Goal: Transaction & Acquisition: Purchase product/service

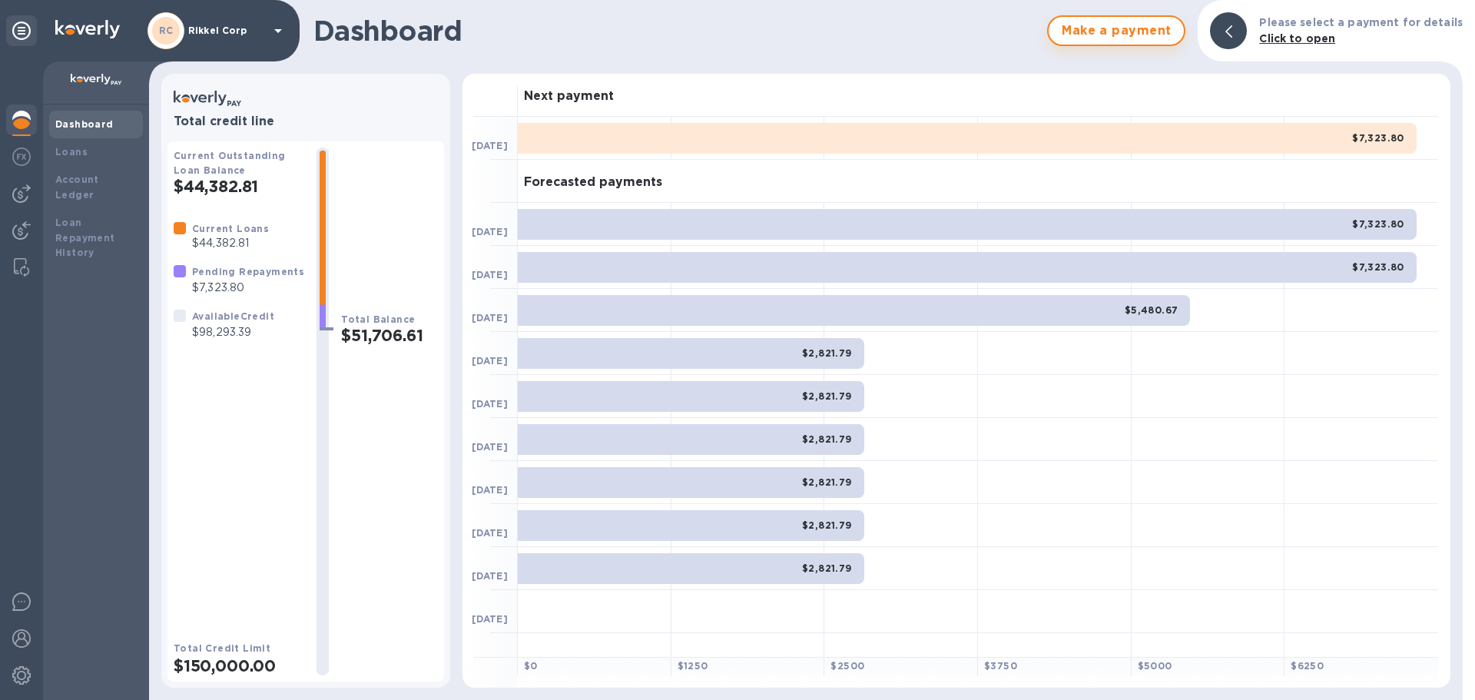
click at [1089, 30] on span "Make a payment" at bounding box center [1116, 31] width 111 height 18
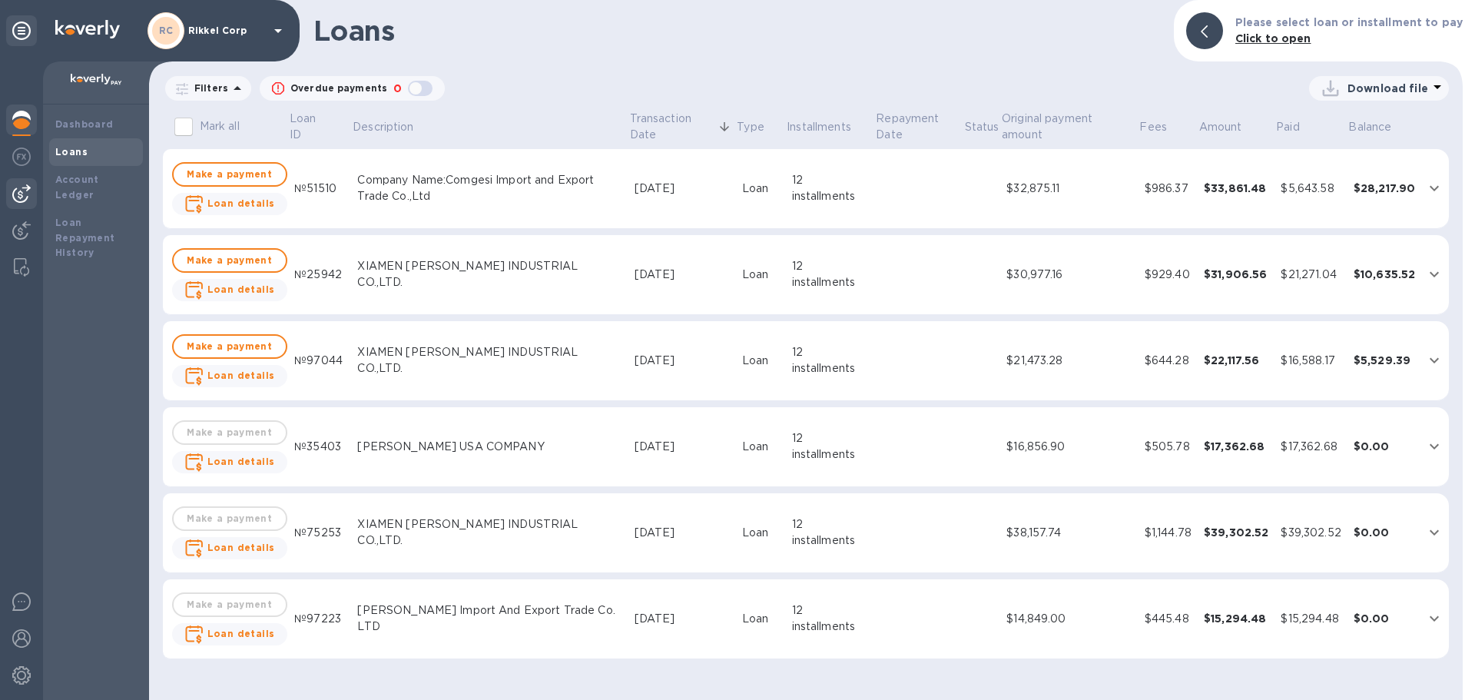
click at [14, 197] on img at bounding box center [21, 193] width 18 height 18
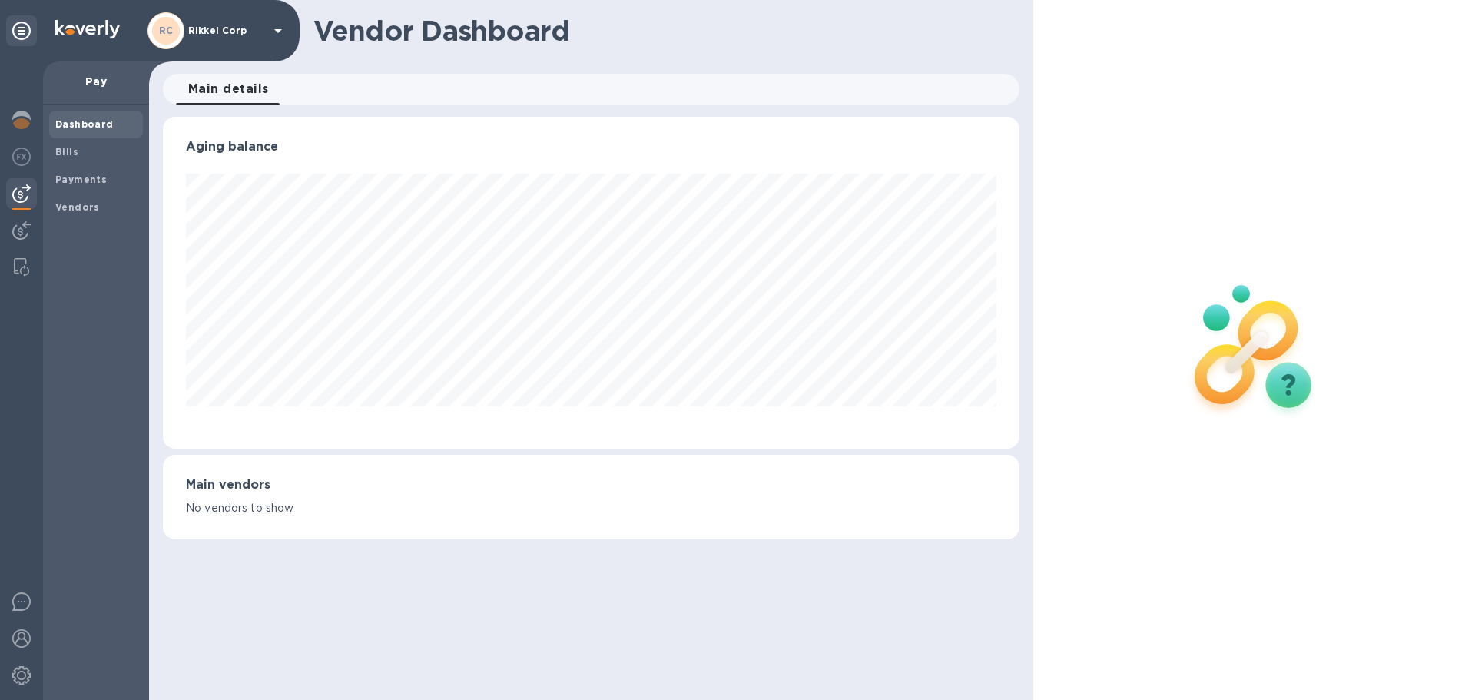
scroll to position [332, 856]
click at [93, 205] on b "Vendors" at bounding box center [77, 207] width 45 height 12
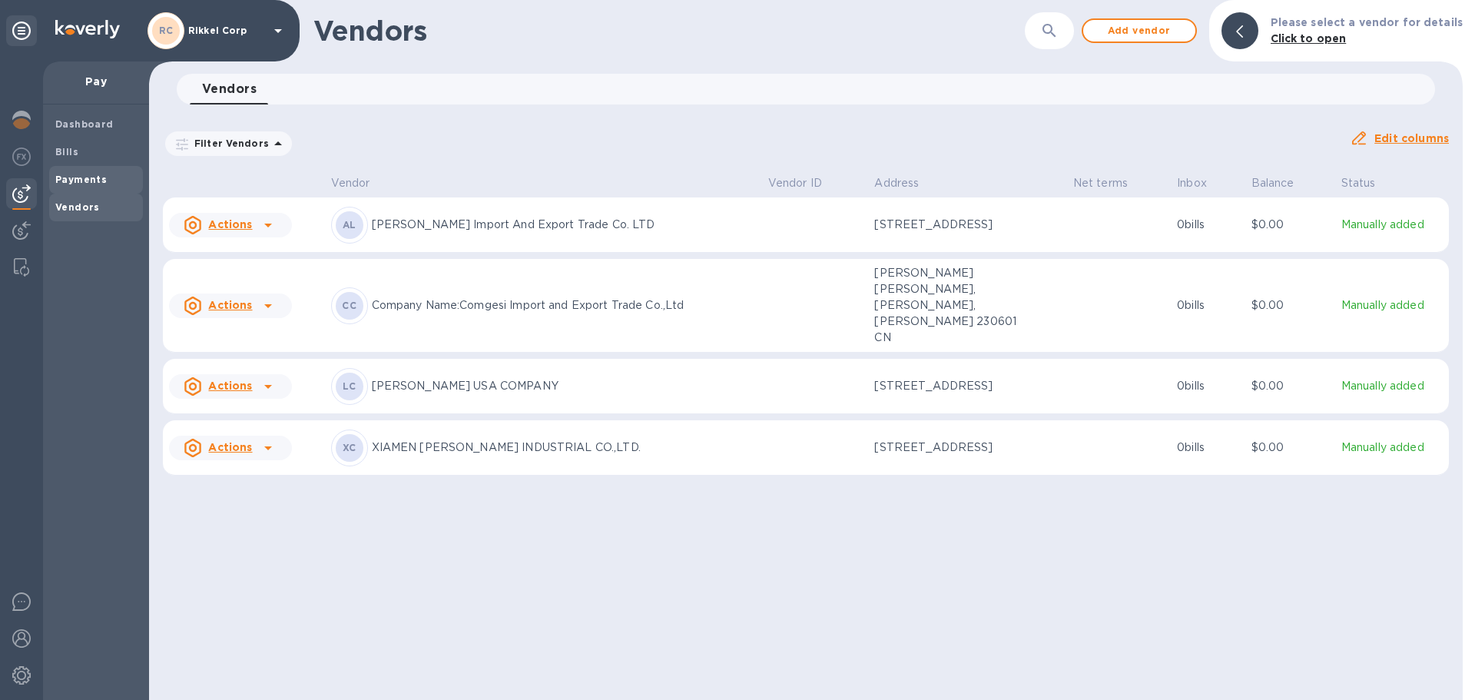
click at [102, 175] on b "Payments" at bounding box center [80, 180] width 51 height 12
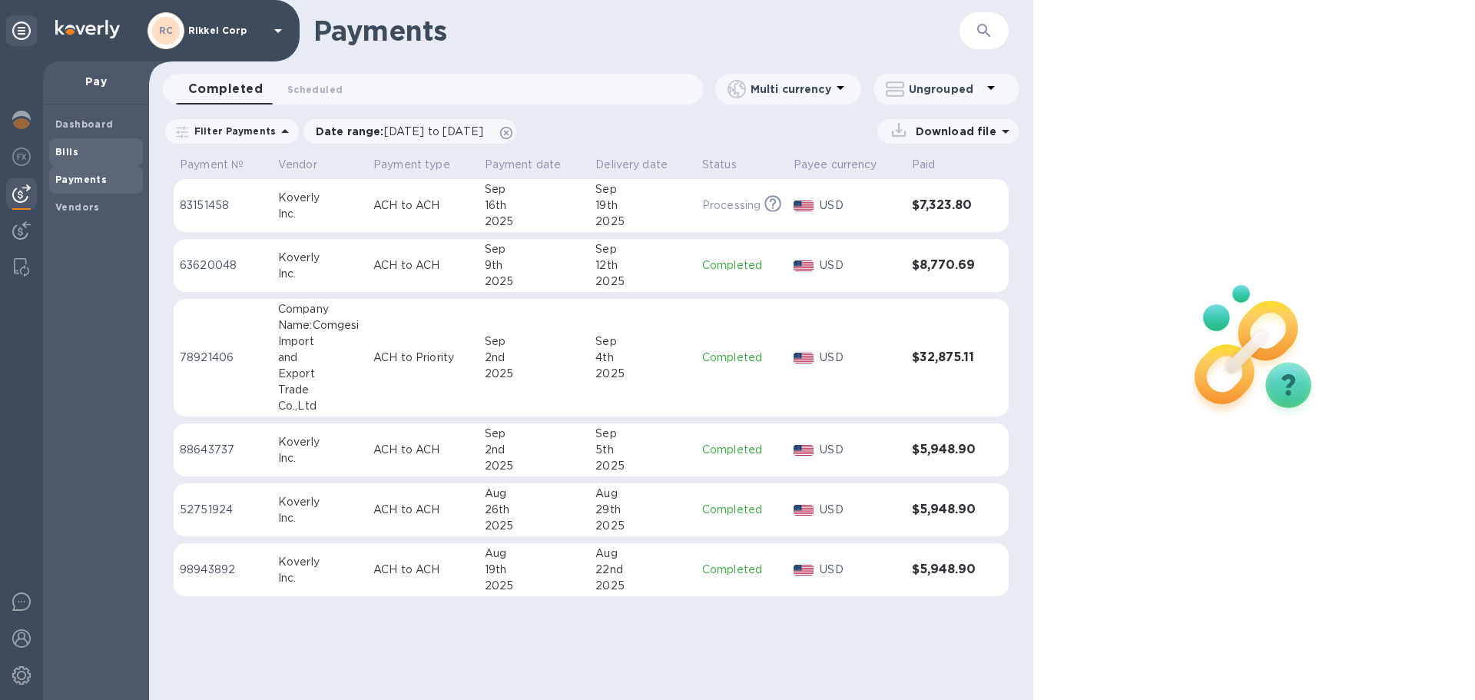
click at [91, 151] on span "Bills" at bounding box center [95, 151] width 81 height 15
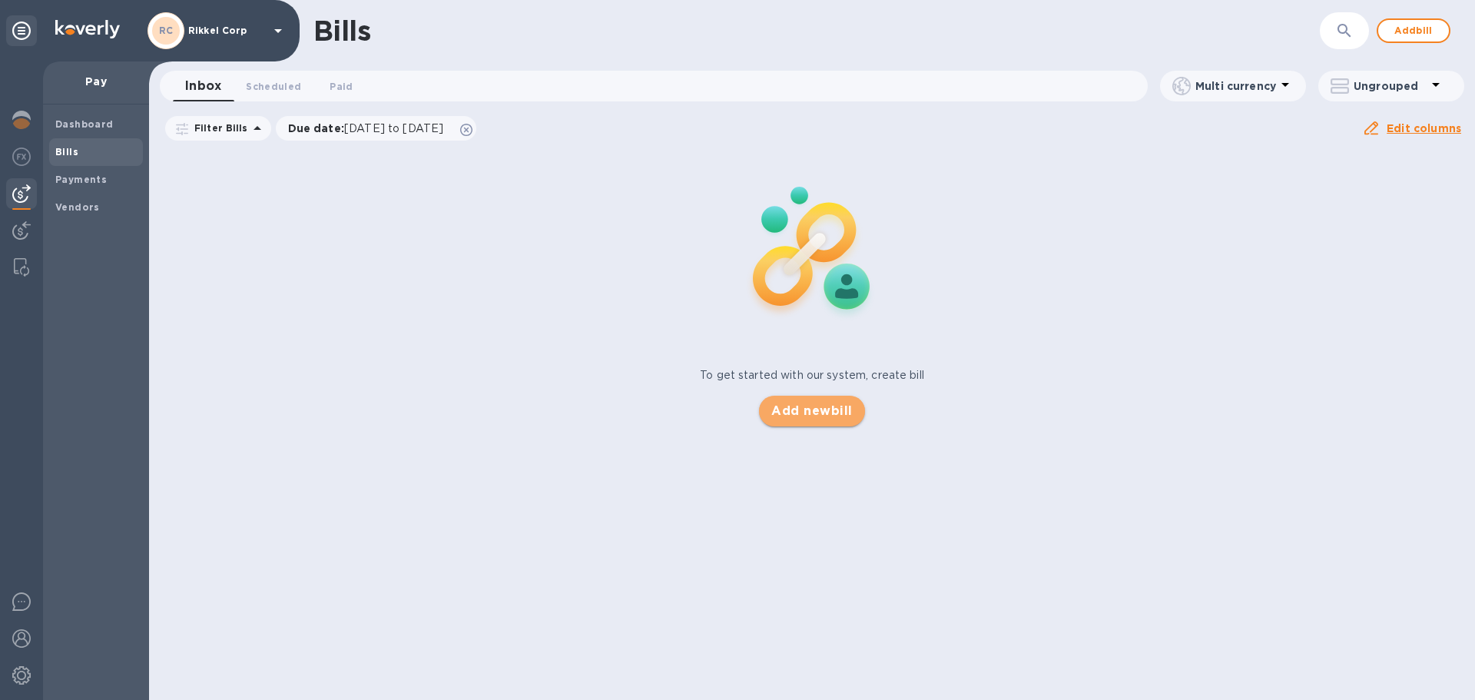
click at [840, 404] on span "Add new bill" at bounding box center [811, 411] width 81 height 18
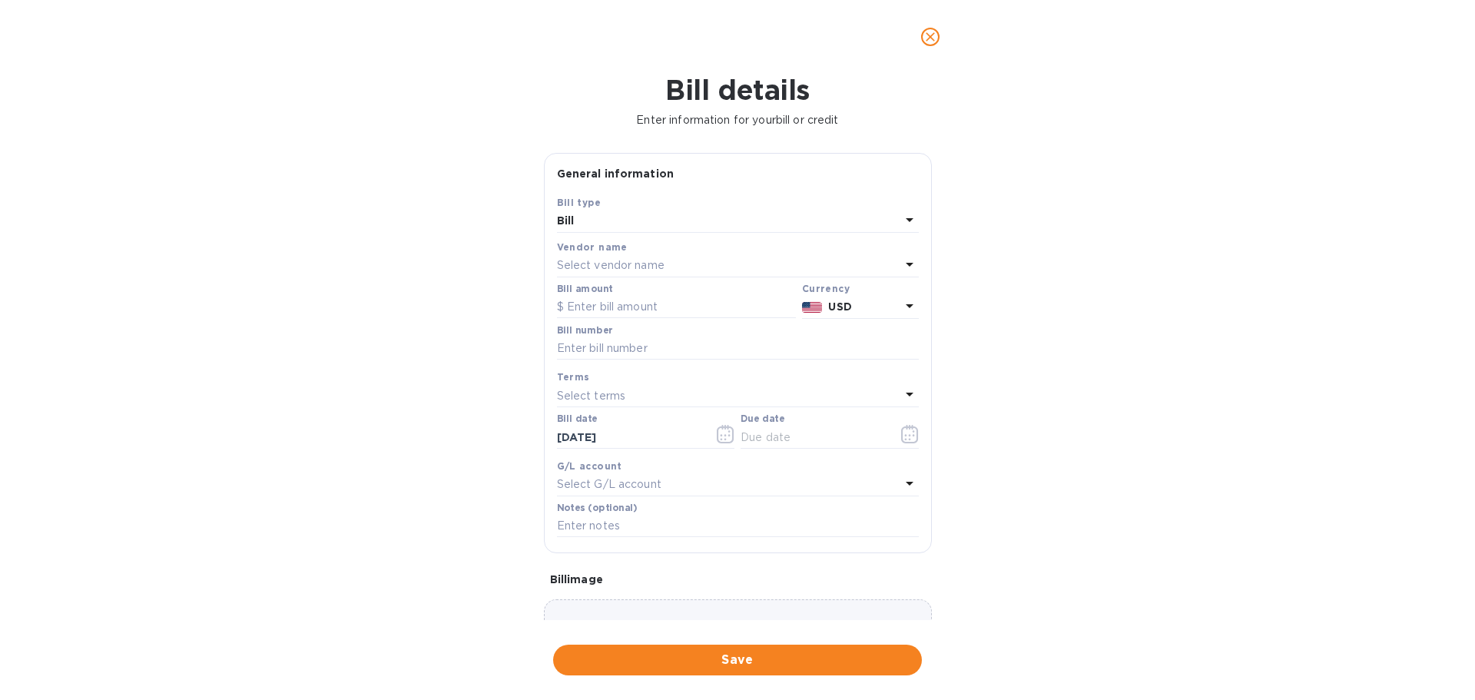
click at [625, 269] on p "Select vendor name" at bounding box center [611, 265] width 108 height 16
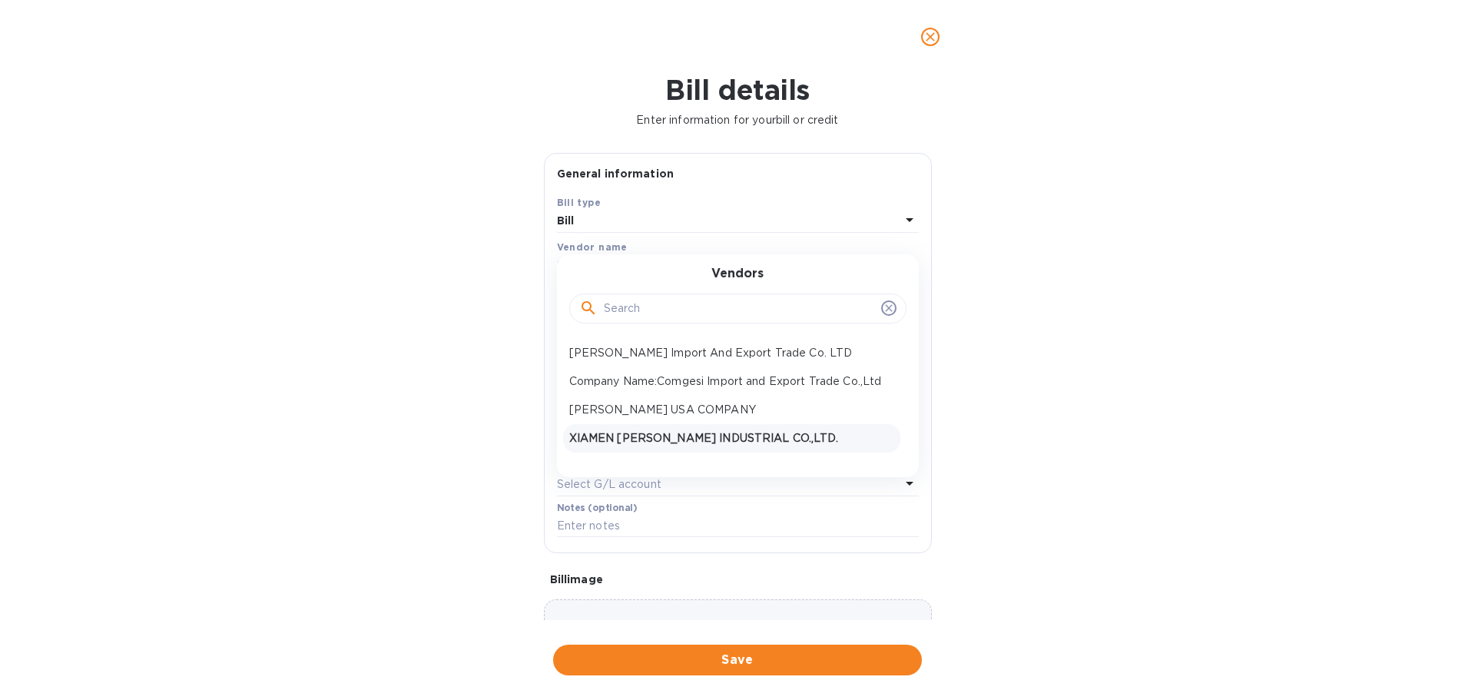
click at [693, 442] on p "XIAMEN [PERSON_NAME] INDUSTRIAL CO.,LTD." at bounding box center [731, 438] width 325 height 16
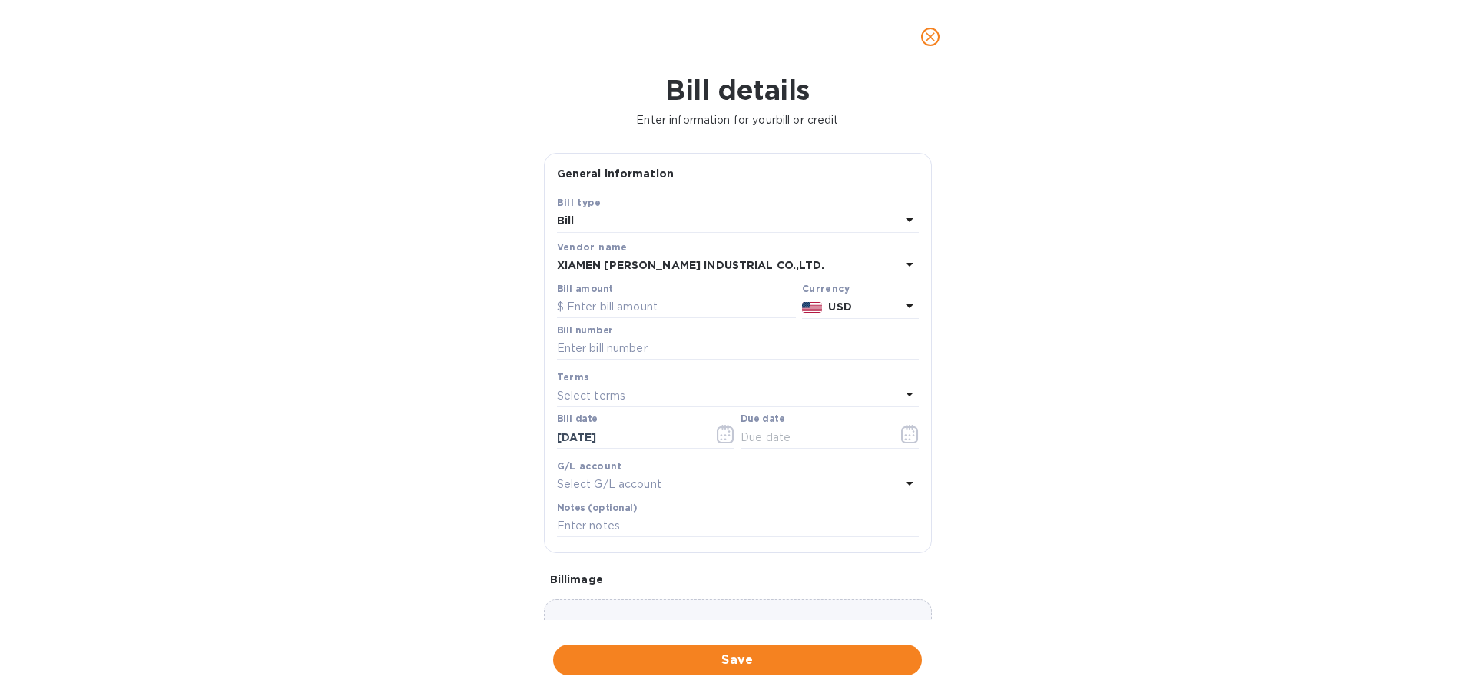
click at [924, 36] on icon "close" at bounding box center [930, 36] width 15 height 15
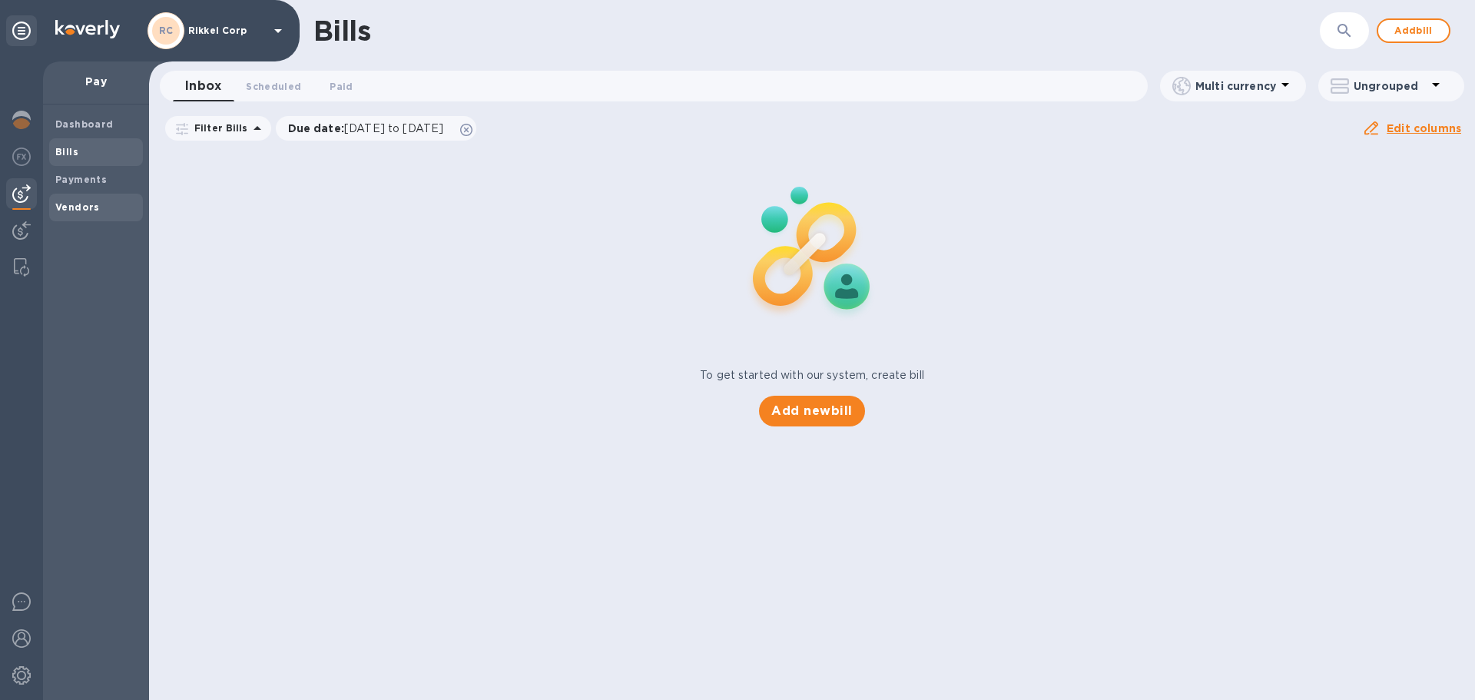
click at [96, 203] on span "Vendors" at bounding box center [95, 207] width 81 height 15
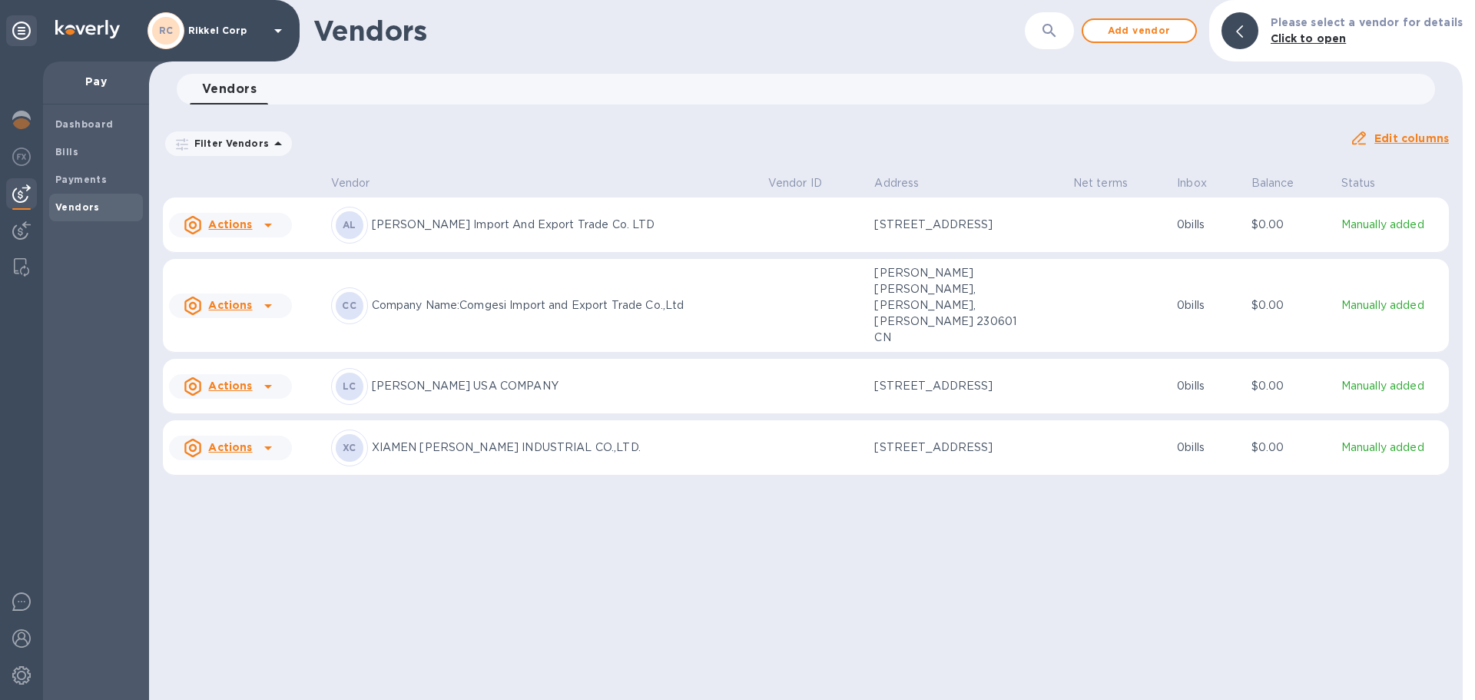
click at [269, 451] on icon at bounding box center [268, 448] width 18 height 18
click at [241, 511] on b "Add new bill" at bounding box center [247, 513] width 71 height 12
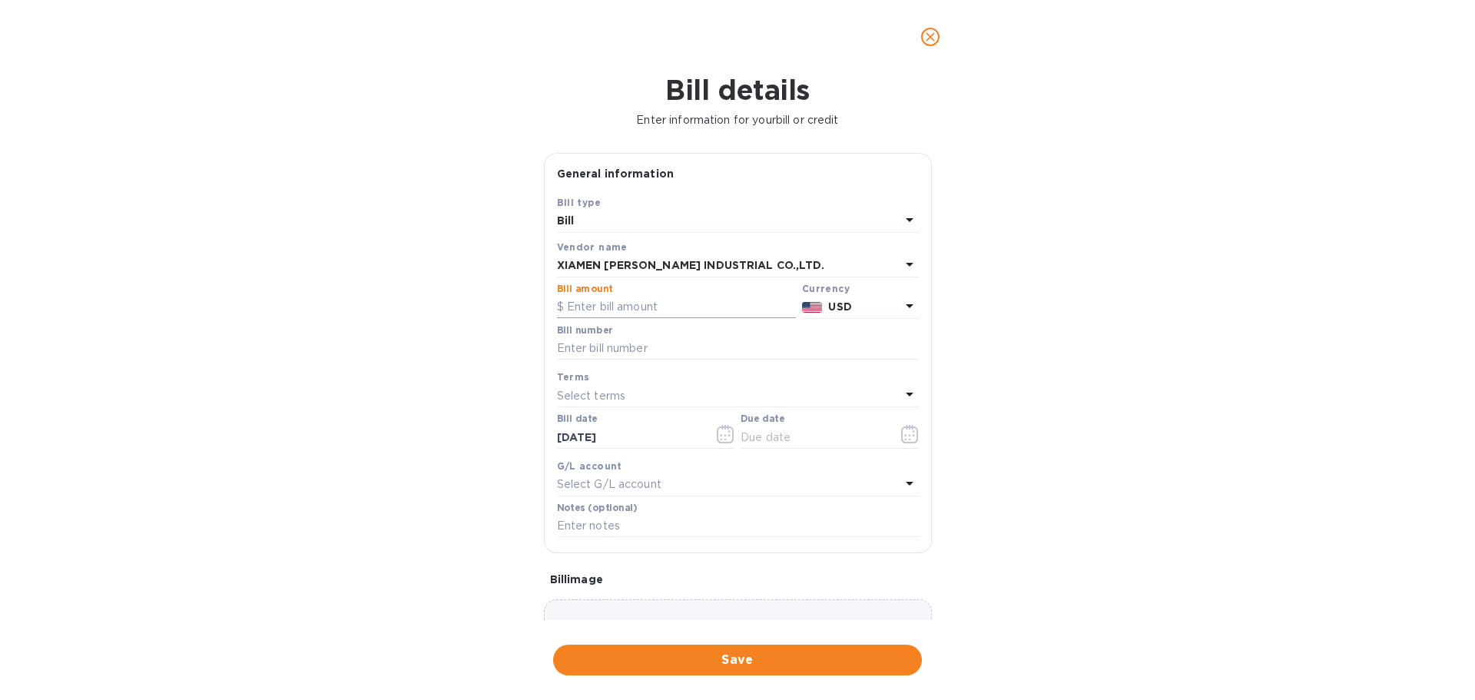
click at [602, 305] on input "text" at bounding box center [676, 307] width 239 height 23
click at [617, 313] on input "text" at bounding box center [676, 307] width 239 height 23
type input "32,856.70"
click at [665, 354] on input "text" at bounding box center [738, 348] width 362 height 23
click at [783, 343] on input "text" at bounding box center [738, 348] width 362 height 23
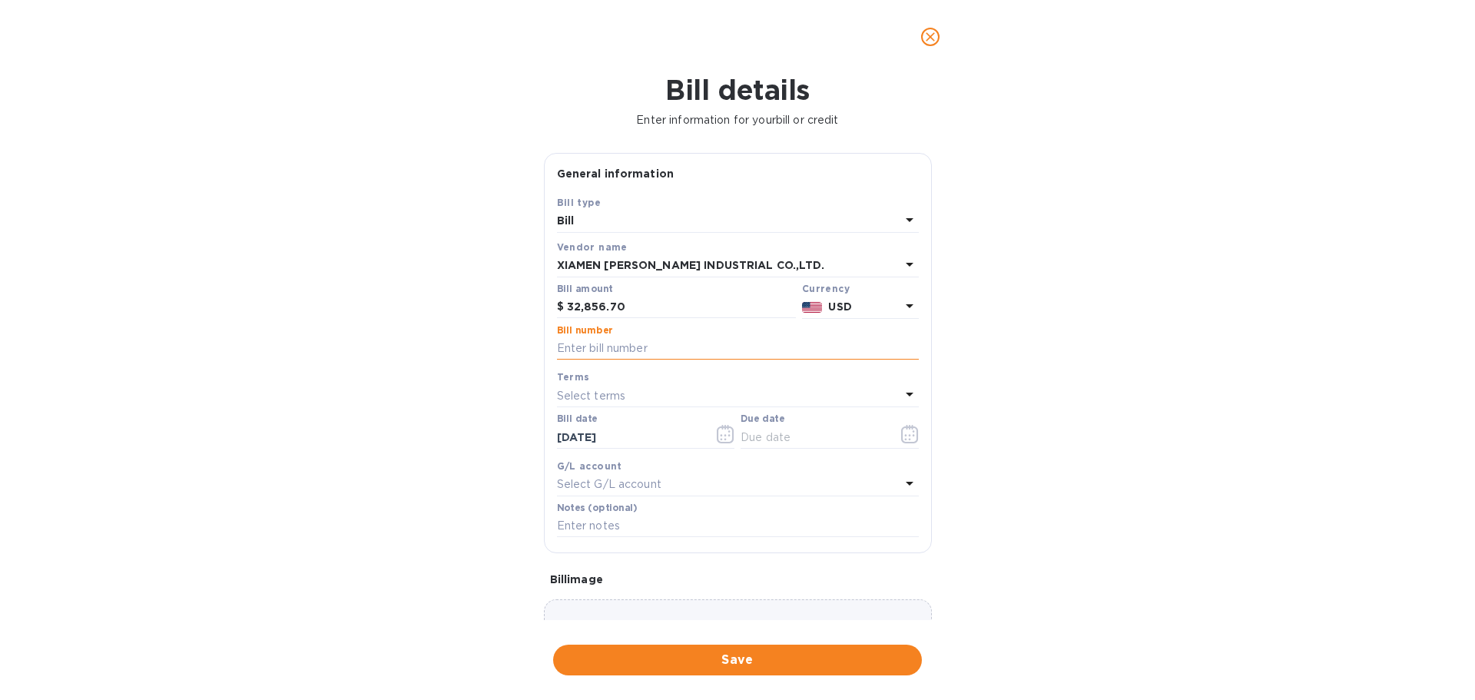
paste input "YXRKC250306-3 YXRKC250307-7"
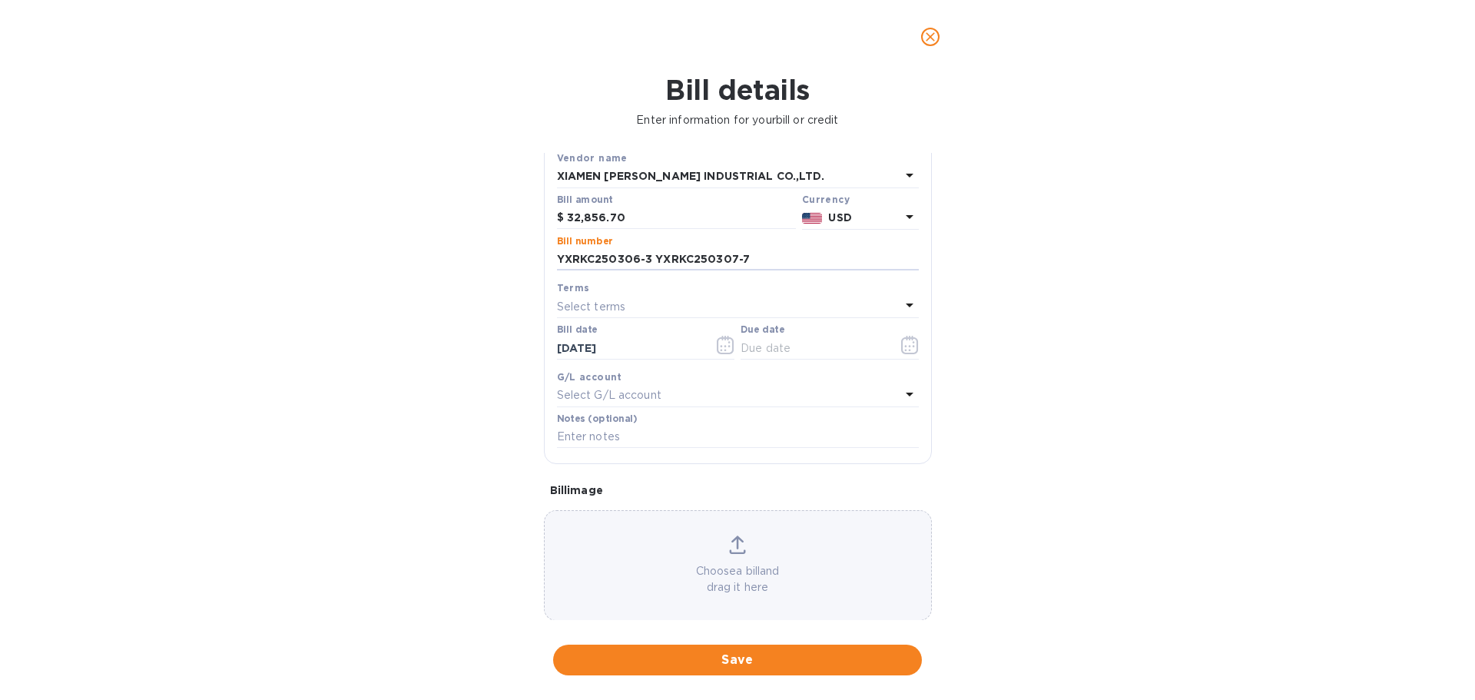
scroll to position [108, 0]
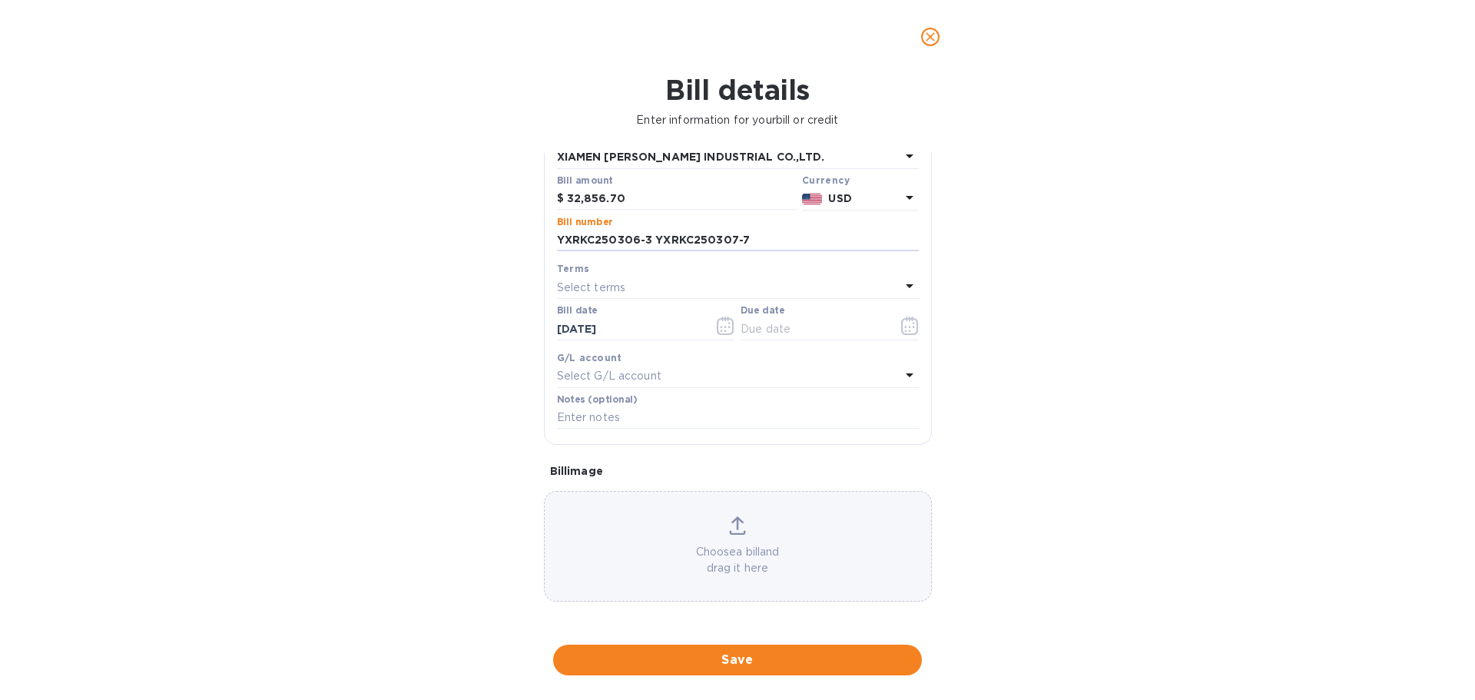
type input "YXRKC250306-3 YXRKC250307-7"
click at [722, 547] on p "Choose a bill and drag it here" at bounding box center [738, 560] width 386 height 32
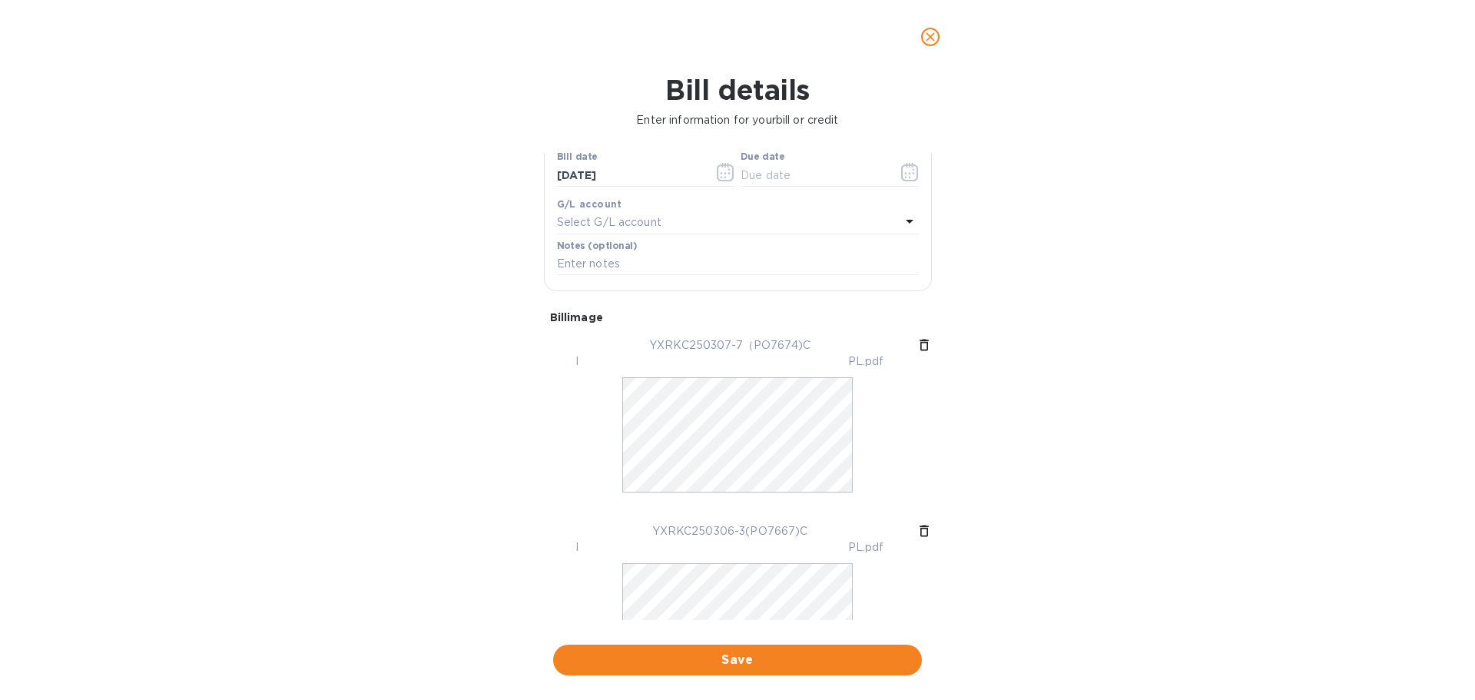
scroll to position [0, 0]
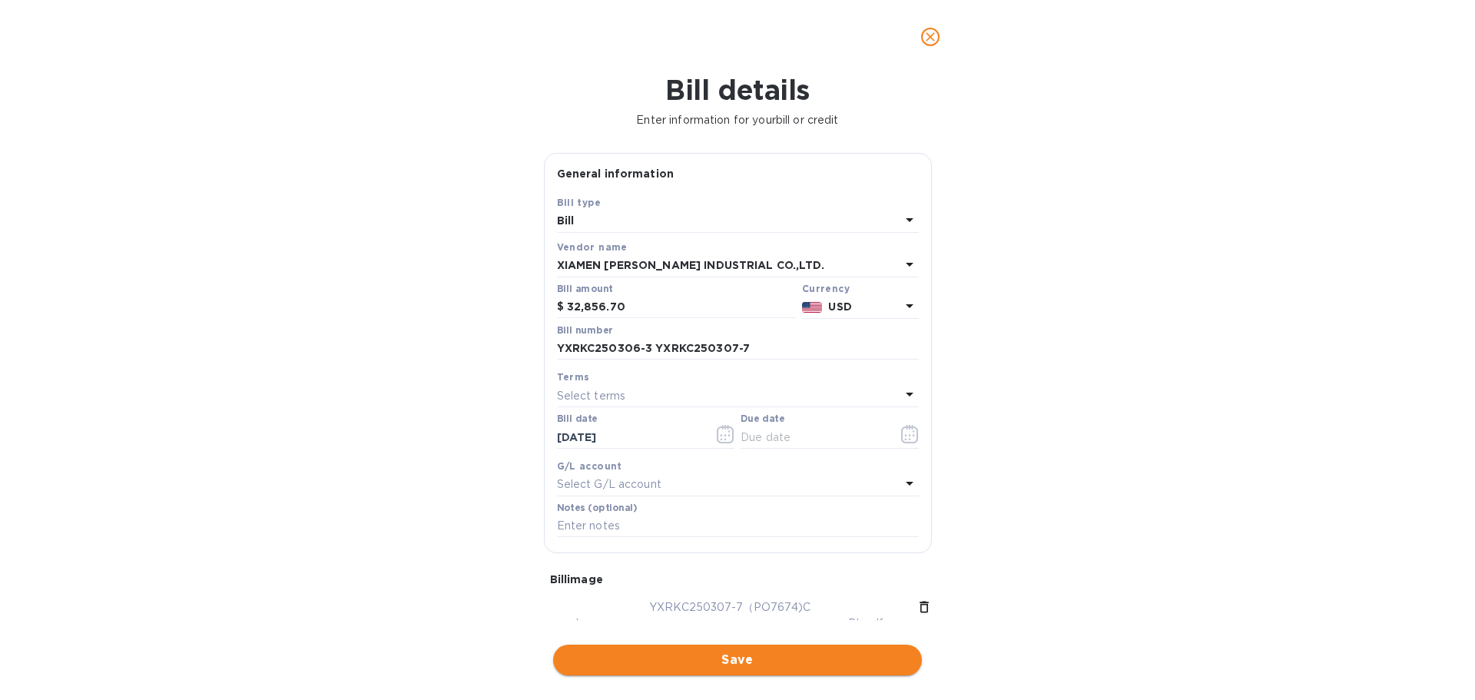
click at [777, 651] on span "Save" at bounding box center [737, 660] width 344 height 18
click at [839, 429] on input "text" at bounding box center [813, 437] width 145 height 23
click at [901, 438] on icon "button" at bounding box center [909, 434] width 17 height 18
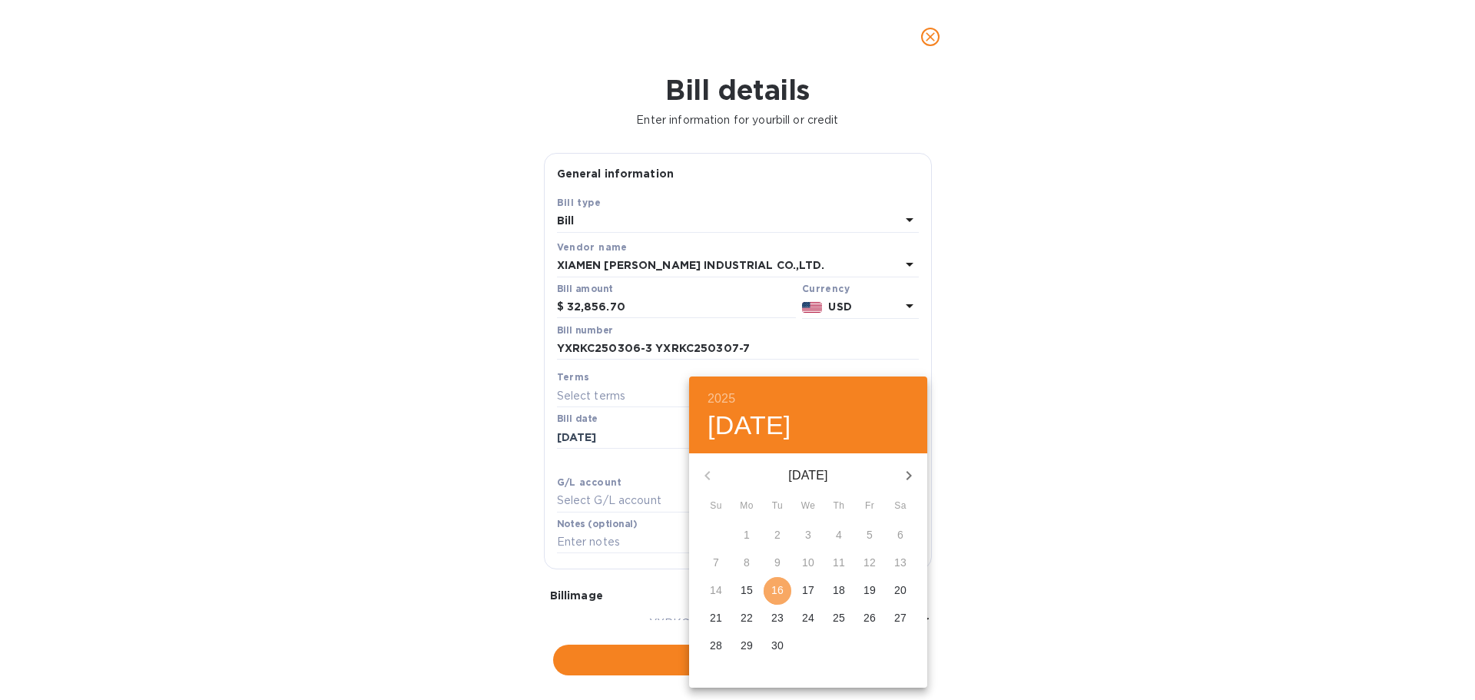
click at [767, 594] on span "16" at bounding box center [778, 589] width 28 height 15
type input "[DATE]"
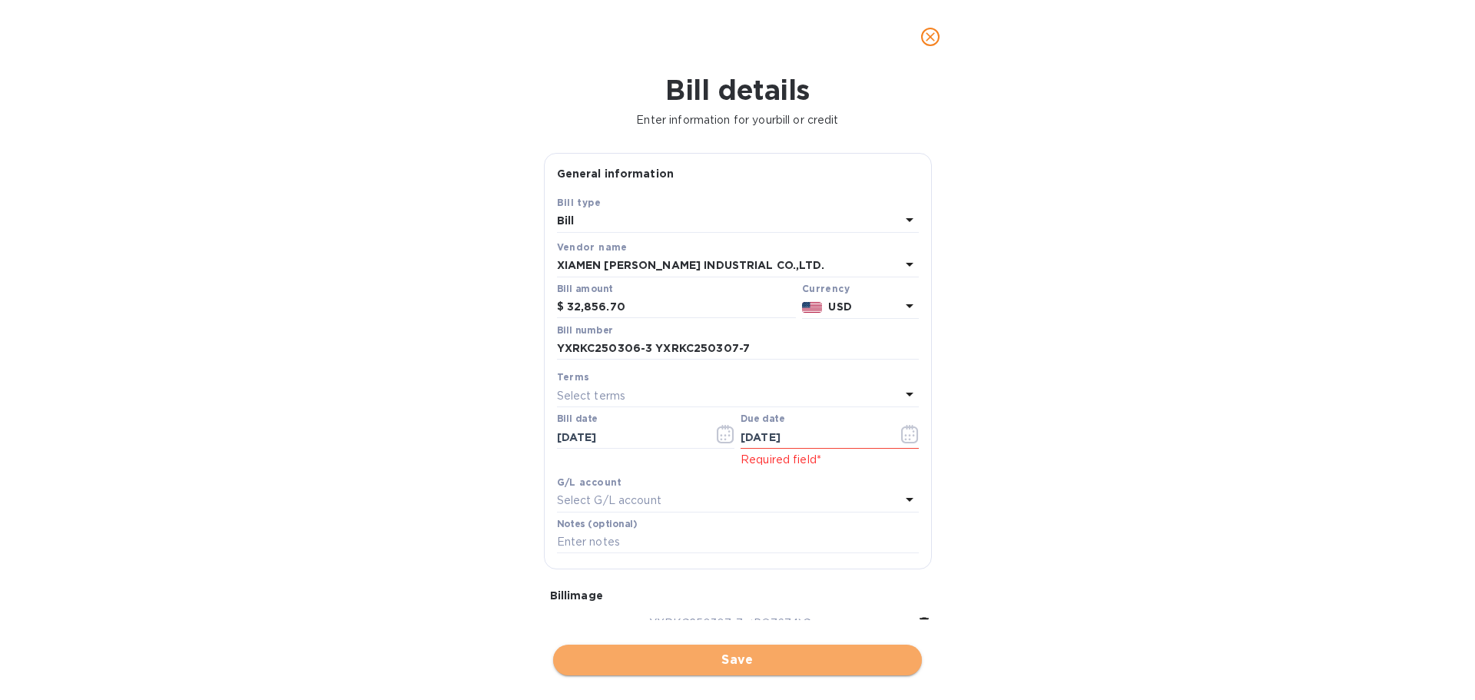
click at [757, 645] on button "Save" at bounding box center [737, 660] width 369 height 31
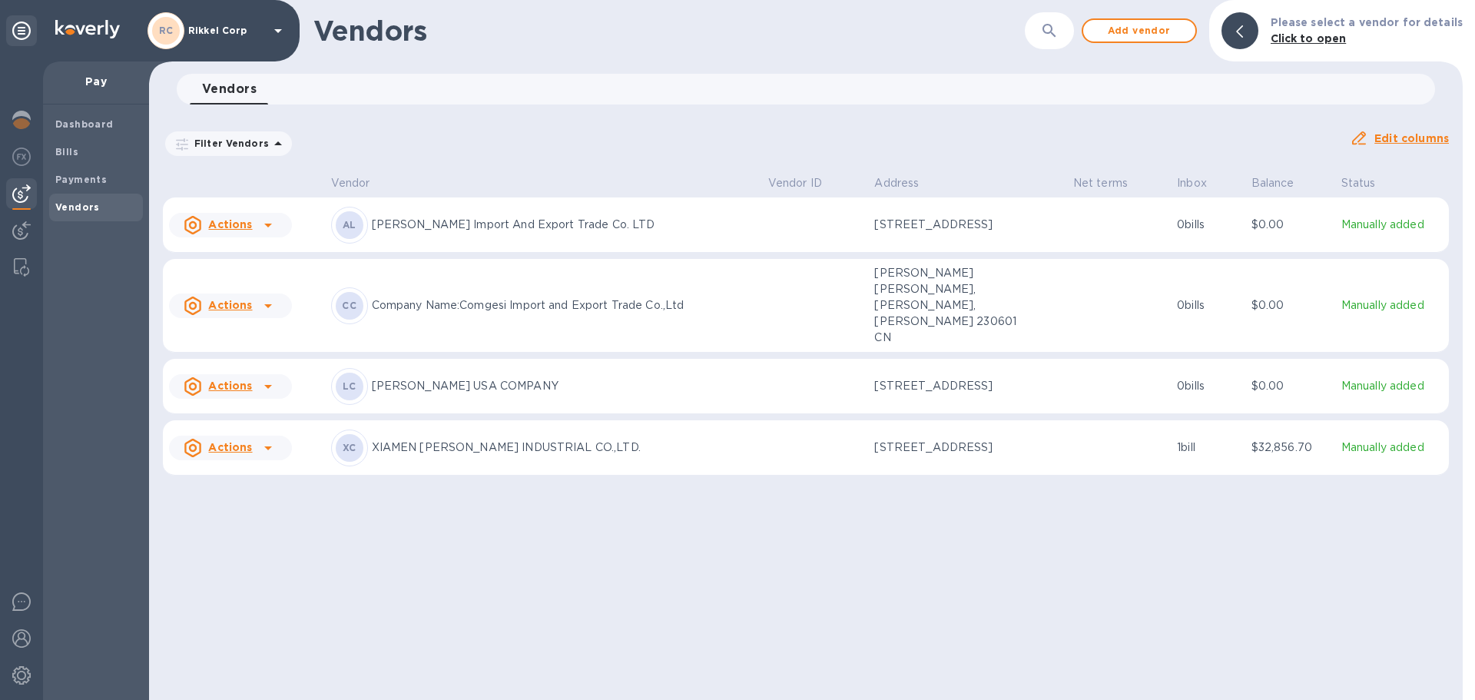
click at [273, 455] on icon at bounding box center [268, 448] width 18 height 18
click at [1274, 456] on div at bounding box center [737, 350] width 1475 height 700
click at [1273, 452] on p "$32,856.70" at bounding box center [1290, 447] width 78 height 16
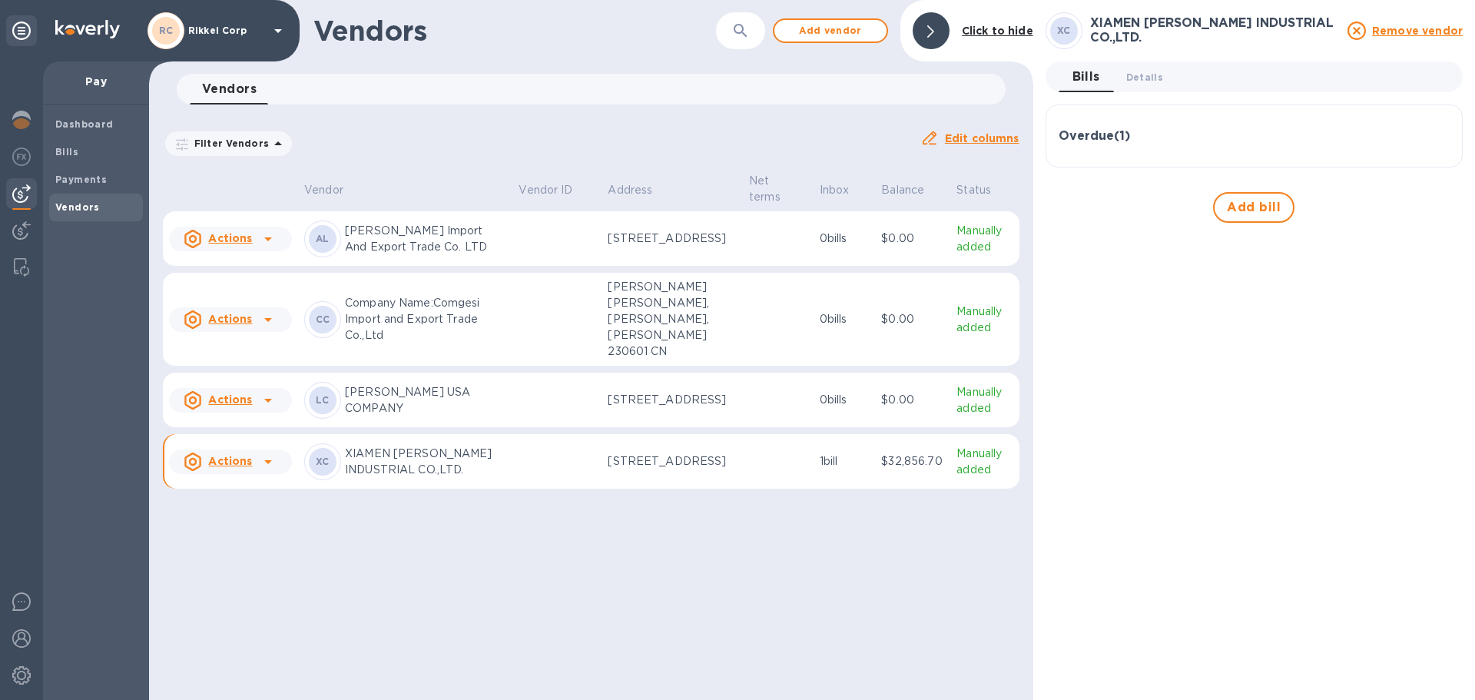
click at [1089, 135] on h3 "Overdue ( 1 )" at bounding box center [1094, 136] width 71 height 15
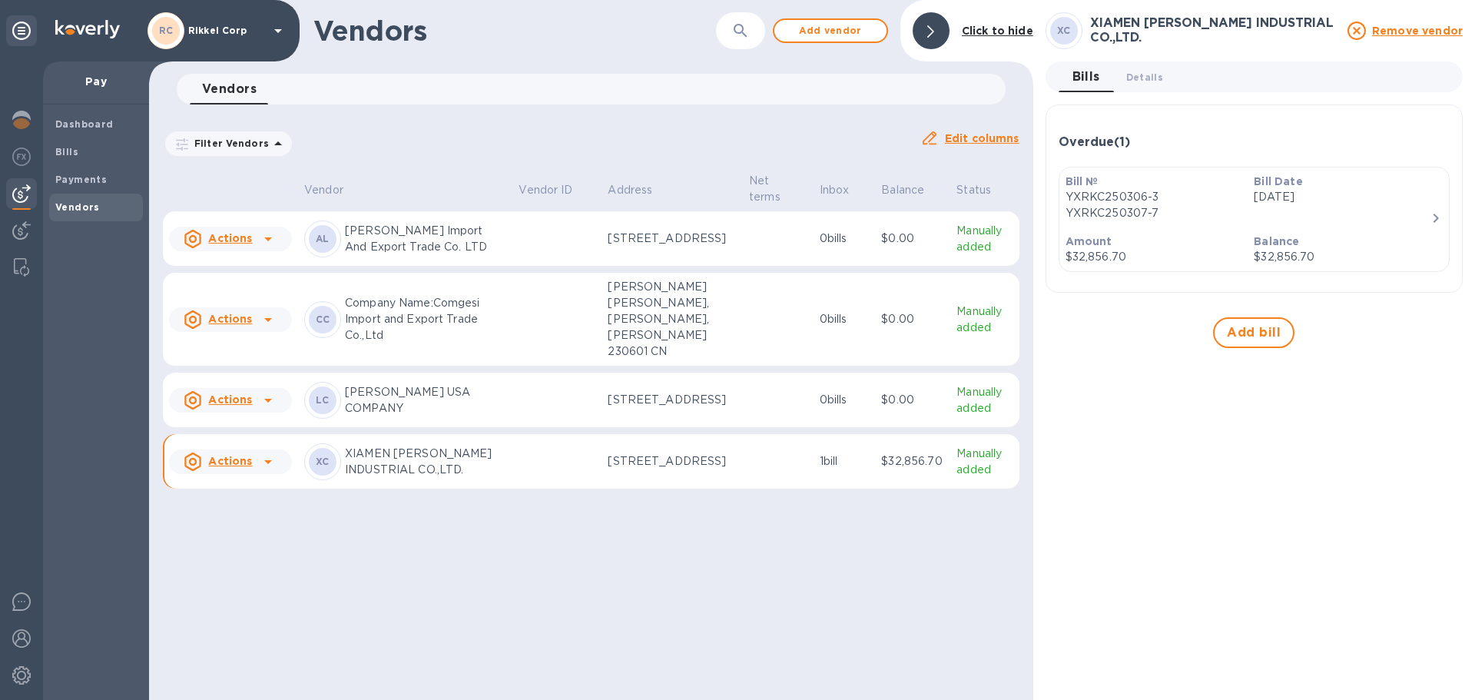
click at [1427, 214] on icon "button" at bounding box center [1436, 218] width 18 height 18
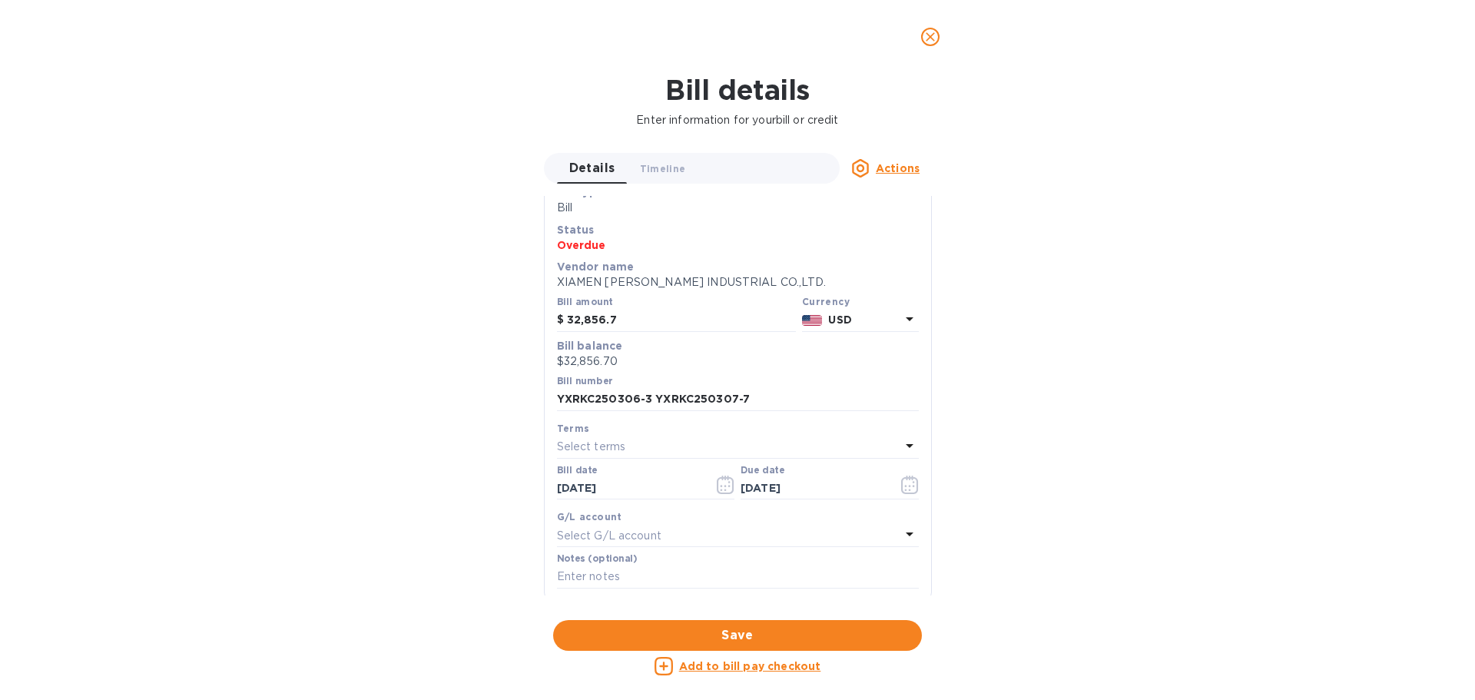
scroll to position [77, 0]
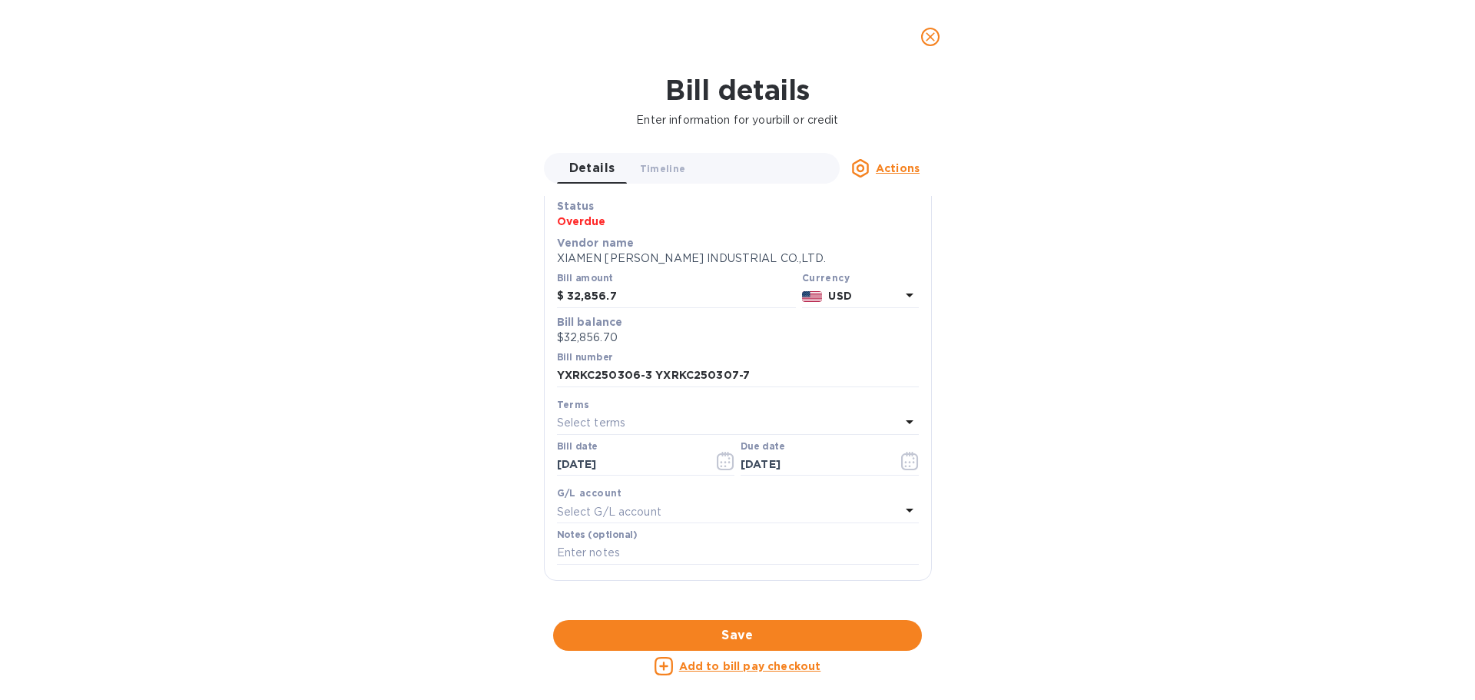
click at [885, 162] on u "Actions" at bounding box center [898, 168] width 44 height 12
click at [935, 224] on b "Mark as paid" at bounding box center [917, 227] width 68 height 12
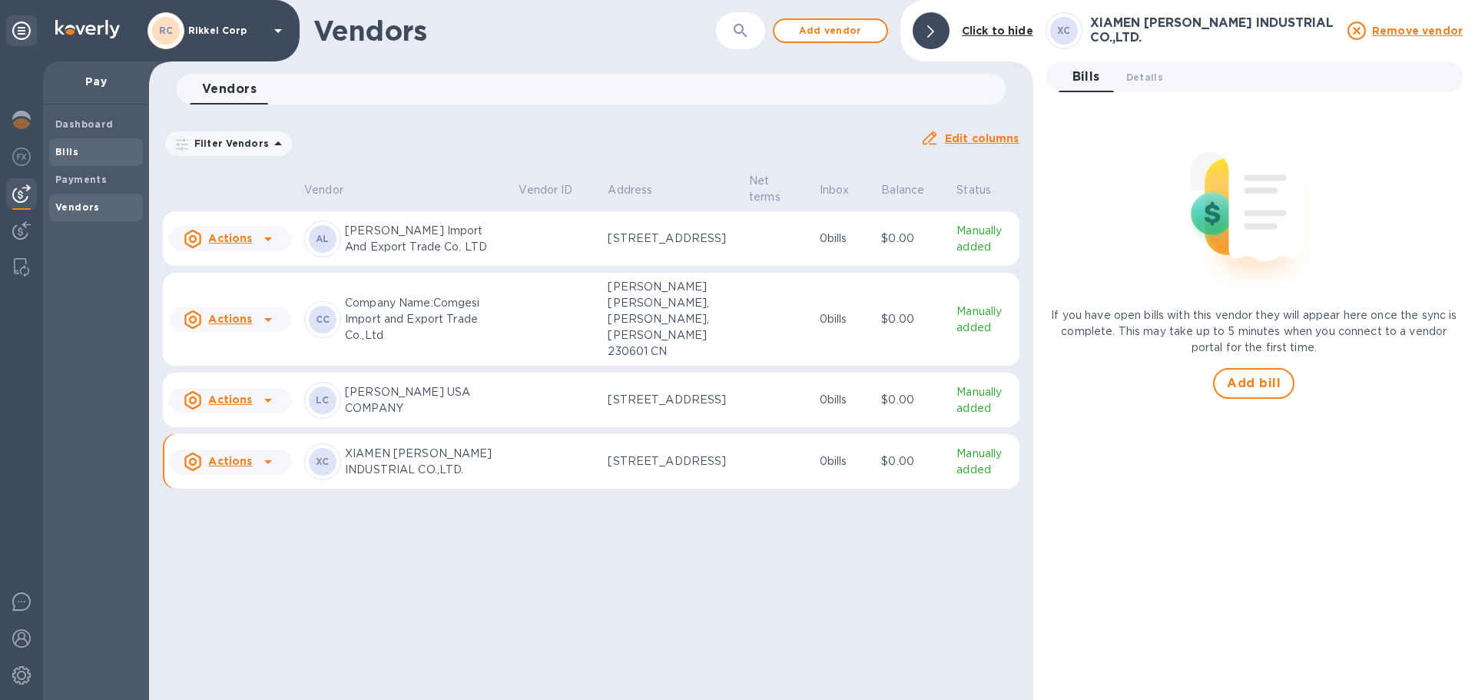
click at [75, 146] on b "Bills" at bounding box center [66, 152] width 23 height 12
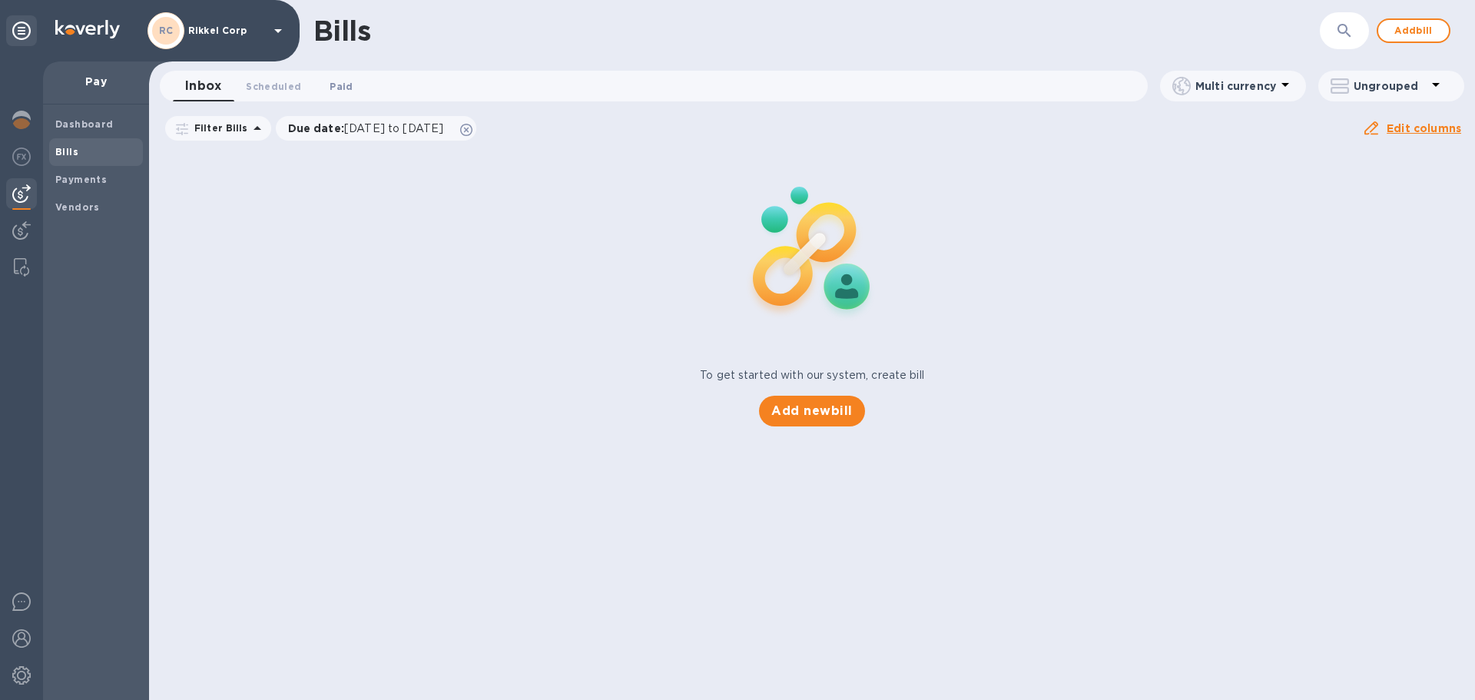
click at [330, 94] on span "Paid 0" at bounding box center [341, 86] width 23 height 16
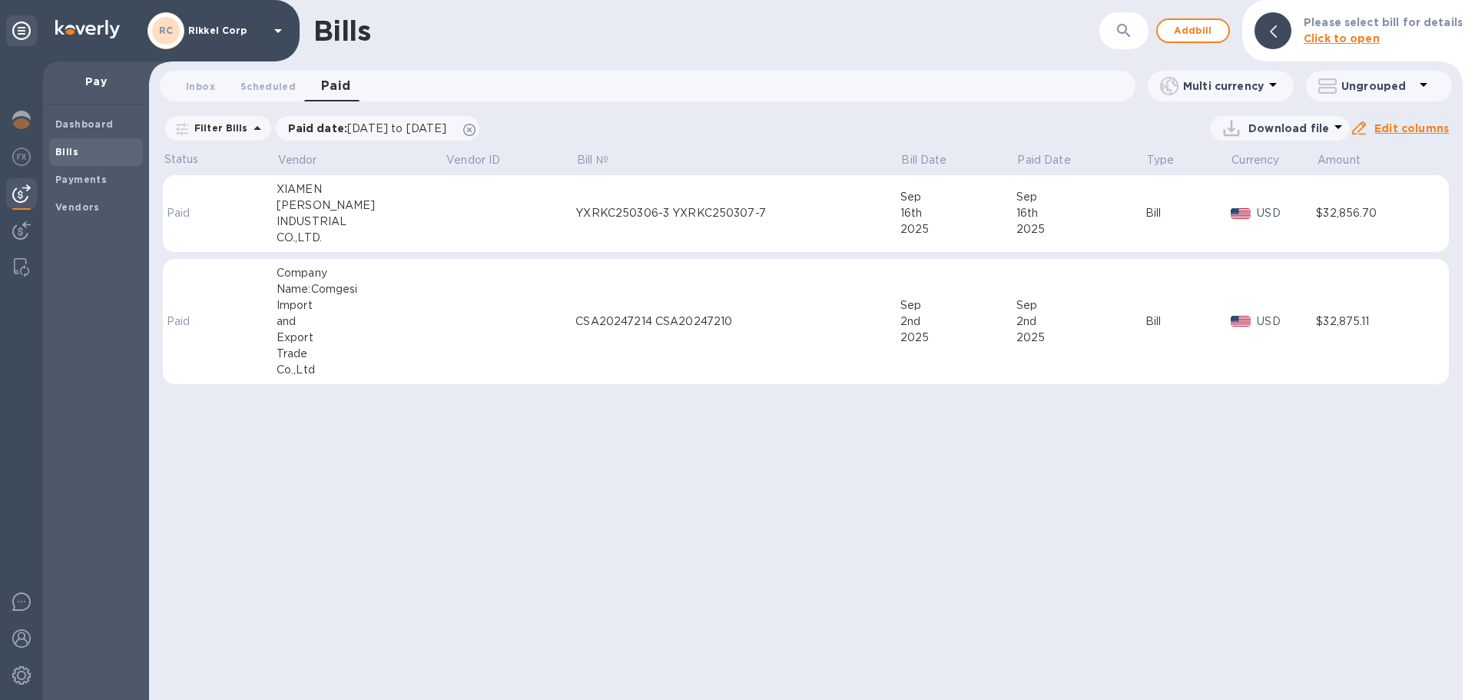
click at [326, 221] on div "INDUSTRIAL" at bounding box center [361, 222] width 169 height 16
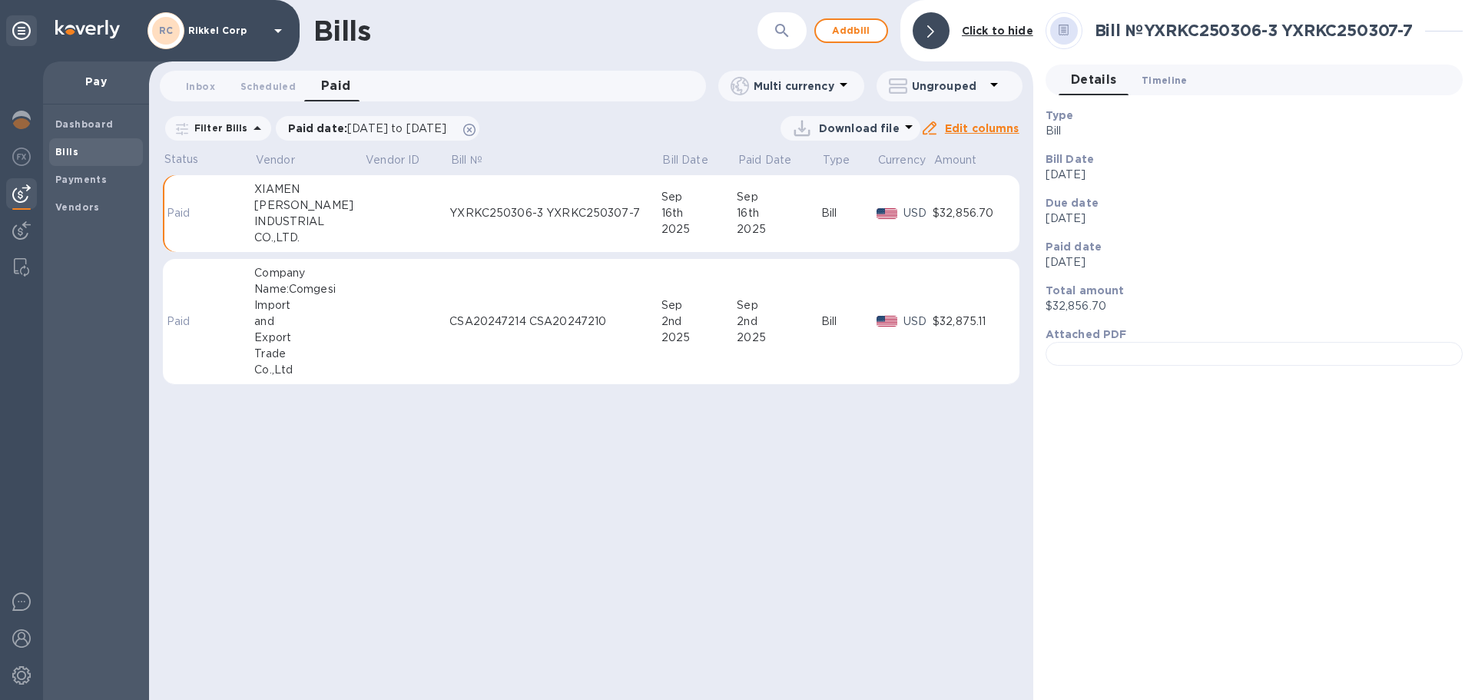
click at [1153, 84] on span "Timeline 0" at bounding box center [1165, 80] width 46 height 16
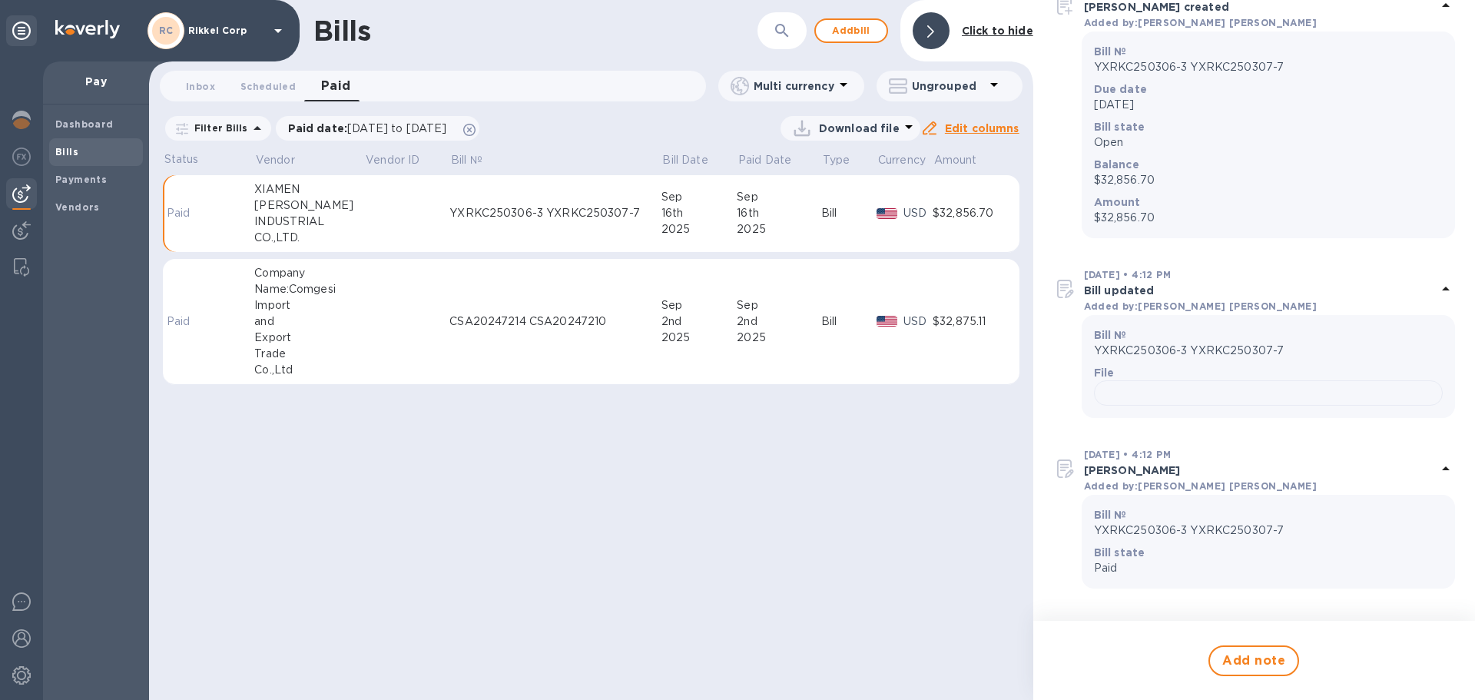
scroll to position [593, 0]
click at [1070, 471] on img at bounding box center [1065, 468] width 25 height 25
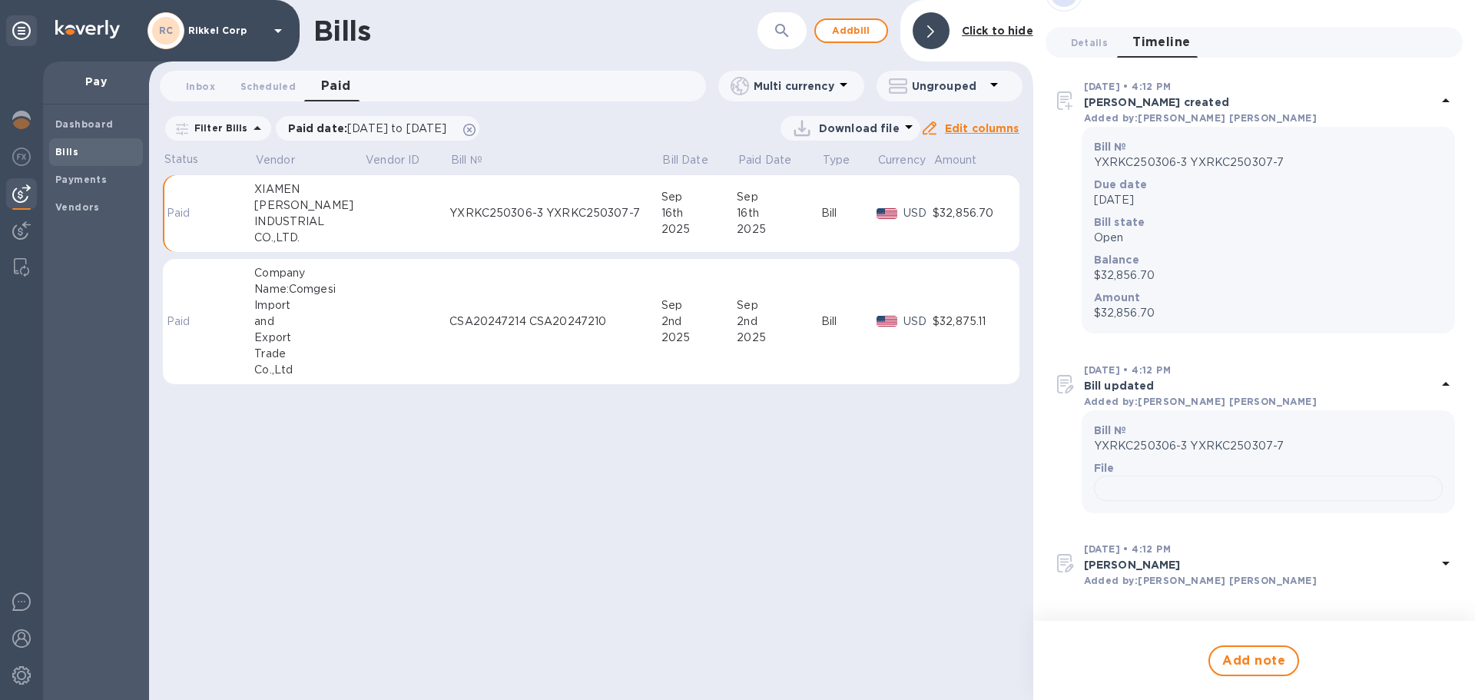
scroll to position [0, 0]
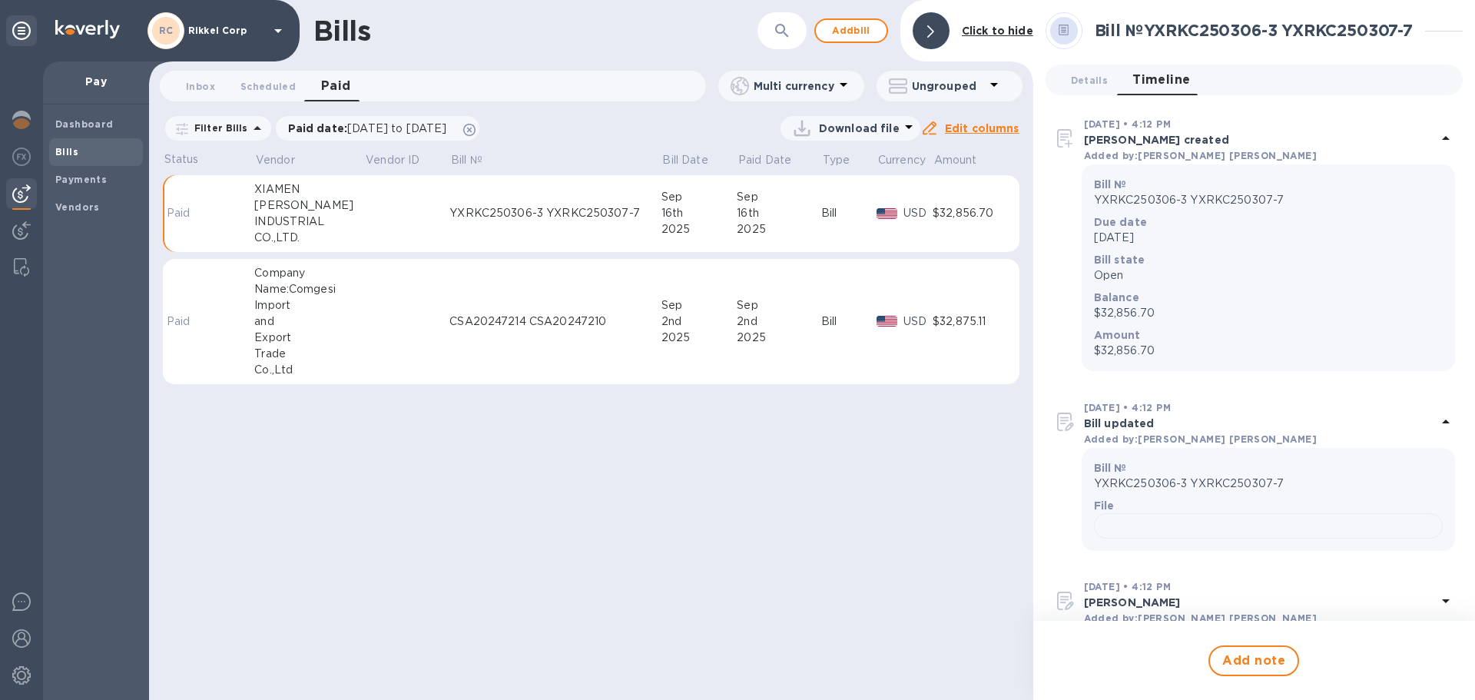
click at [721, 227] on div "2025" at bounding box center [699, 229] width 76 height 16
click at [267, 217] on div "INDUSTRIAL" at bounding box center [309, 222] width 110 height 16
click at [187, 214] on p "Paid" at bounding box center [184, 213] width 34 height 16
click at [985, 126] on u "Edit columns" at bounding box center [982, 128] width 75 height 12
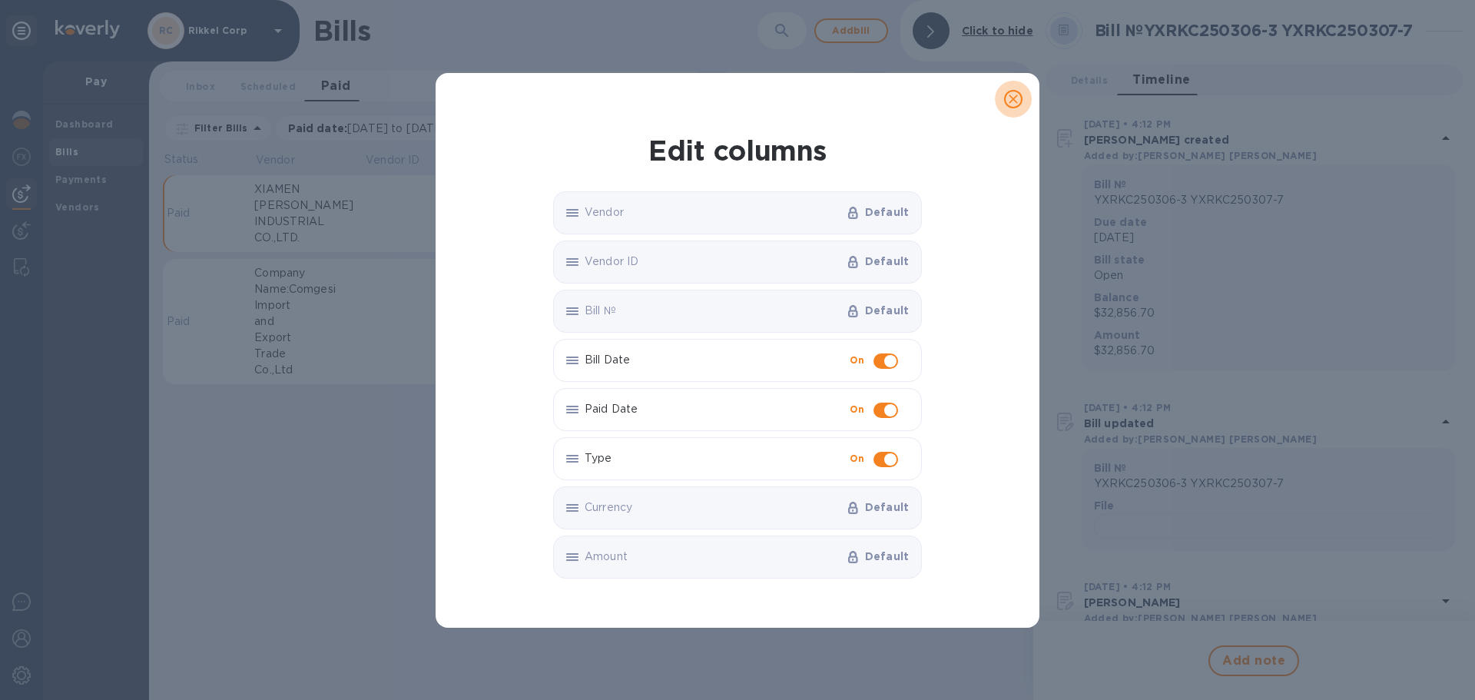
click at [1009, 102] on icon "close" at bounding box center [1013, 98] width 9 height 9
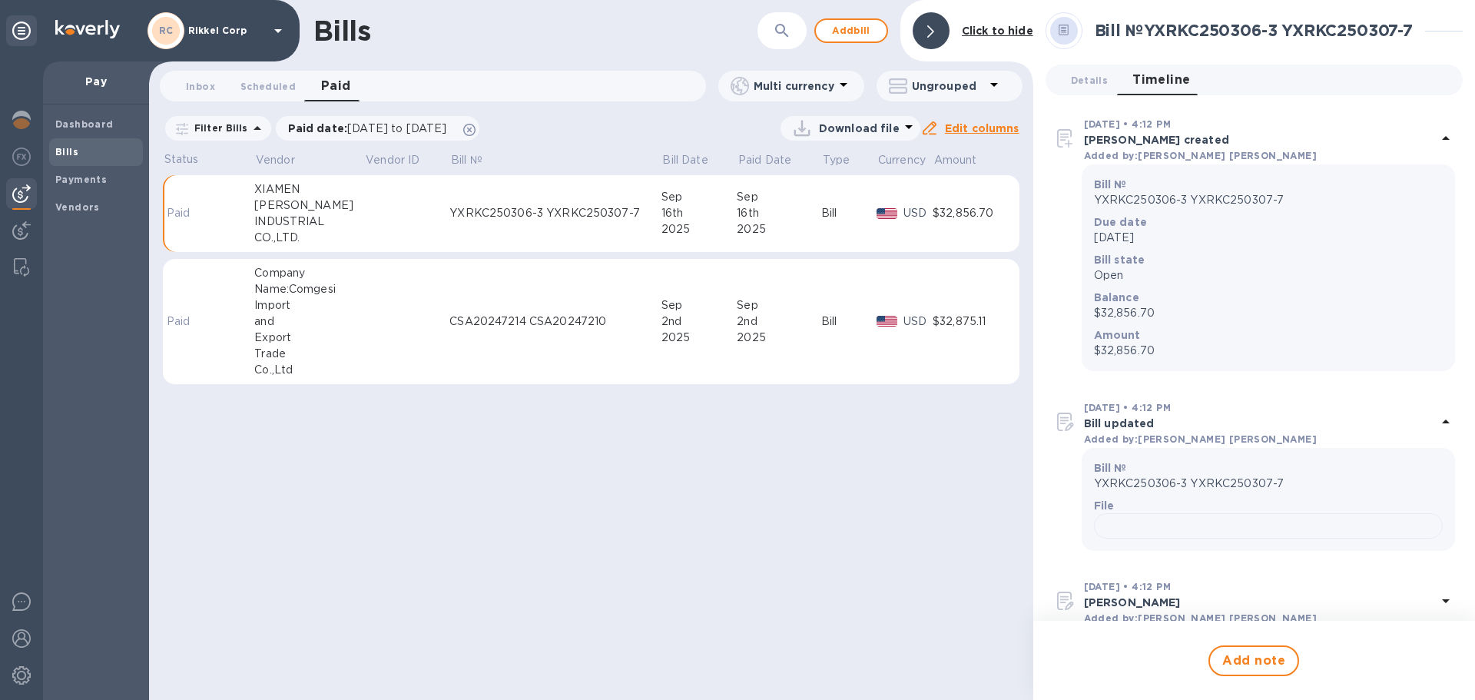
click at [1132, 29] on h2 "Bill № YXRKC250306-3 YXRKC250307-7" at bounding box center [1254, 30] width 318 height 19
click at [1104, 77] on span "Details 0" at bounding box center [1089, 80] width 37 height 16
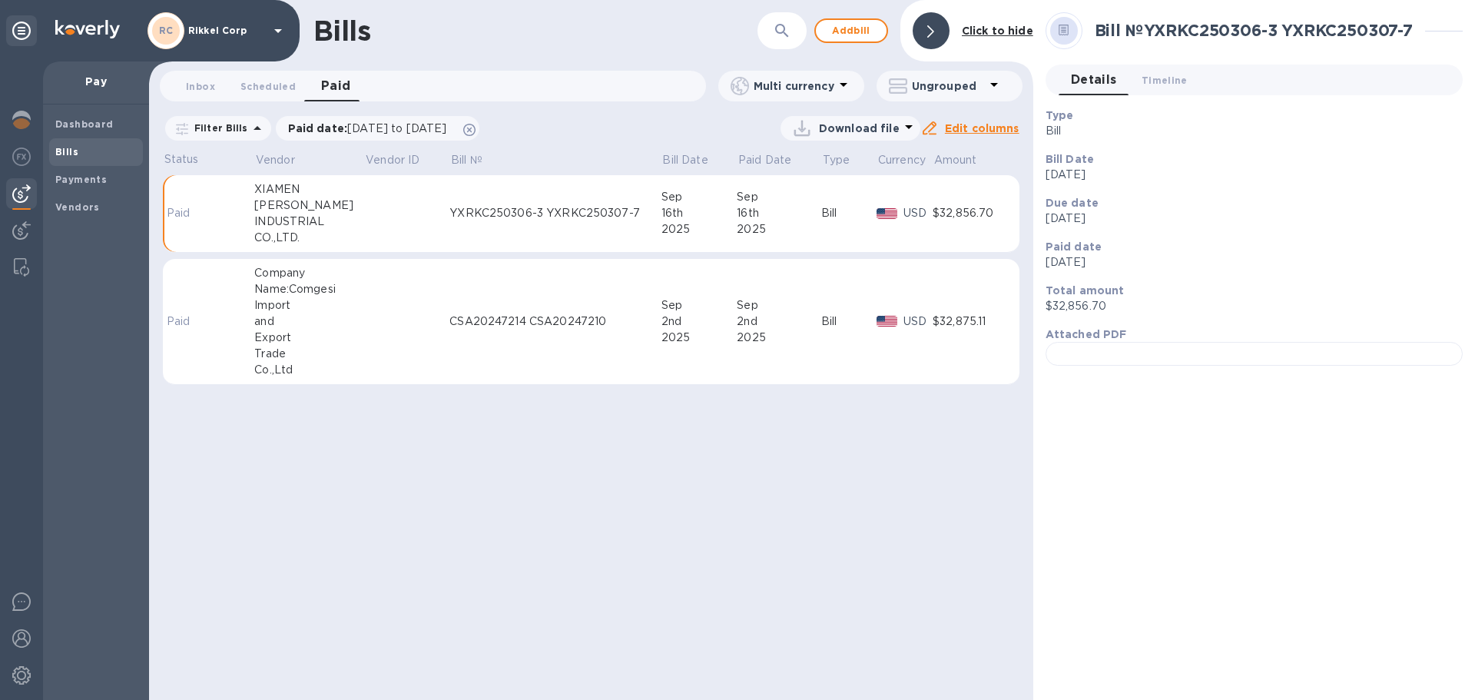
click at [432, 201] on td at bounding box center [407, 214] width 85 height 78
click at [393, 204] on td at bounding box center [407, 214] width 85 height 78
click at [1084, 224] on p "[DATE]" at bounding box center [1247, 218] width 405 height 16
click at [1078, 177] on p "[DATE]" at bounding box center [1247, 175] width 405 height 16
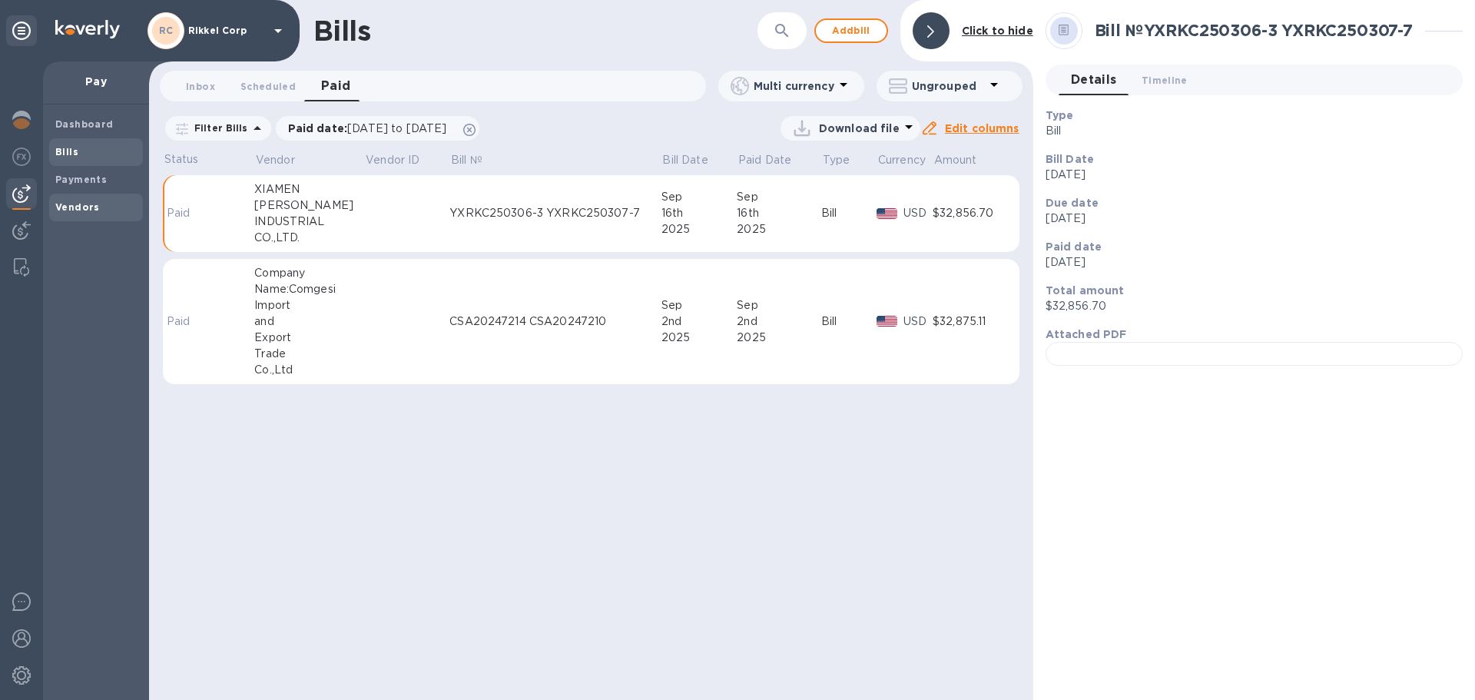
click at [94, 206] on b "Vendors" at bounding box center [77, 207] width 45 height 12
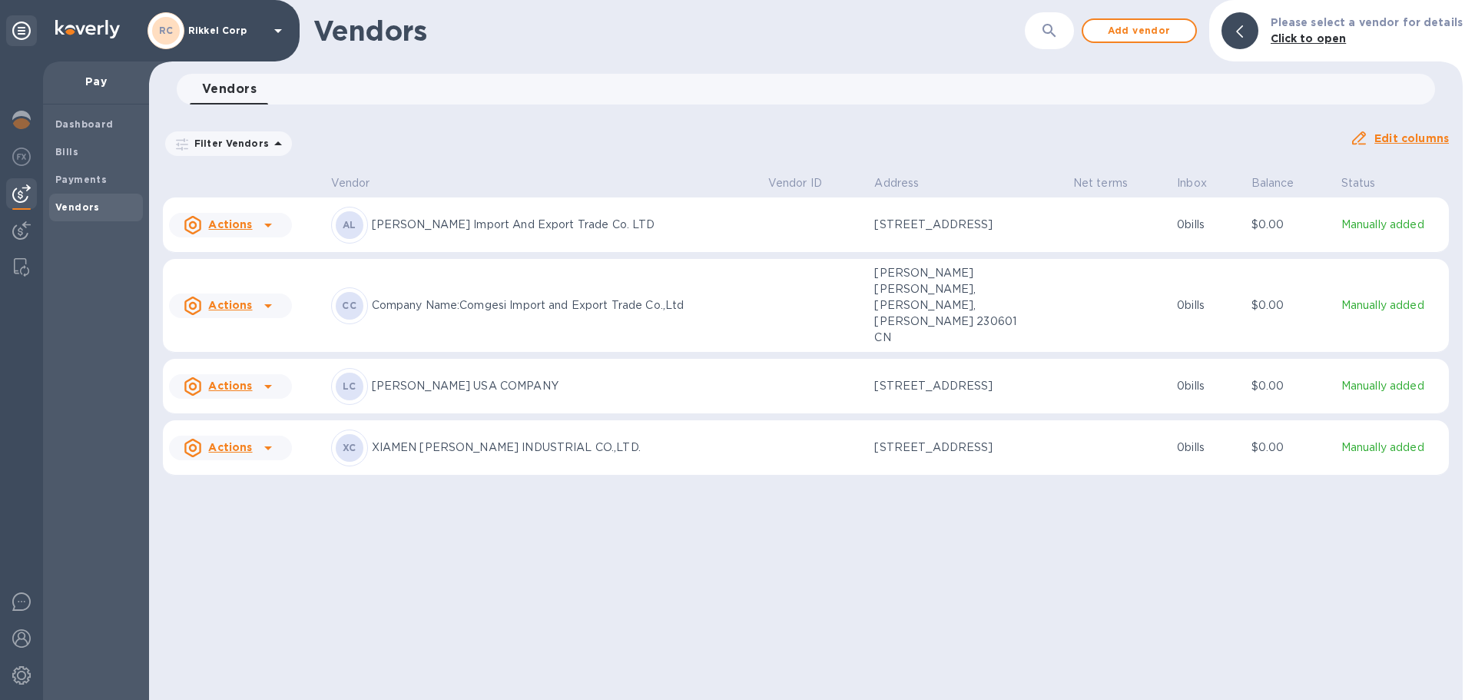
click at [581, 462] on div "XC XIAMEN [PERSON_NAME] INDUSTRIAL CO.,LTD." at bounding box center [543, 447] width 425 height 37
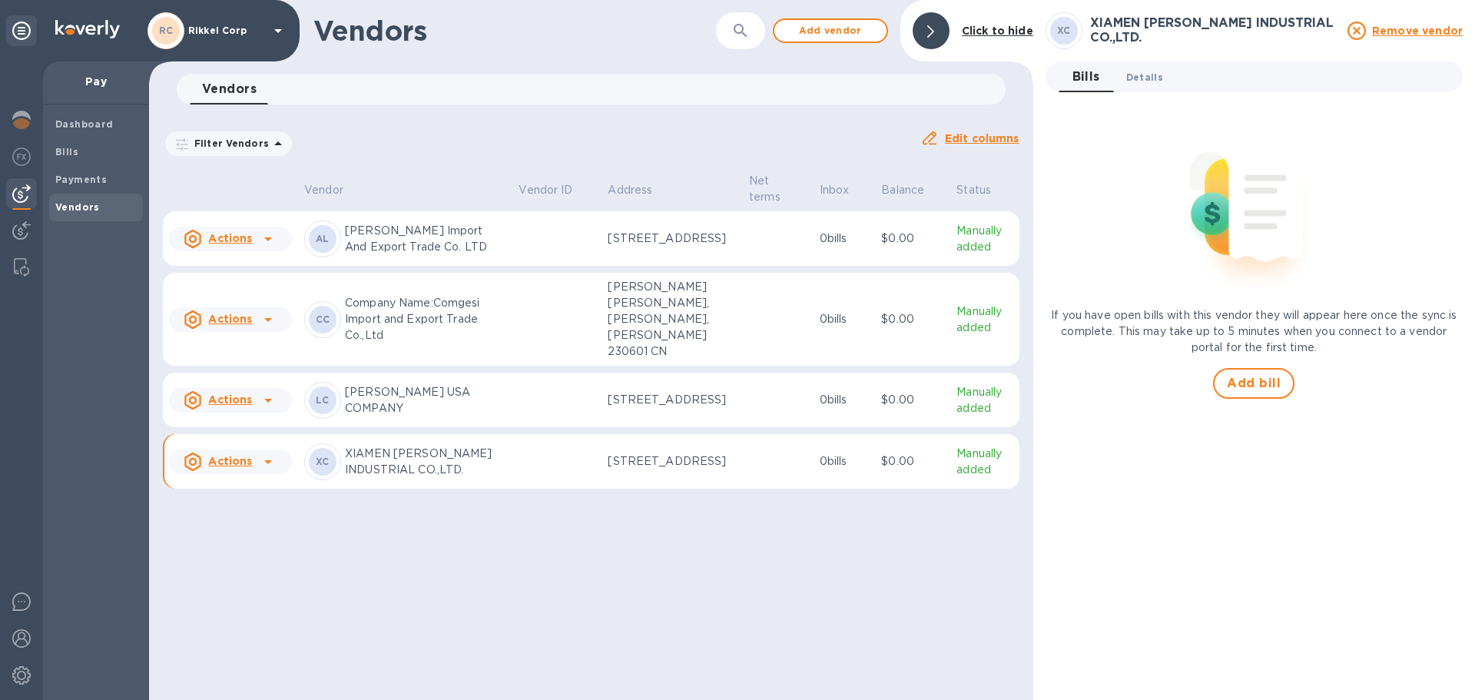
click at [1139, 79] on span "Details 0" at bounding box center [1144, 77] width 37 height 16
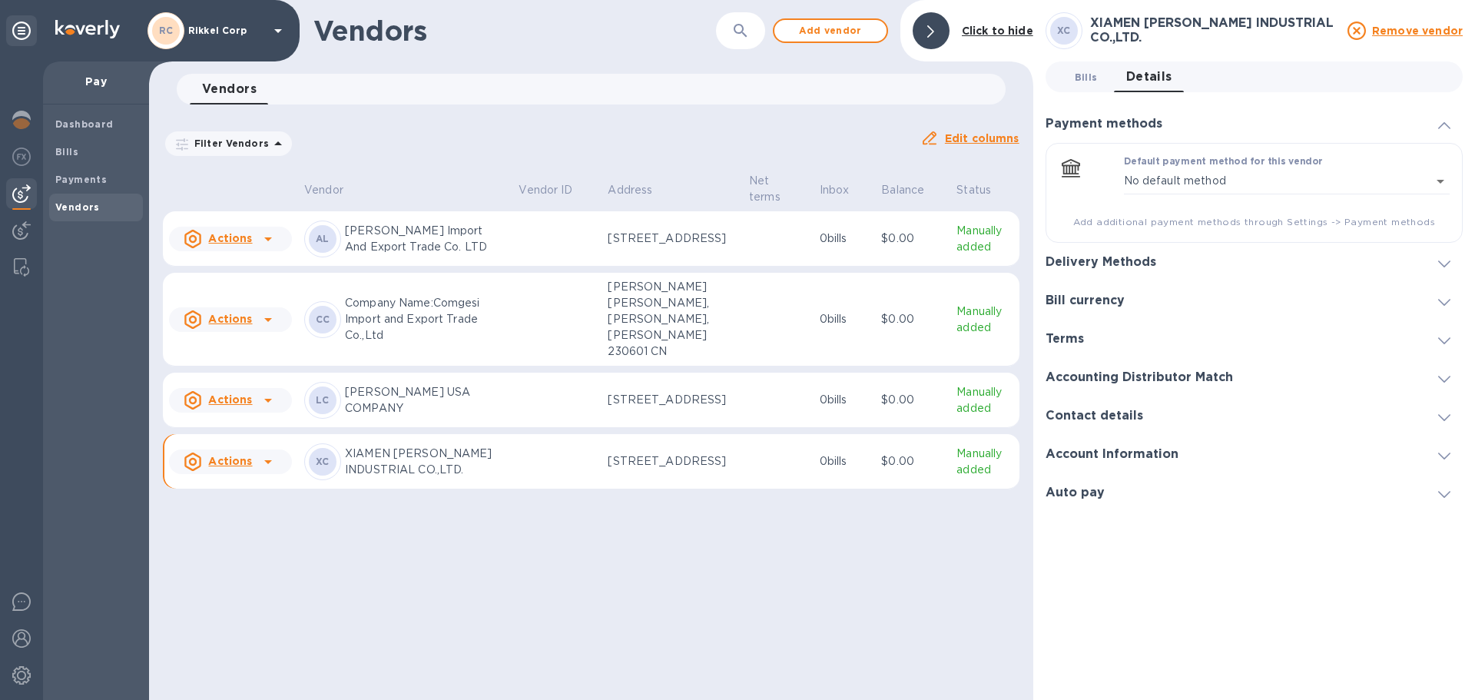
click at [1085, 81] on span "Bills 0" at bounding box center [1086, 77] width 23 height 16
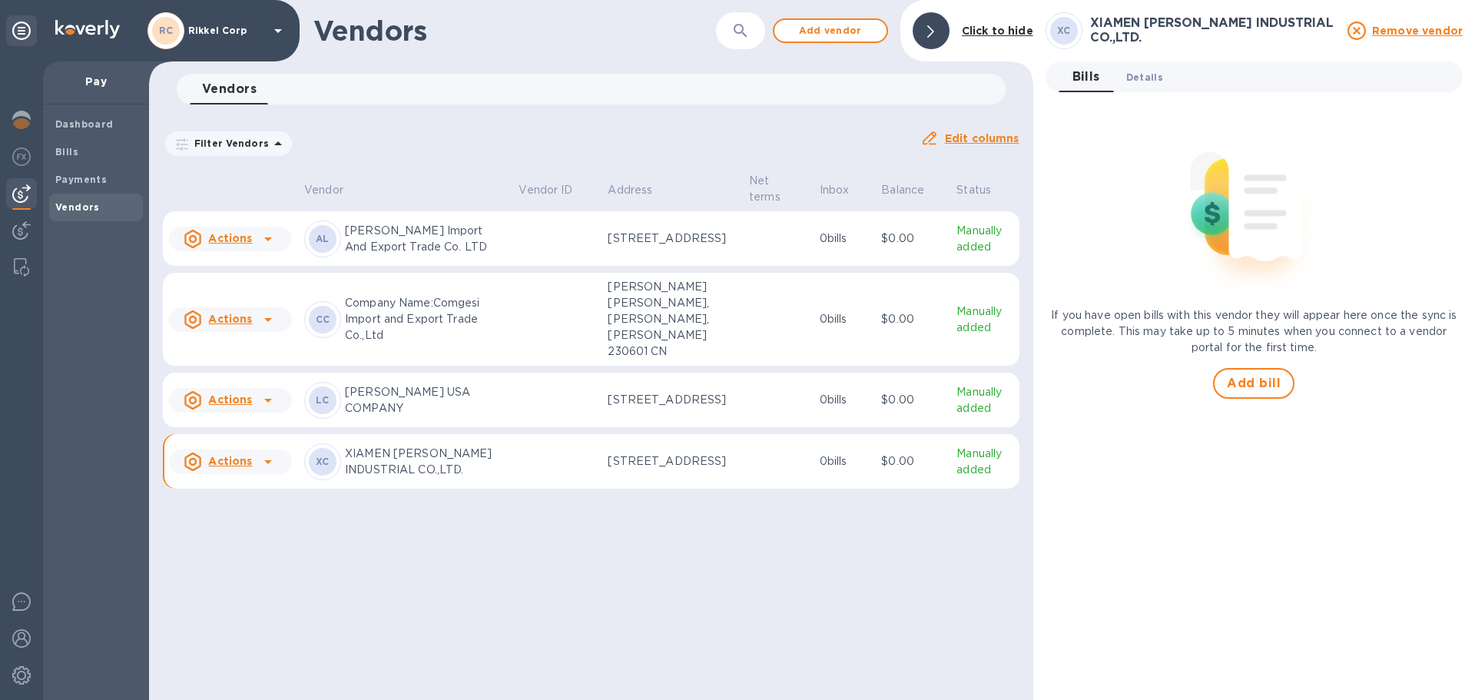
click at [1147, 74] on span "Details 0" at bounding box center [1144, 77] width 37 height 16
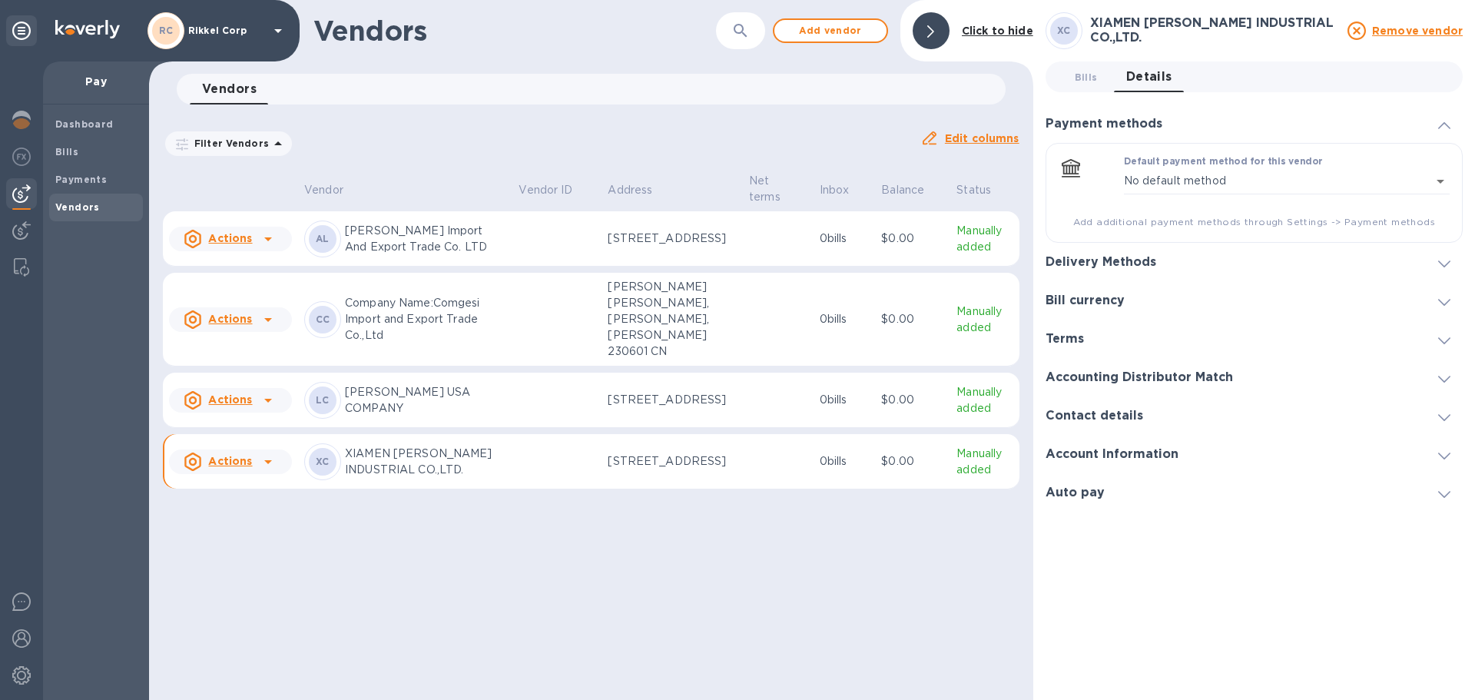
click at [266, 471] on icon at bounding box center [268, 461] width 18 height 18
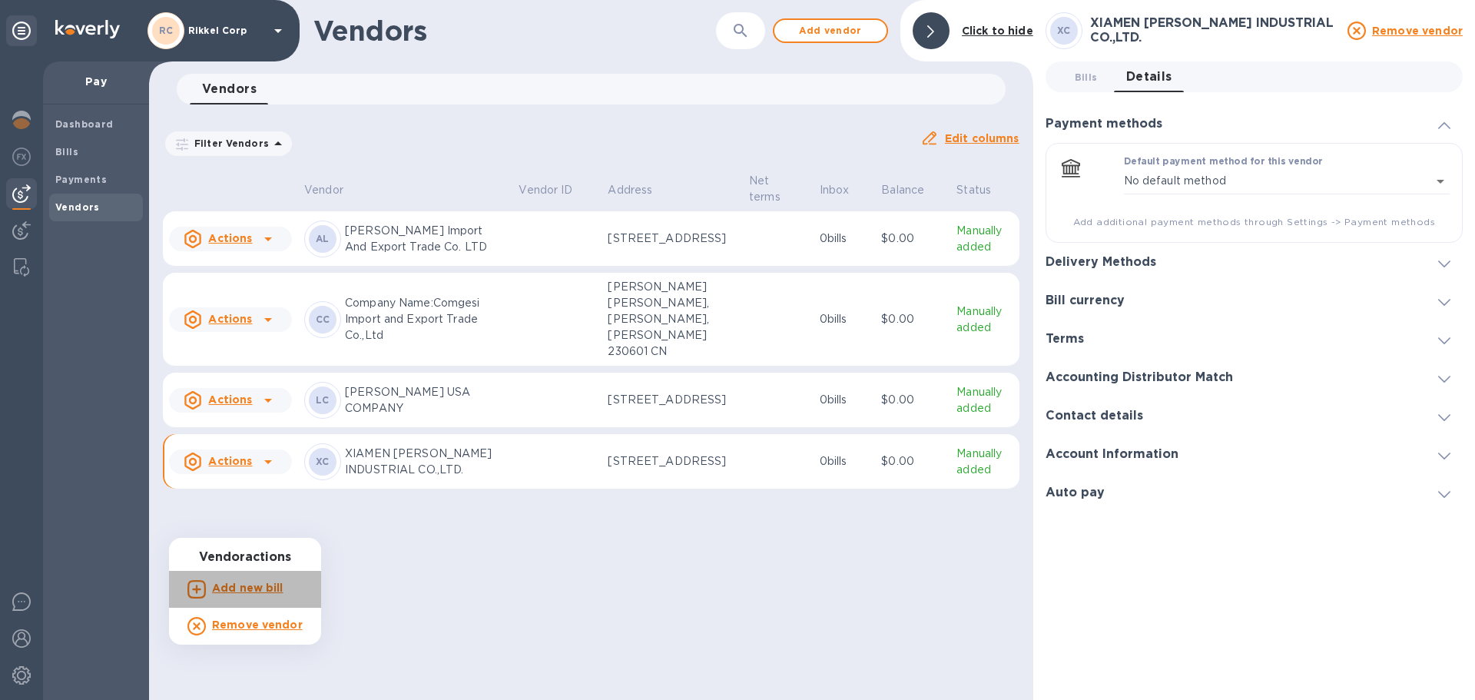
click at [262, 585] on b "Add new bill" at bounding box center [247, 588] width 71 height 12
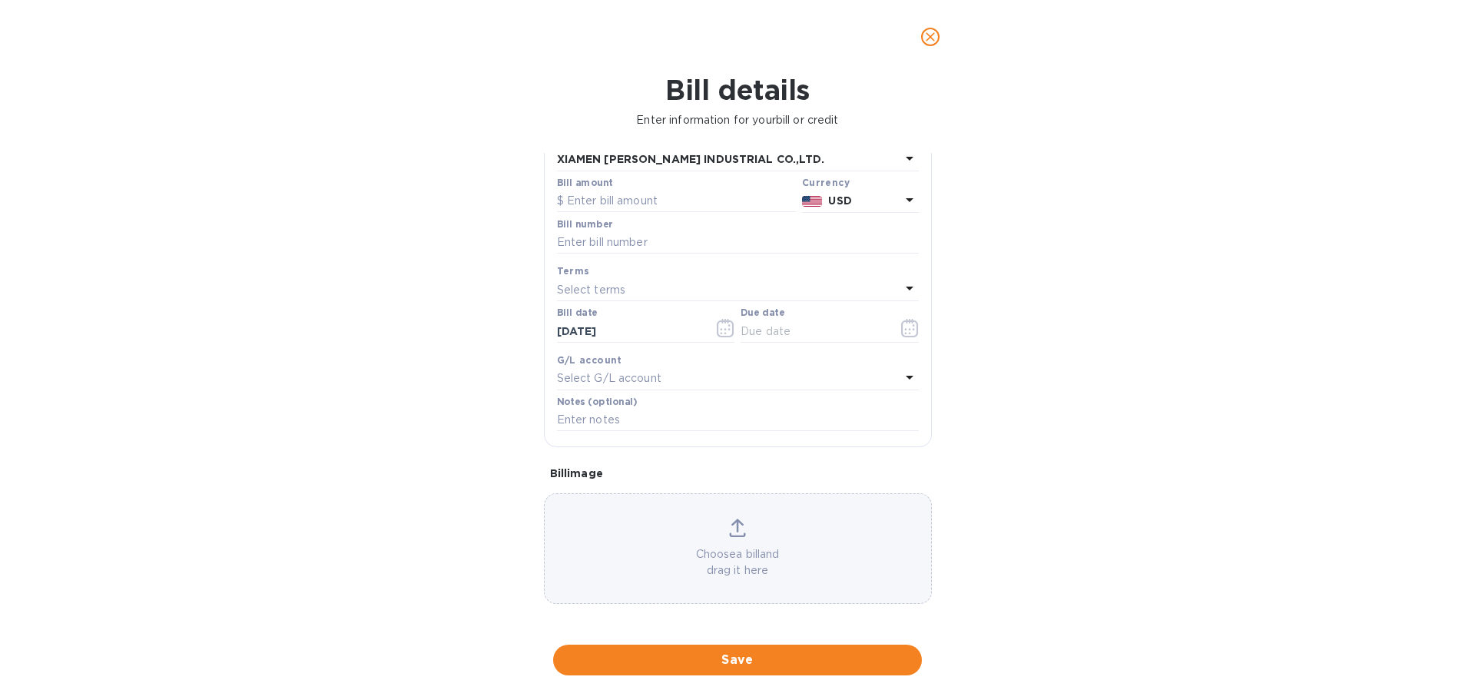
scroll to position [108, 0]
click at [684, 537] on div "Choose a bill and drag it here" at bounding box center [738, 546] width 386 height 60
click at [901, 320] on icon "button" at bounding box center [910, 325] width 18 height 18
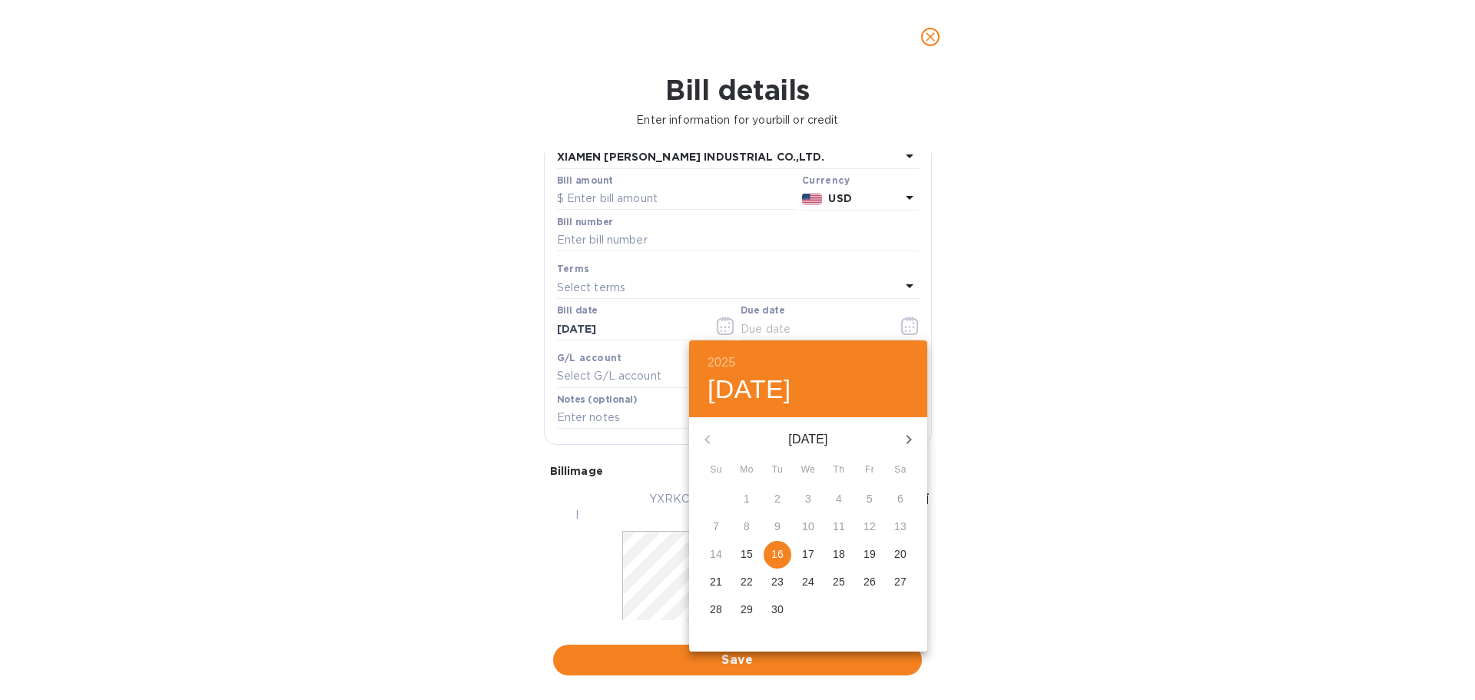
click at [777, 552] on p "16" at bounding box center [777, 553] width 12 height 15
type input "[DATE]"
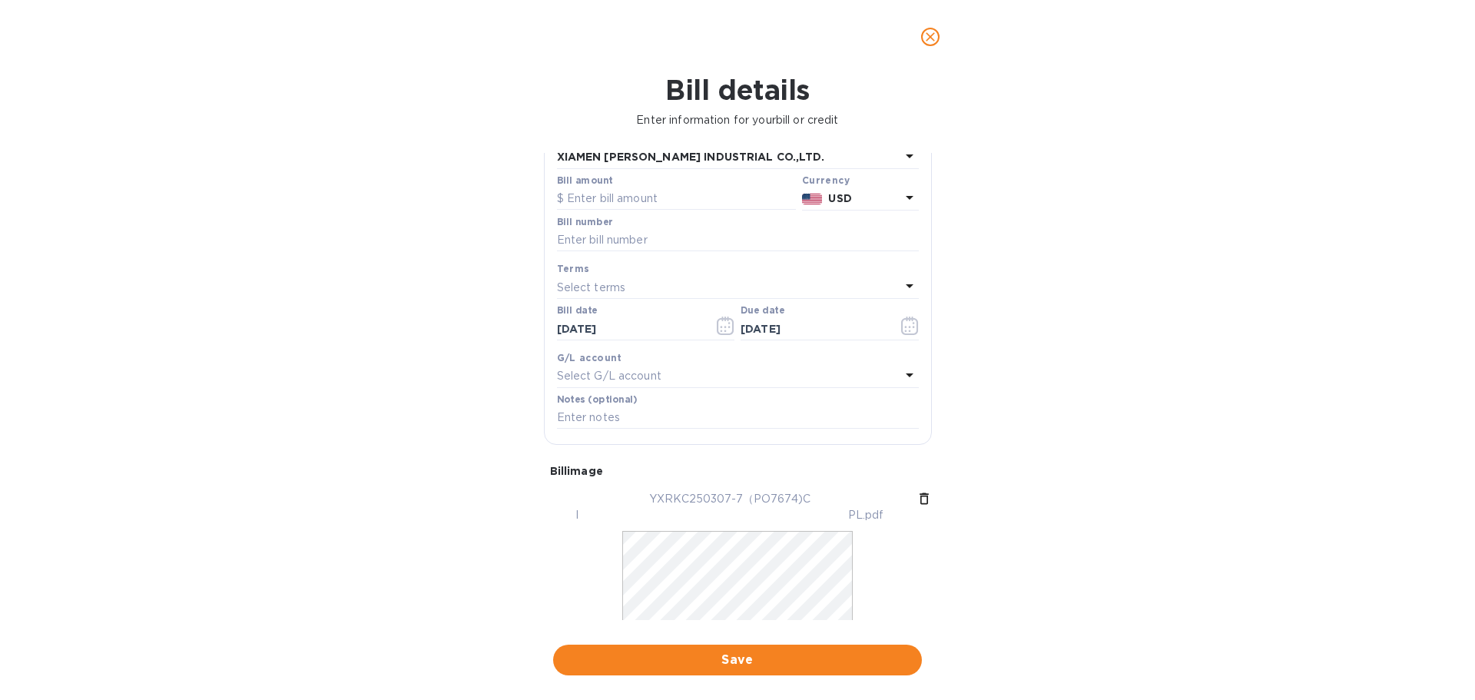
click at [678, 287] on div "Select terms" at bounding box center [728, 288] width 343 height 22
click at [676, 238] on input "text" at bounding box center [738, 240] width 362 height 23
paste input "YXRKC250306-3 YXRKC250307-7"
type input "YXRKC250306-3 YXRKC250307-7"
click at [627, 199] on input "text" at bounding box center [676, 198] width 239 height 23
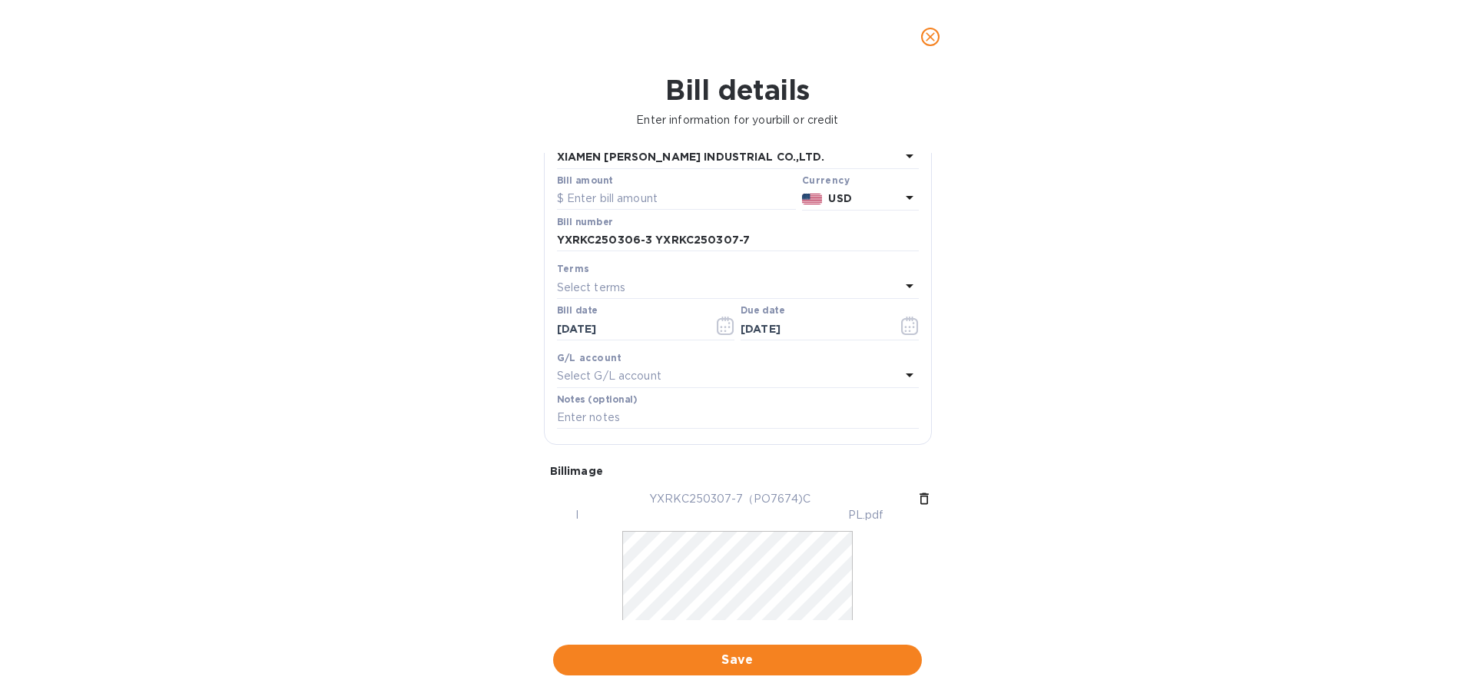
click at [720, 281] on div "Select terms" at bounding box center [728, 288] width 343 height 22
click at [707, 203] on input "text" at bounding box center [676, 198] width 239 height 23
type input "32,856.70"
click at [479, 289] on div "Bill details Enter information for your bill or credit General information Save…" at bounding box center [737, 387] width 1475 height 626
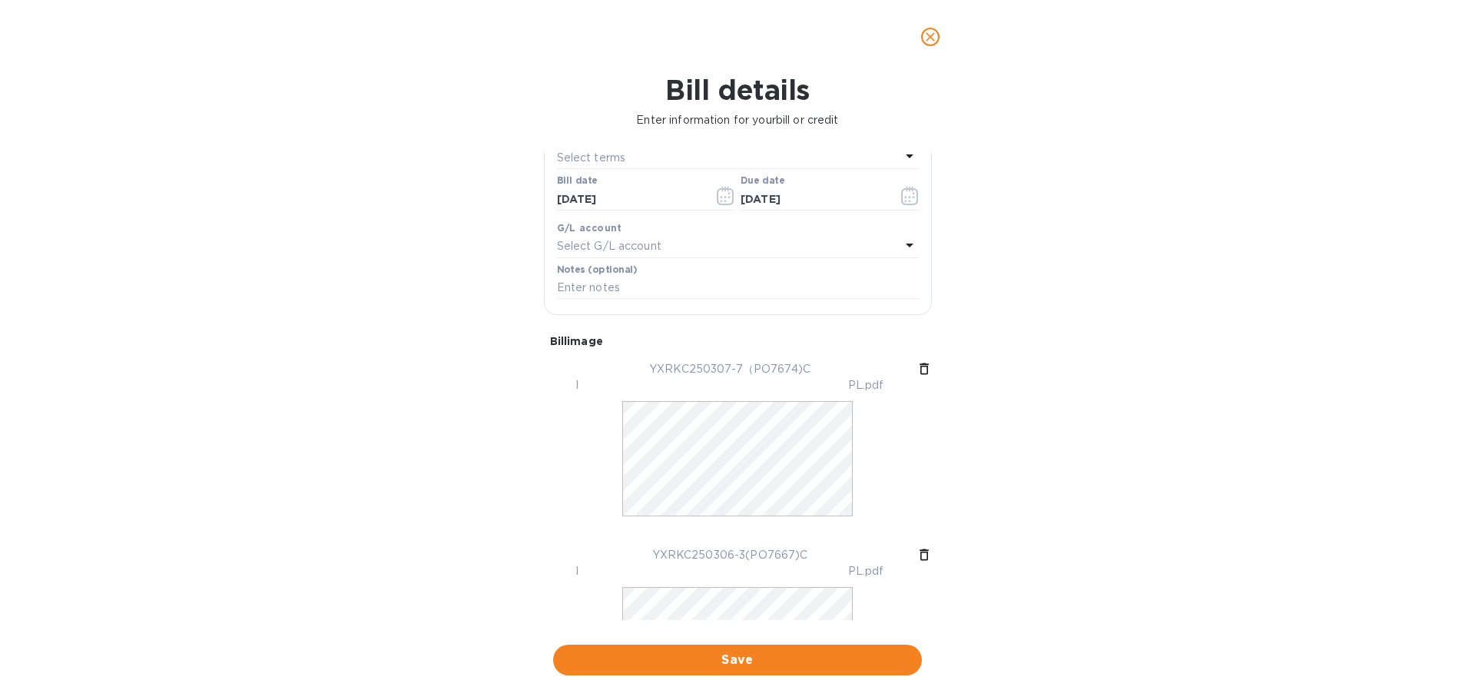
scroll to position [262, 0]
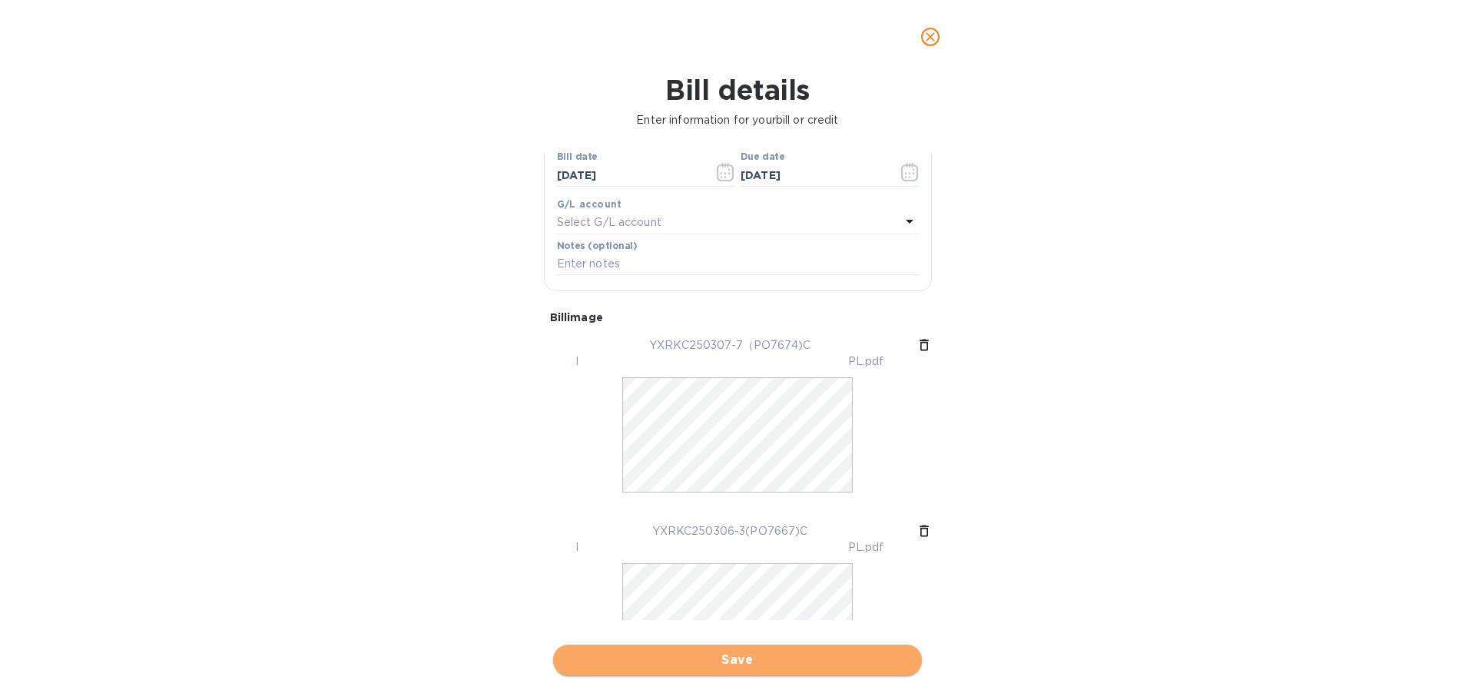
click at [691, 651] on span "Save" at bounding box center [737, 660] width 344 height 18
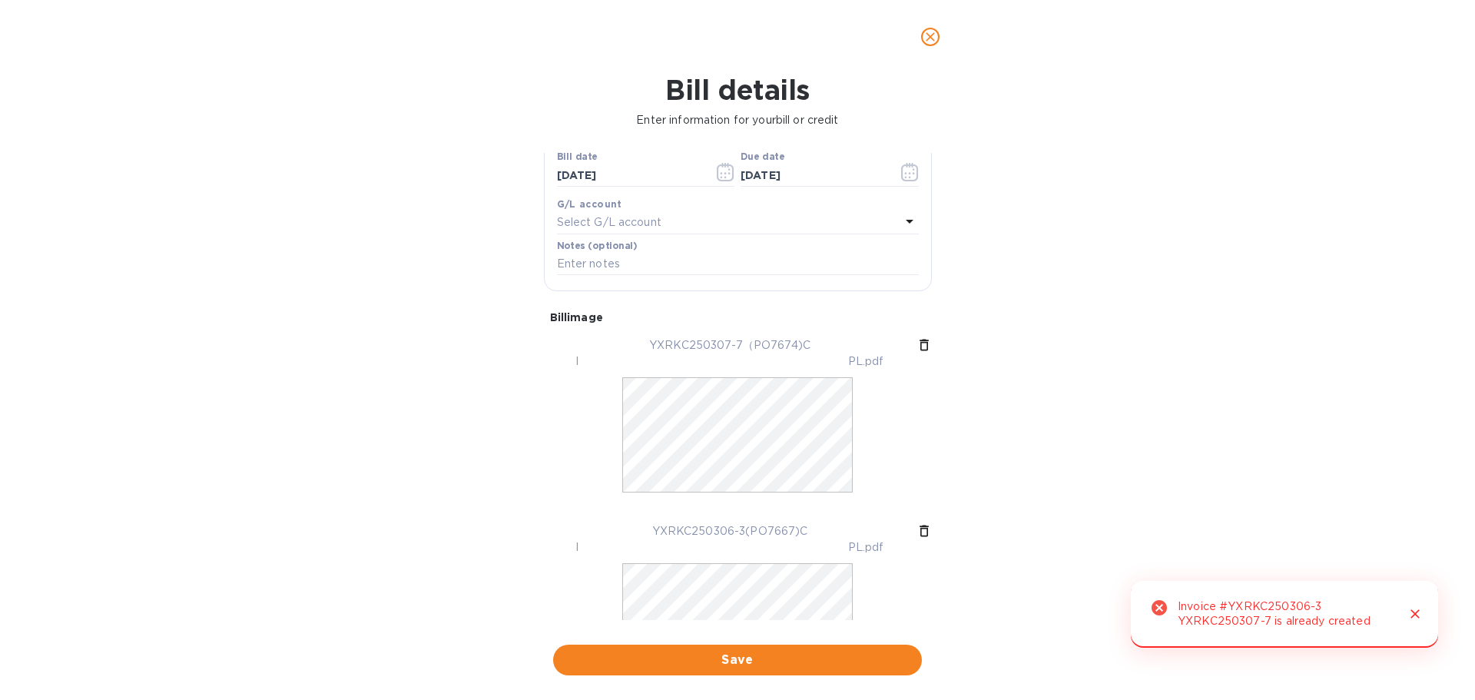
click at [1410, 607] on icon "Close" at bounding box center [1414, 613] width 15 height 15
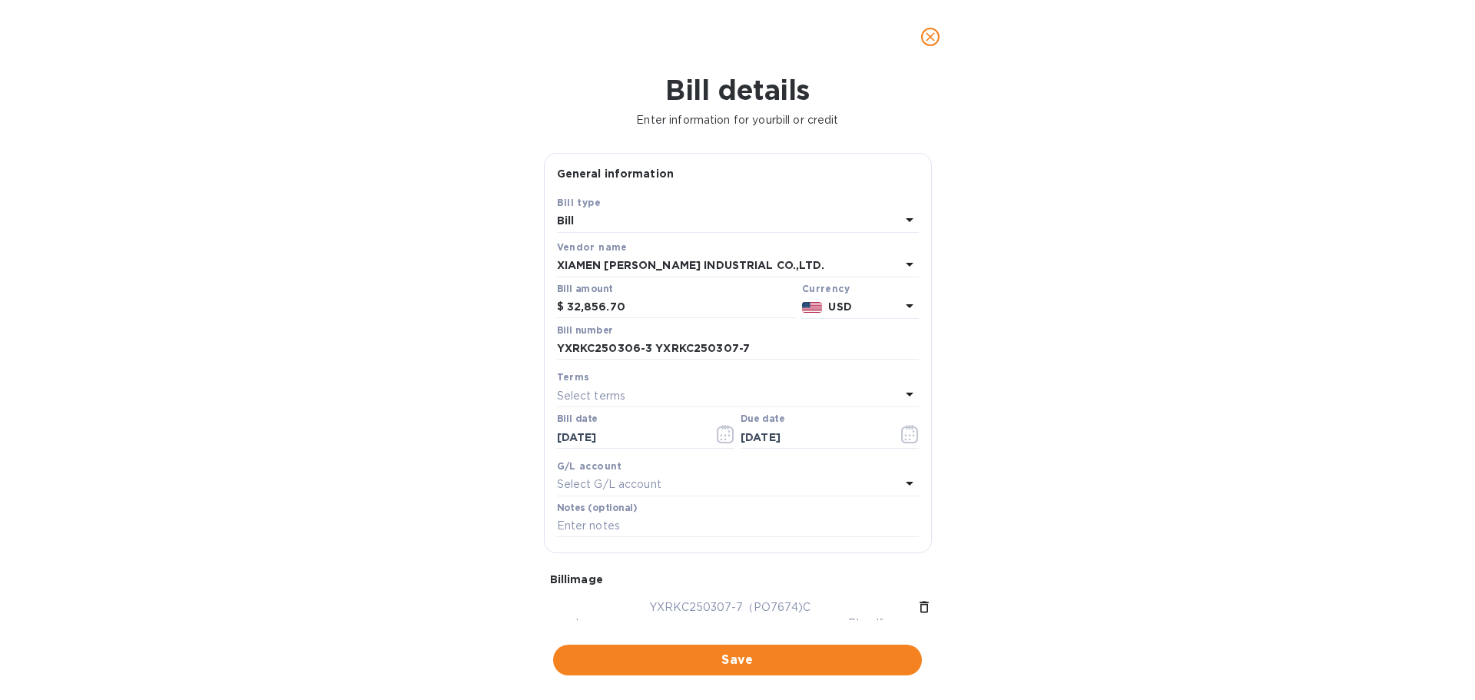
click at [933, 43] on icon "close" at bounding box center [930, 36] width 15 height 15
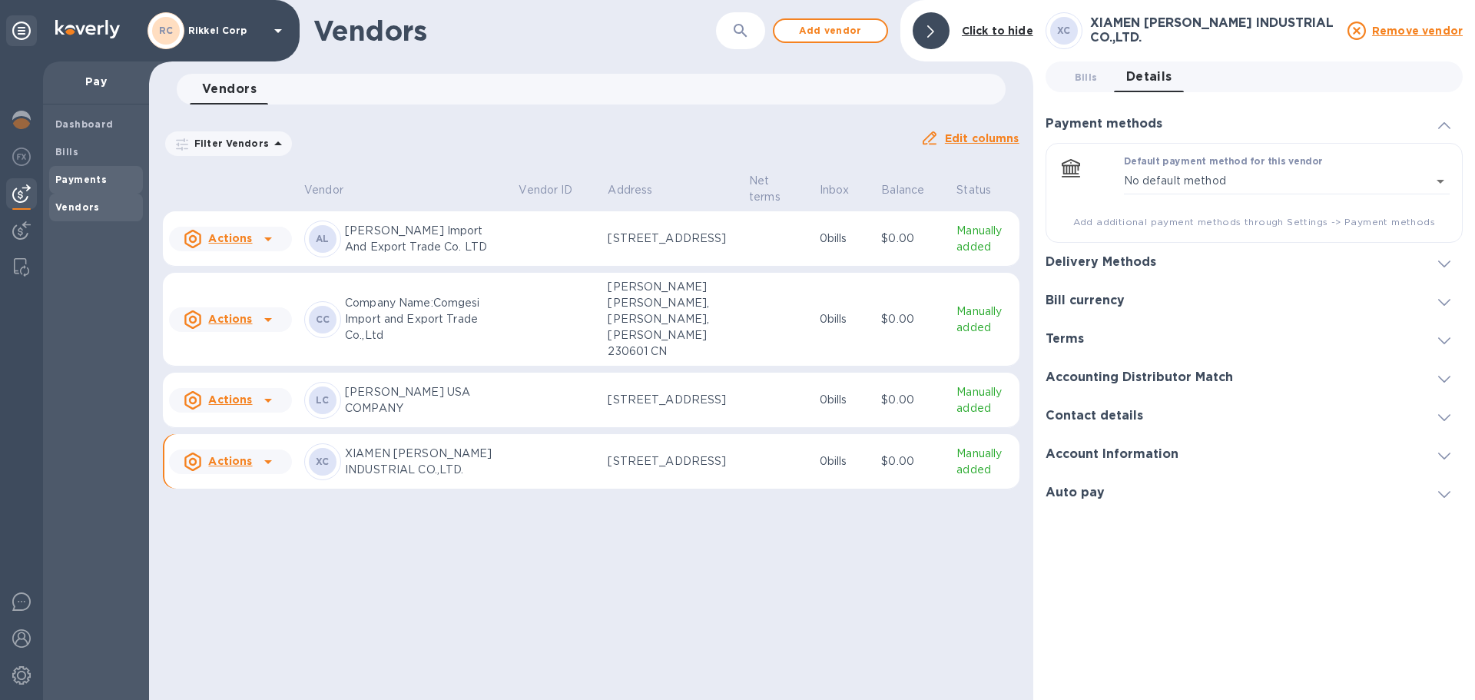
click at [102, 177] on b "Payments" at bounding box center [80, 180] width 51 height 12
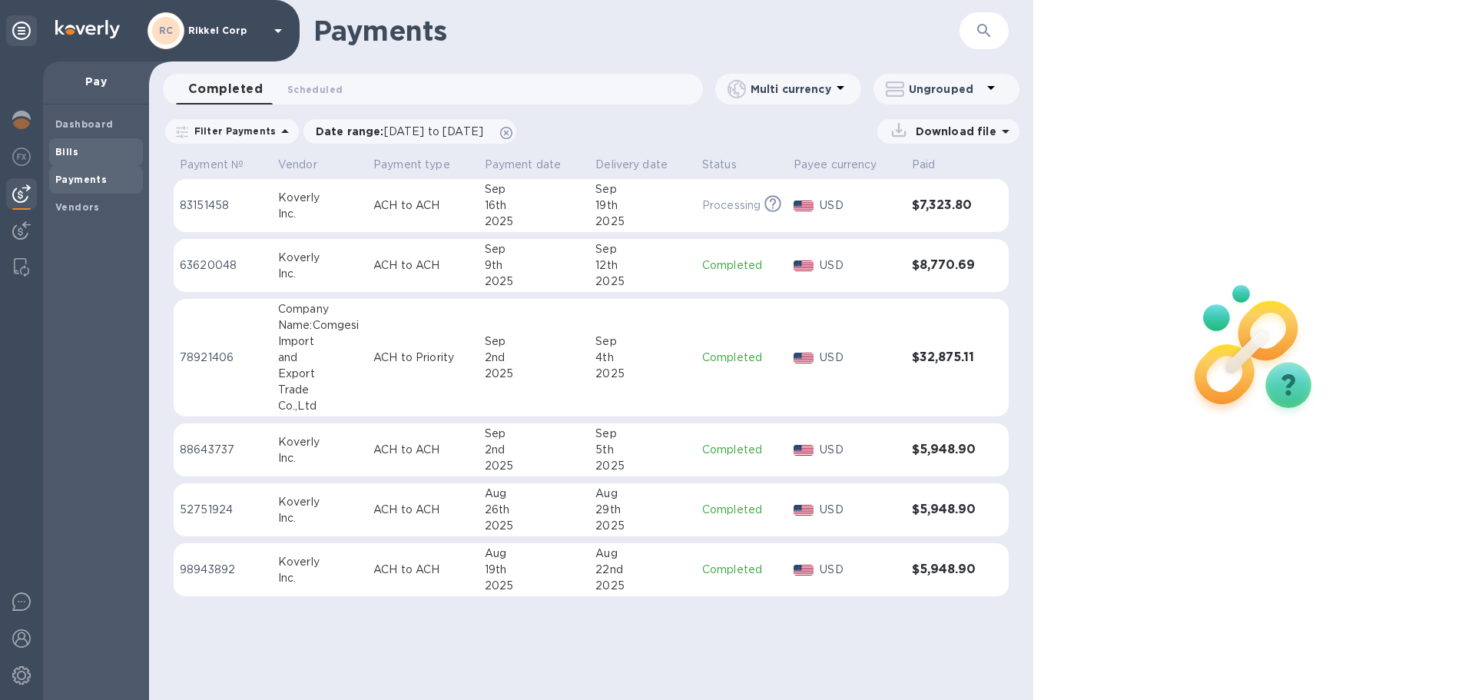
click at [93, 144] on span "Bills" at bounding box center [95, 151] width 81 height 15
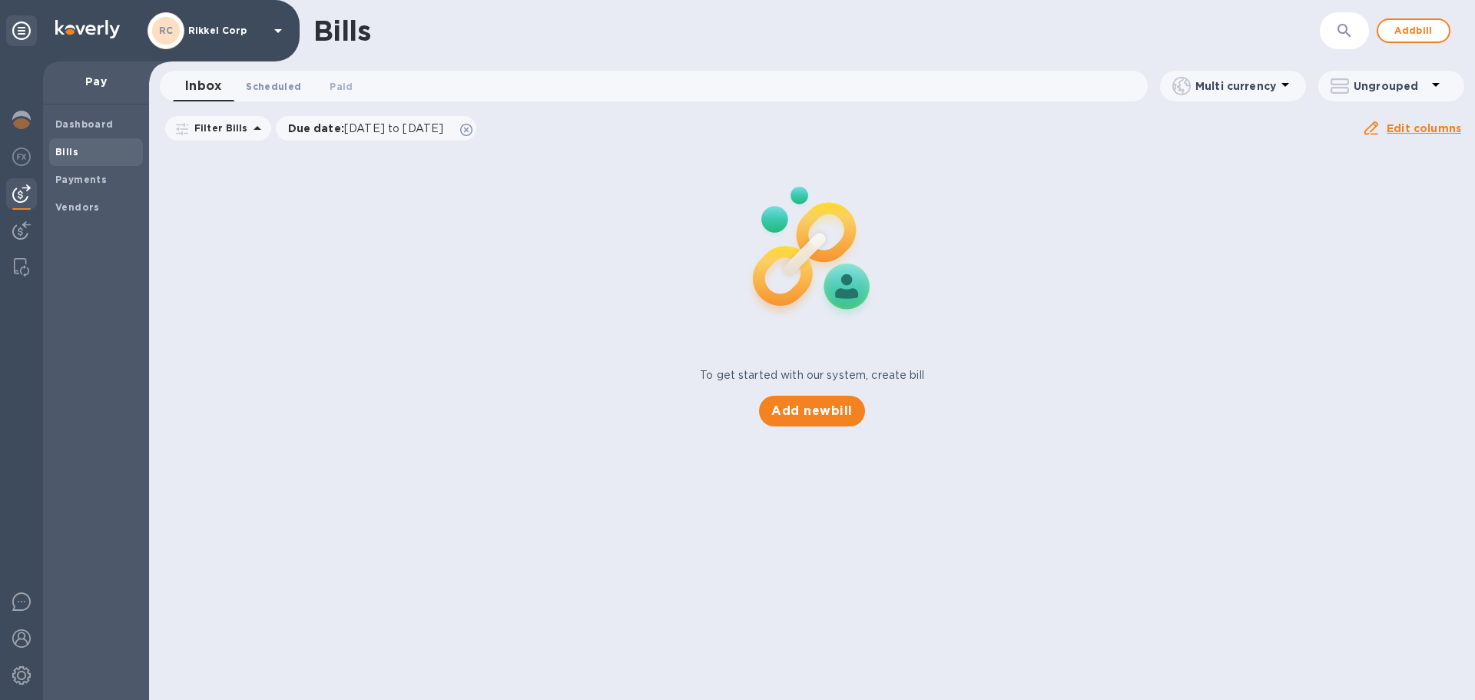
click at [261, 89] on span "Scheduled 0" at bounding box center [273, 86] width 55 height 16
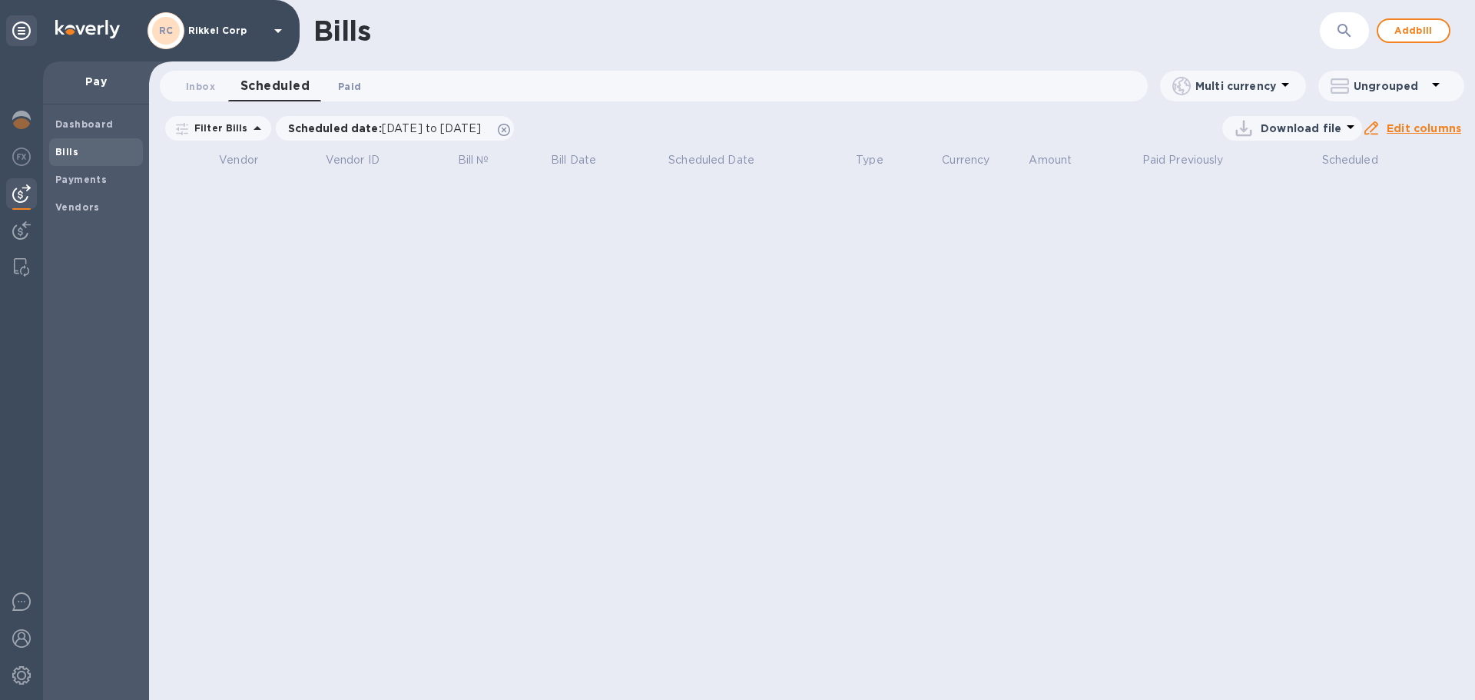
click at [349, 88] on span "Paid 0" at bounding box center [349, 86] width 23 height 16
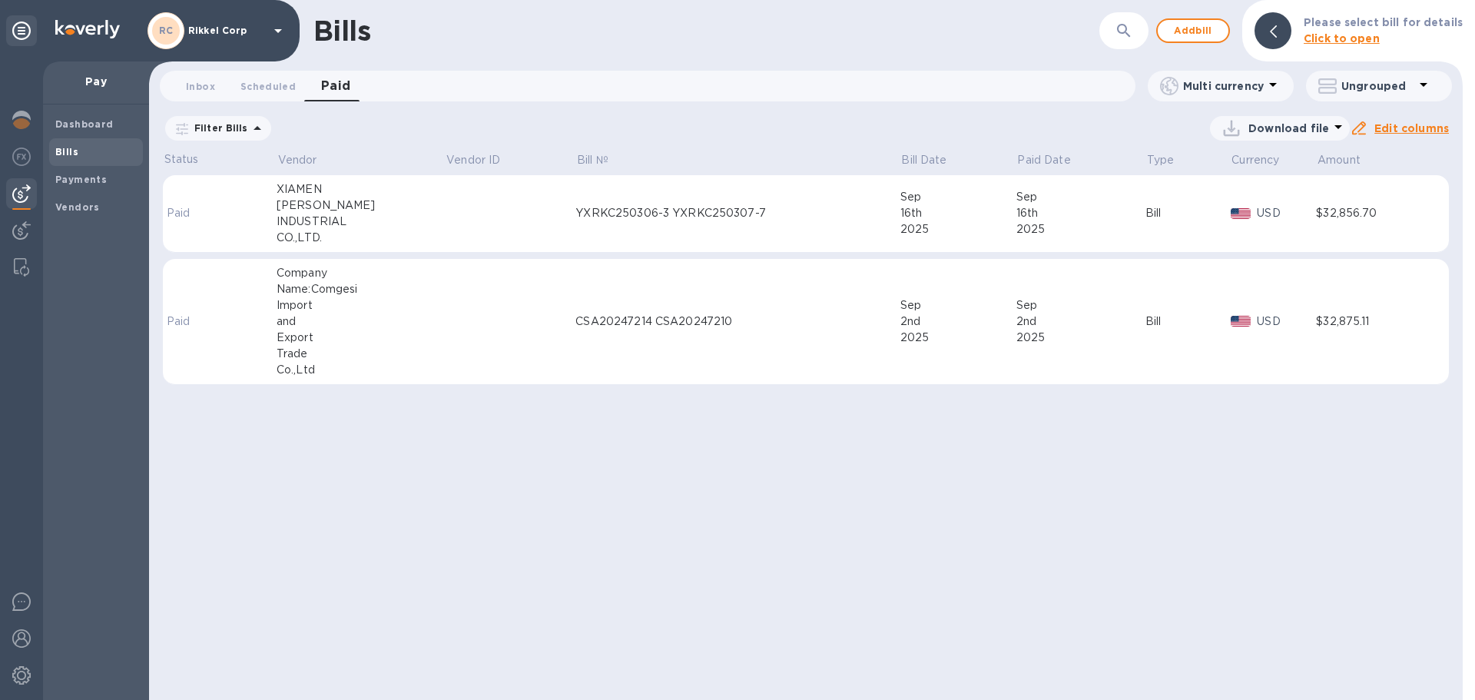
click at [173, 229] on td "Paid" at bounding box center [194, 214] width 63 height 78
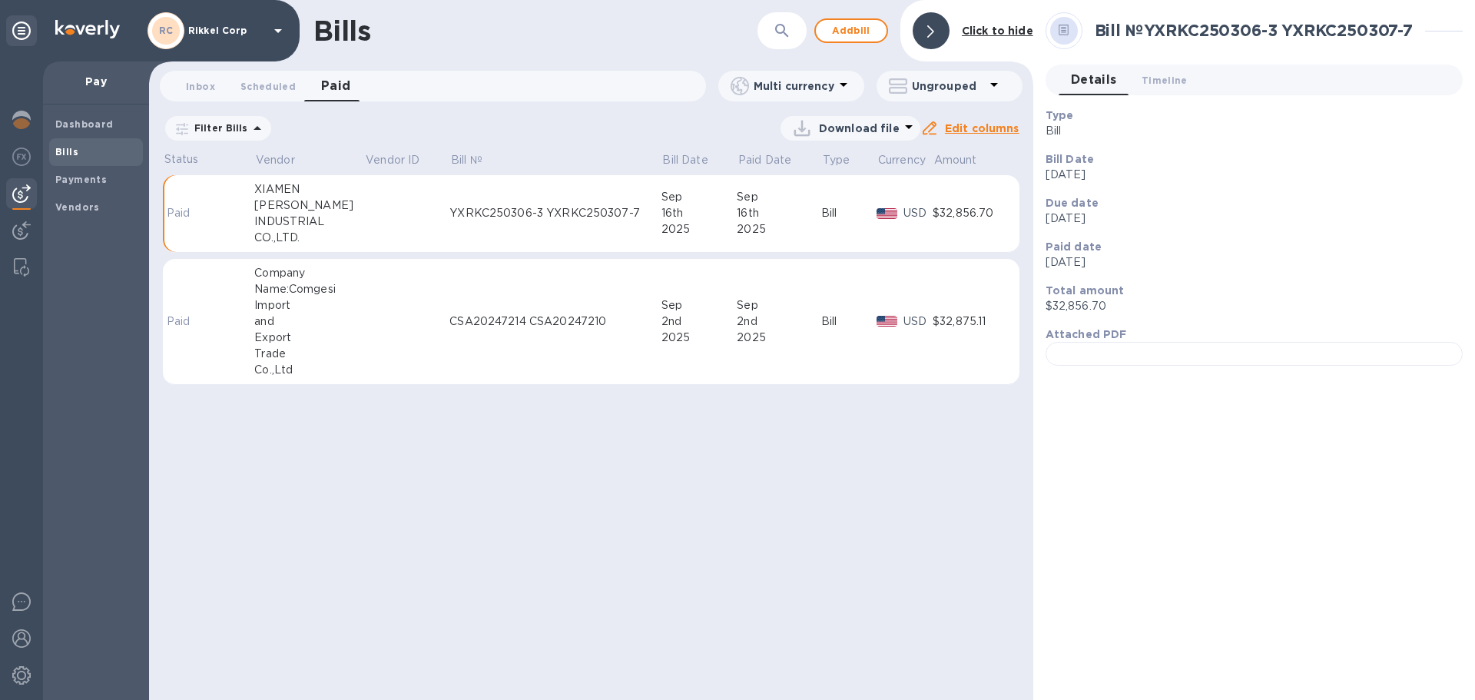
click at [940, 39] on div at bounding box center [931, 30] width 37 height 37
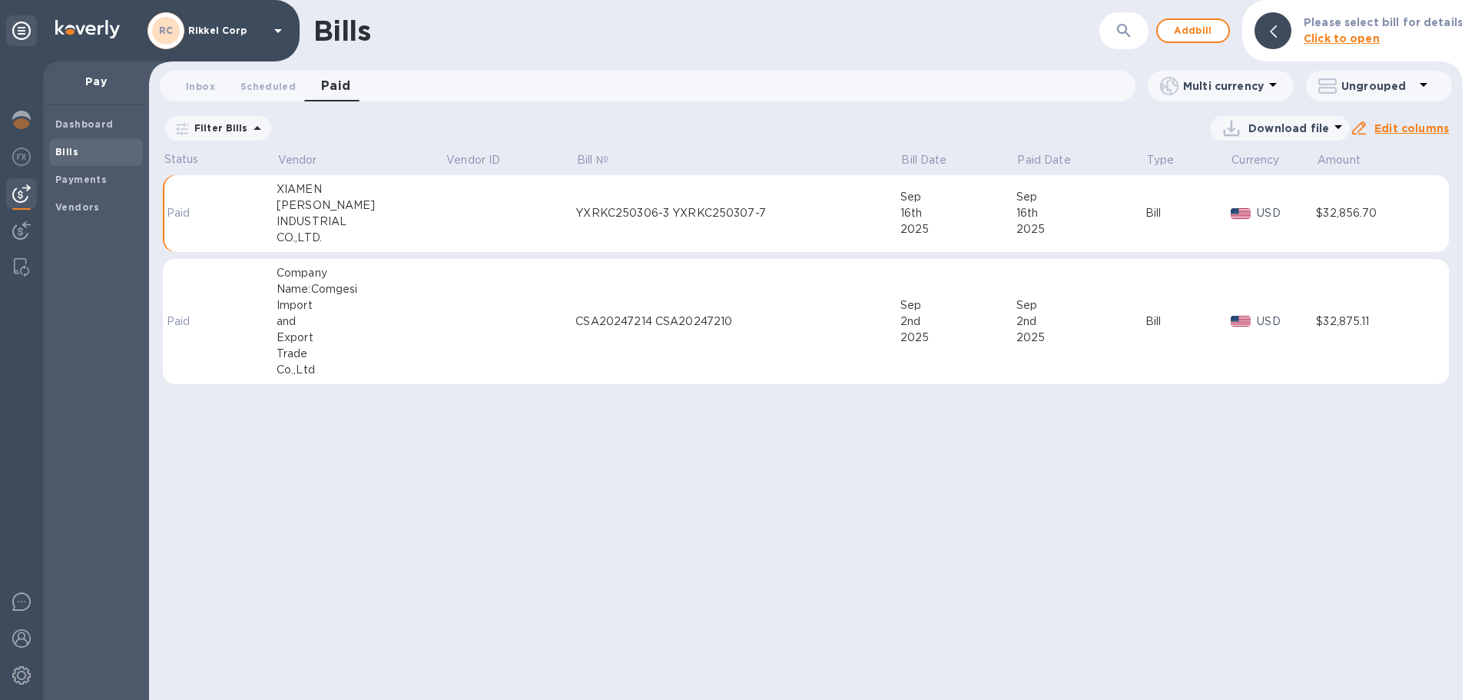
click at [1333, 91] on icon at bounding box center [1327, 86] width 18 height 18
click at [1261, 87] on div at bounding box center [737, 350] width 1475 height 700
click at [1016, 228] on div "2025" at bounding box center [1080, 229] width 129 height 16
drag, startPoint x: 1012, startPoint y: 226, endPoint x: 1045, endPoint y: 202, distance: 40.7
click at [1016, 225] on div "2025" at bounding box center [1080, 229] width 129 height 16
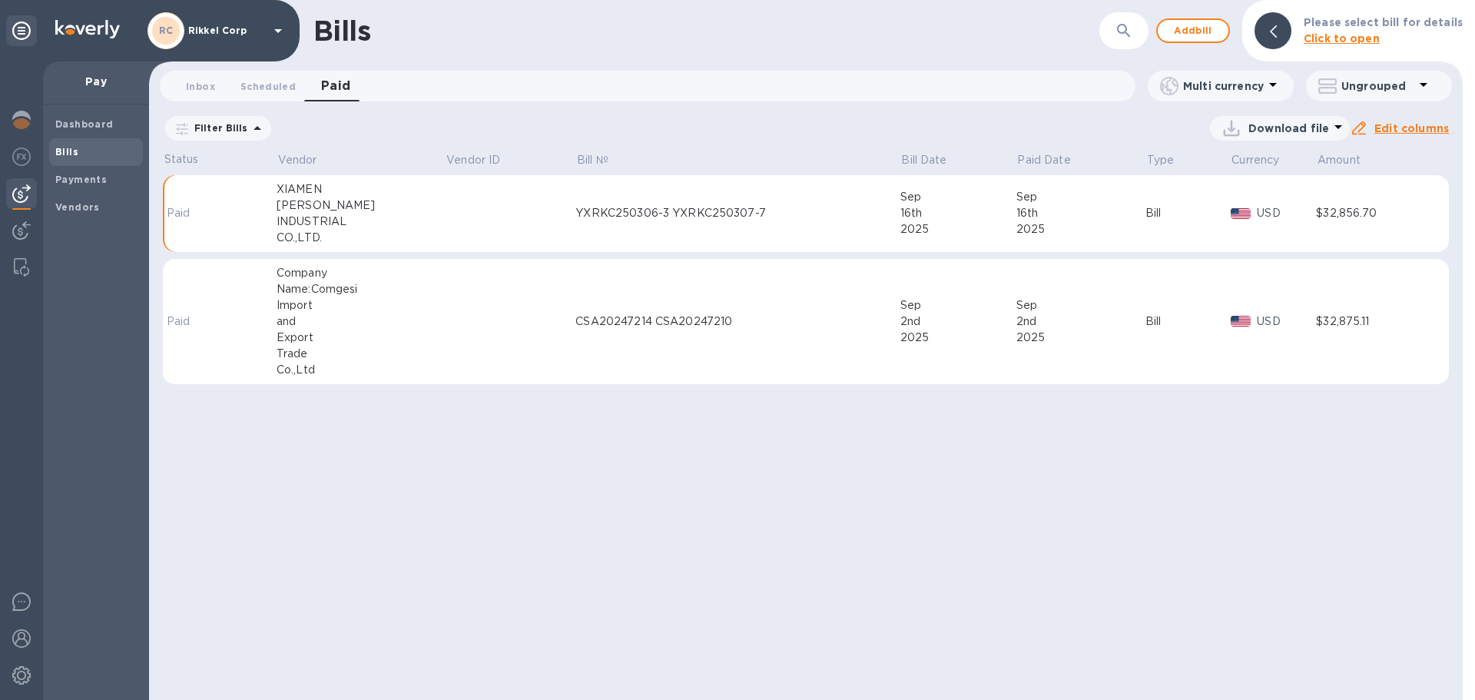
click at [1370, 36] on b "Click to open" at bounding box center [1342, 38] width 76 height 12
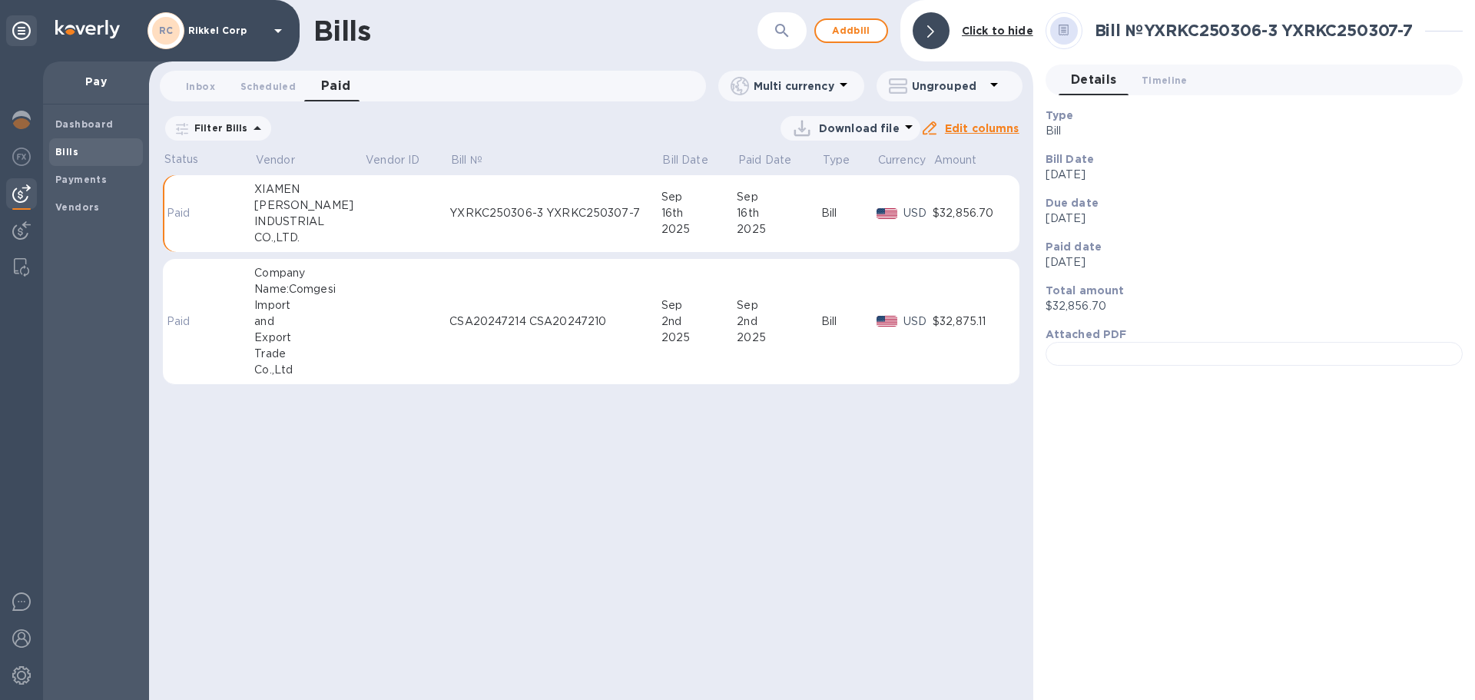
click at [1205, 25] on h2 "Bill № YXRKC250306-3 YXRKC250307-7" at bounding box center [1254, 30] width 318 height 19
click at [1439, 31] on div at bounding box center [1444, 31] width 38 height 1
click at [1145, 83] on span "Timeline 0" at bounding box center [1165, 80] width 46 height 16
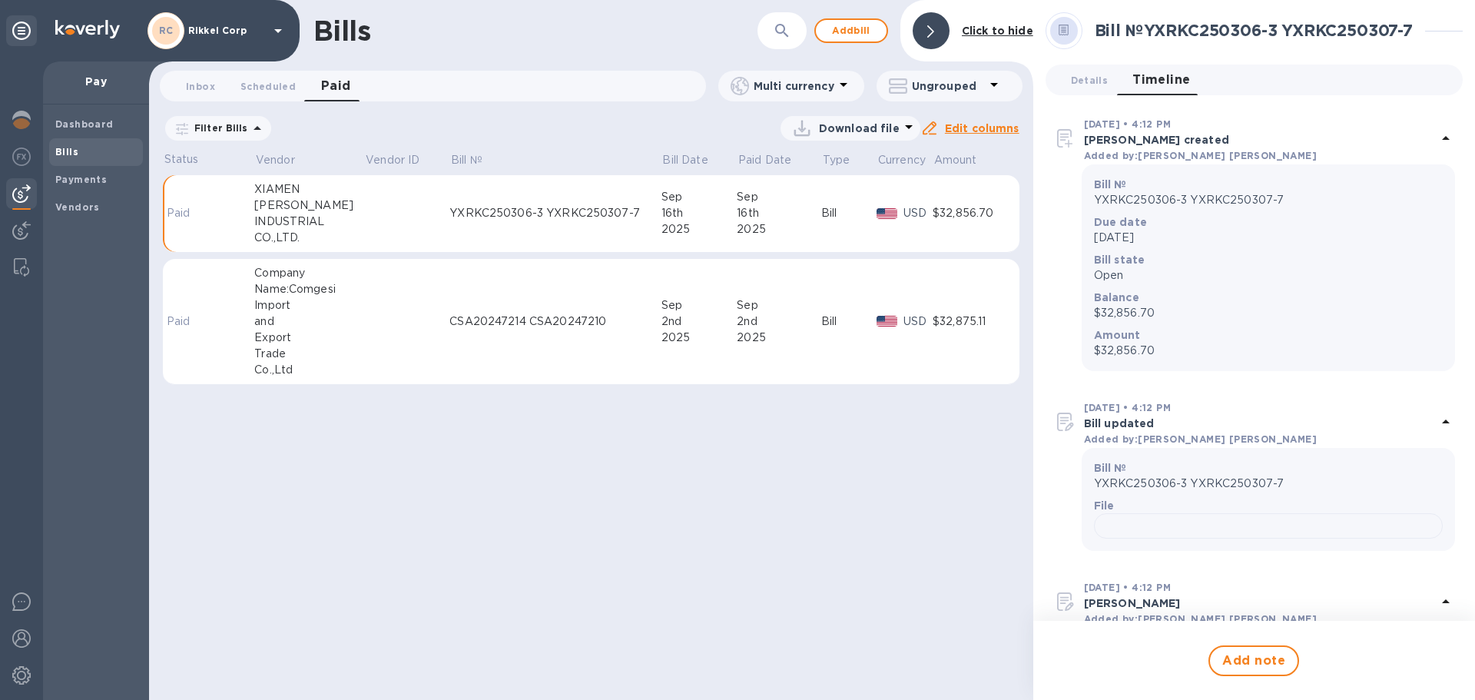
click at [1146, 223] on p "Due date" at bounding box center [1268, 221] width 349 height 15
click at [1125, 274] on p "Open" at bounding box center [1268, 275] width 349 height 16
click at [1125, 395] on div "[DATE] • 4:12 PM [PERSON_NAME] updated Added by: [PERSON_NAME] [PERSON_NAME] № …" at bounding box center [1253, 474] width 417 height 167
click at [1121, 446] on div "Added by: [PERSON_NAME]" at bounding box center [1260, 439] width 353 height 16
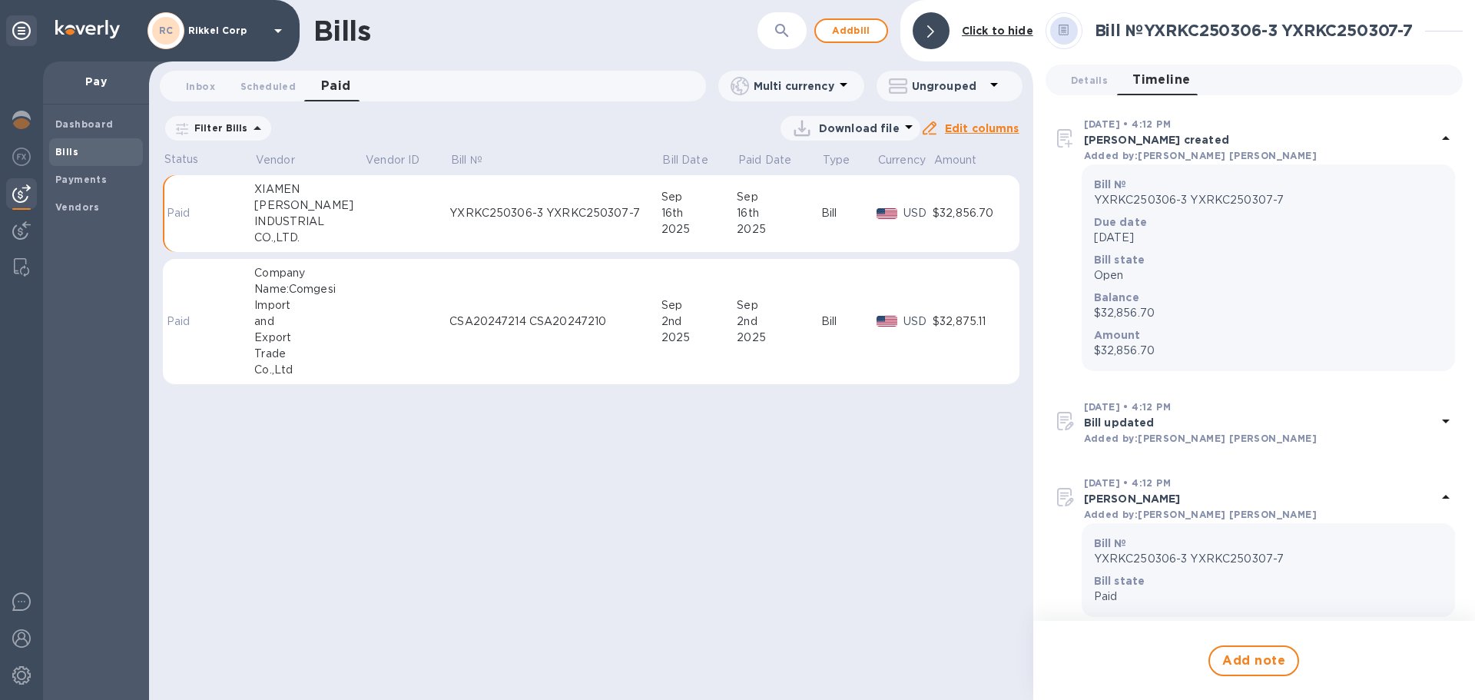
click at [1121, 472] on div "[DATE] • 4:12 PM [PERSON_NAME] Added by: [PERSON_NAME] [PERSON_NAME] № YXRKC250…" at bounding box center [1253, 545] width 417 height 158
click at [1135, 548] on p "Bill №" at bounding box center [1268, 542] width 349 height 15
click at [1161, 553] on p "YXRKC250306-3 YXRKC250307-7" at bounding box center [1268, 559] width 349 height 16
click at [1169, 284] on div "Bill state Open" at bounding box center [1268, 268] width 355 height 38
click at [1114, 154] on b "Added by: [PERSON_NAME]" at bounding box center [1200, 156] width 233 height 12
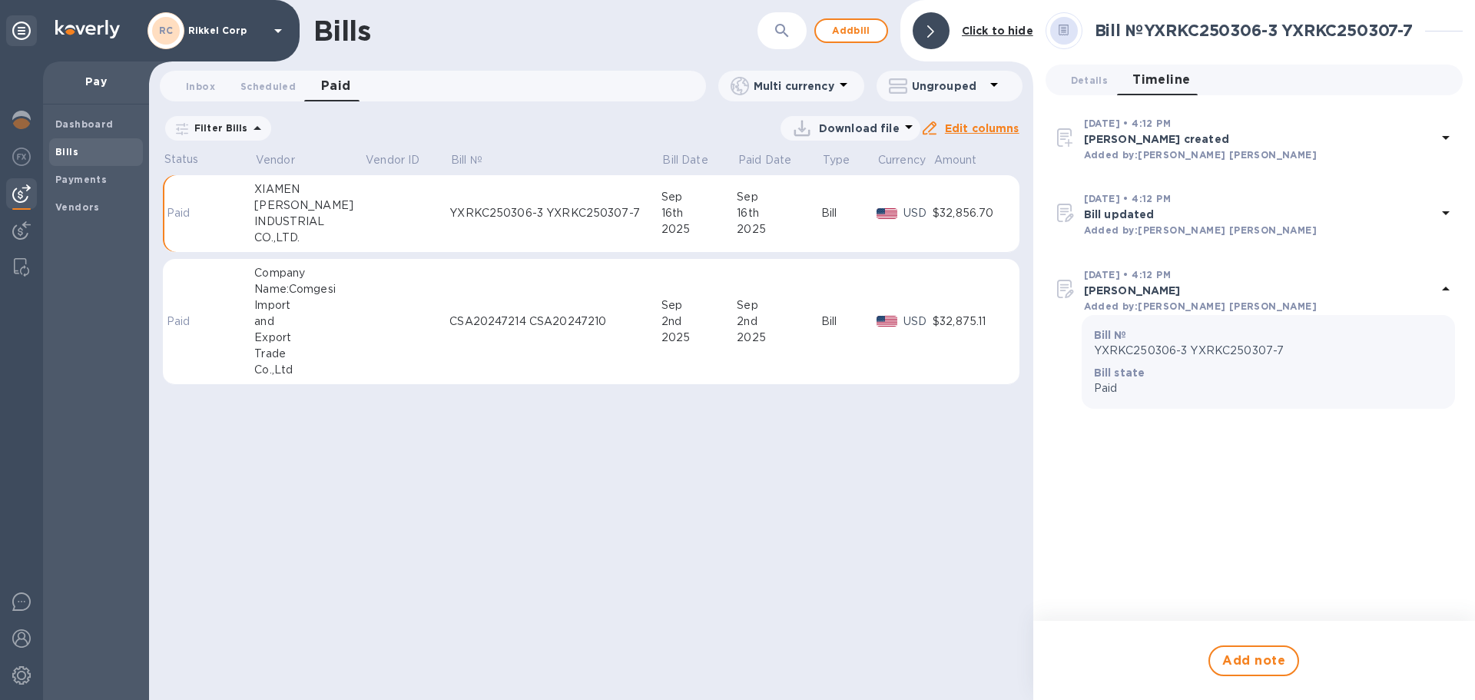
drag, startPoint x: 1140, startPoint y: 418, endPoint x: 1138, endPoint y: 449, distance: 30.8
click at [1140, 428] on div "Bill № YXRKC250306-3 YXRKC250307-7 Details 0 Timeline 0 [DATE] • 4:12 PM [PERSO…" at bounding box center [1253, 220] width 417 height 416
click at [1117, 383] on p "Paid" at bounding box center [1268, 388] width 349 height 16
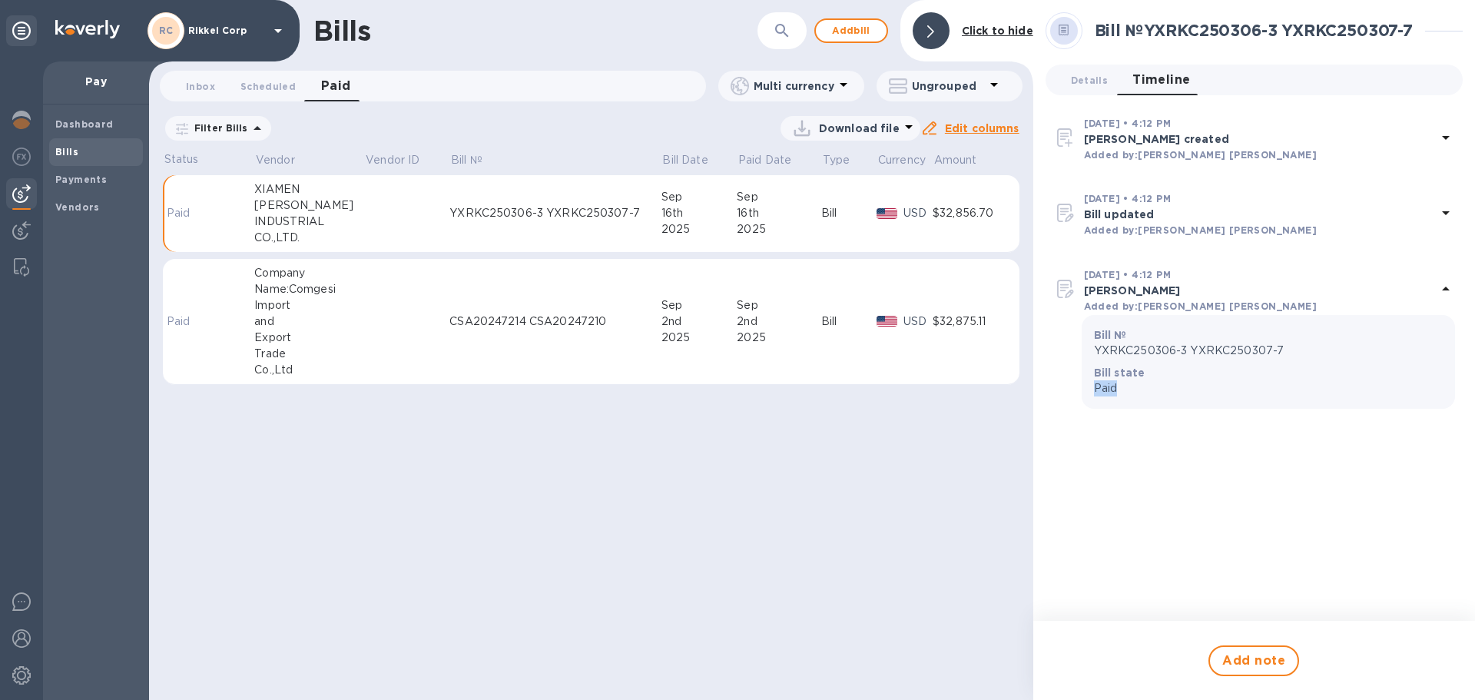
click at [1117, 383] on p "Paid" at bounding box center [1268, 388] width 349 height 16
click at [1107, 434] on div "Bill № YXRKC250306-3 YXRKC250307-7 Details 0 Timeline 0 [DATE] • 4:12 PM [PERSO…" at bounding box center [1254, 310] width 442 height 621
click at [1238, 650] on button "Add note" at bounding box center [1253, 660] width 91 height 31
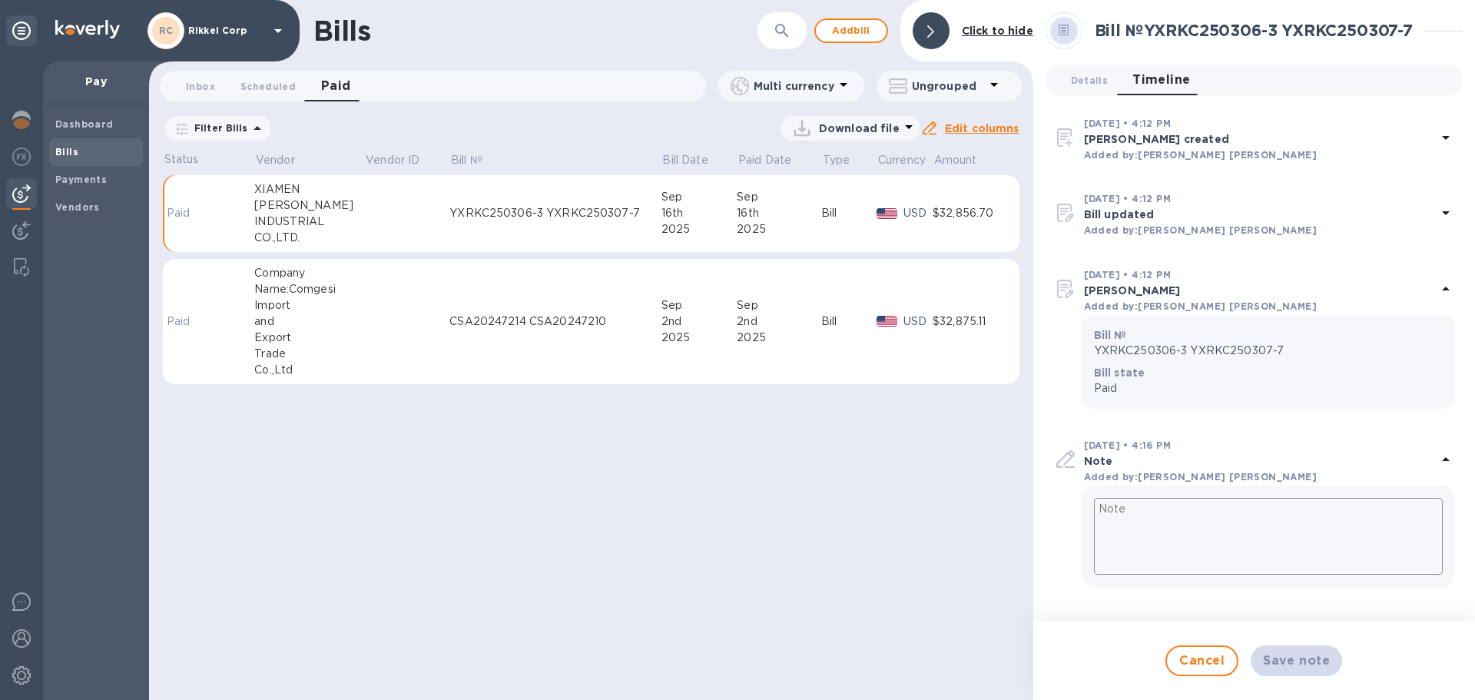
drag, startPoint x: 1443, startPoint y: 463, endPoint x: 1394, endPoint y: 502, distance: 61.8
click at [1443, 464] on icon at bounding box center [1445, 459] width 18 height 18
click at [1190, 656] on span "Cancel" at bounding box center [1201, 660] width 45 height 18
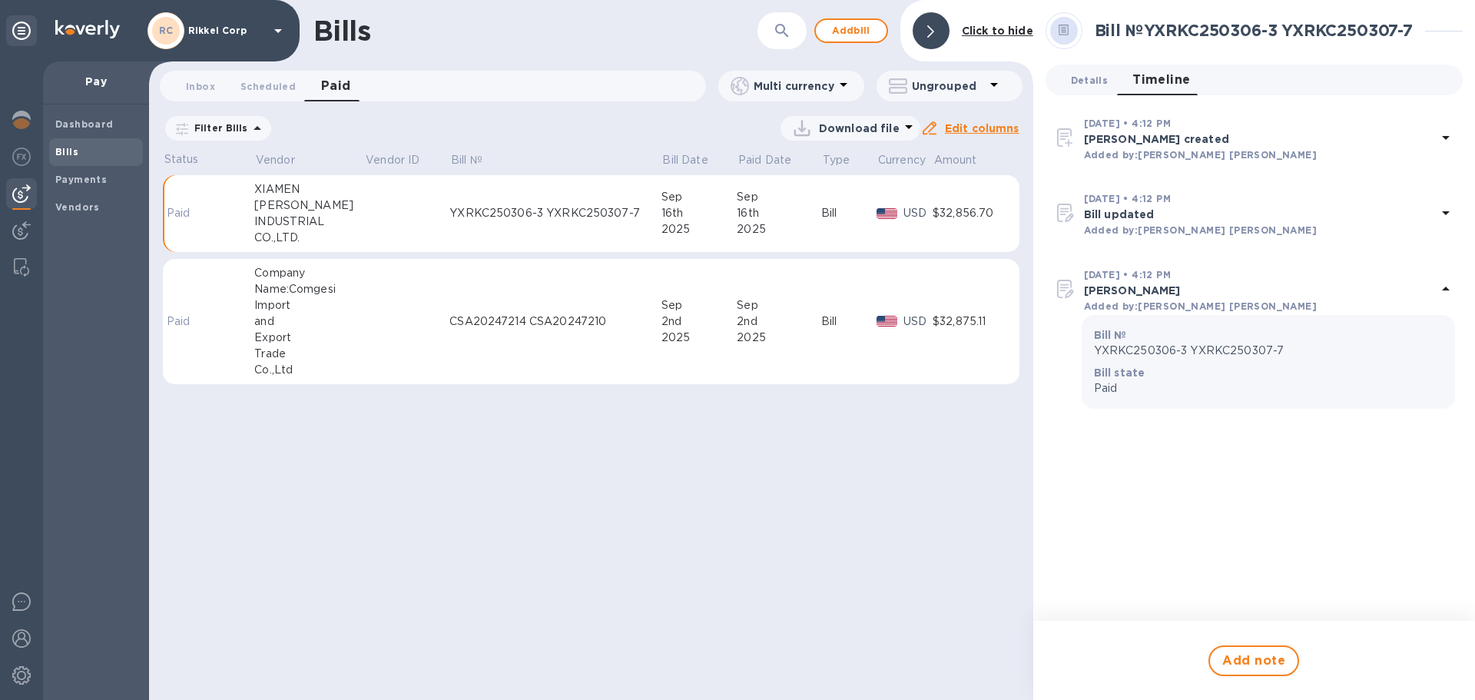
click at [1089, 88] on button "Details 0" at bounding box center [1089, 80] width 61 height 31
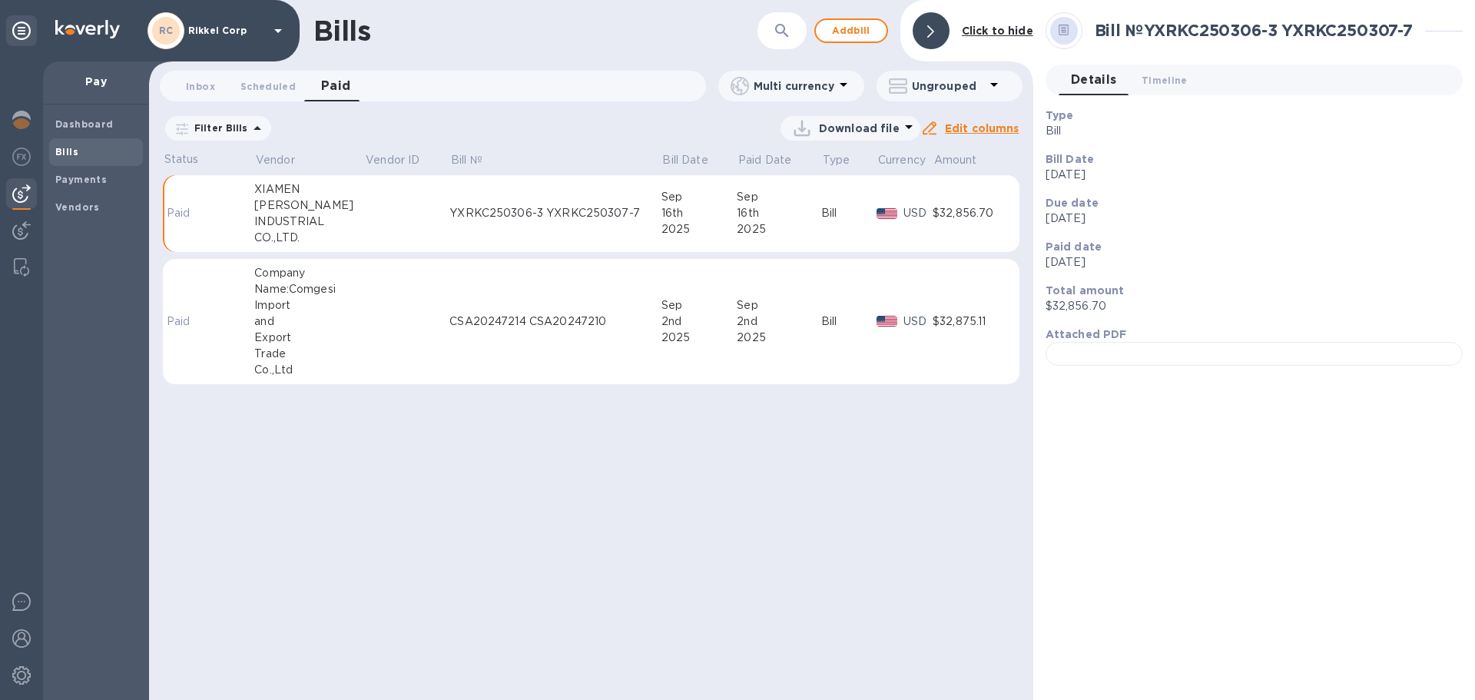
click at [1068, 31] on icon at bounding box center [1064, 31] width 11 height 12
click at [1158, 84] on span "Timeline 0" at bounding box center [1165, 80] width 46 height 16
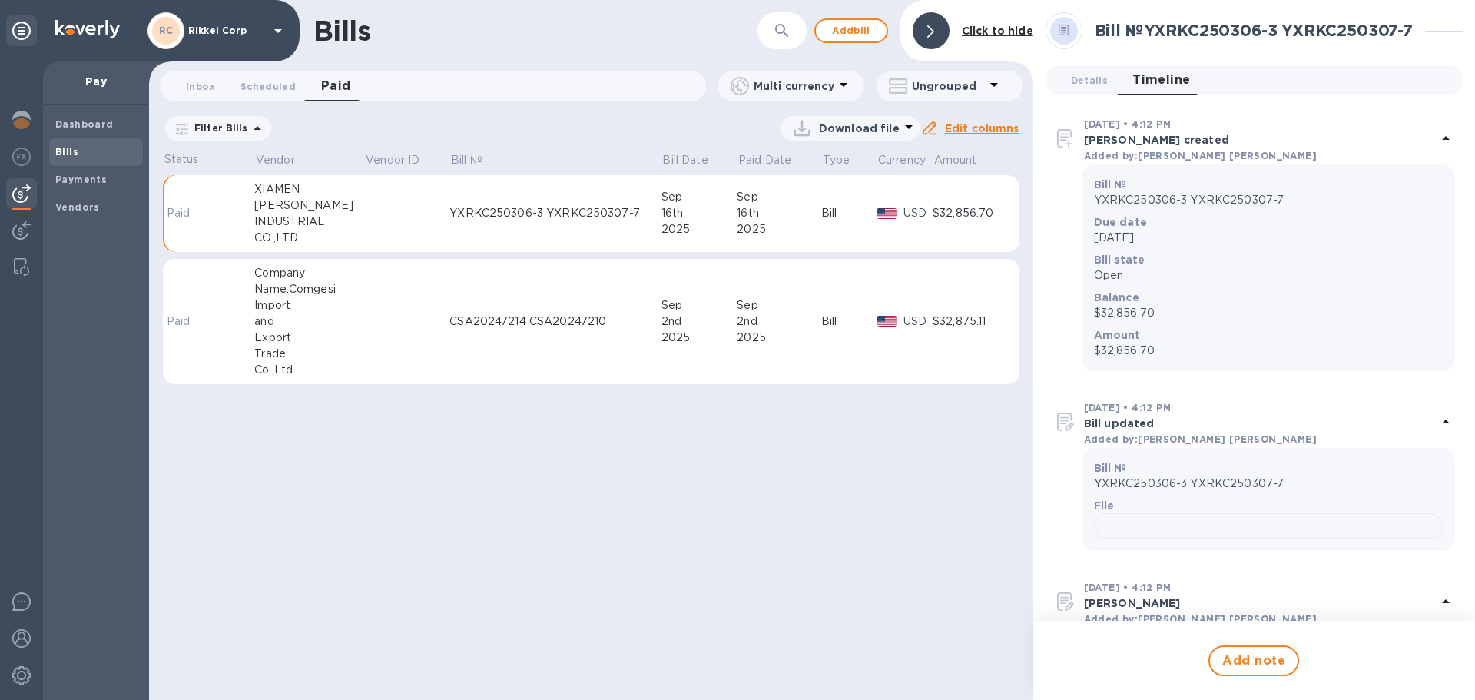
click at [1156, 83] on span "Timeline 0" at bounding box center [1161, 80] width 58 height 22
click at [1098, 84] on span "Details 0" at bounding box center [1089, 80] width 37 height 16
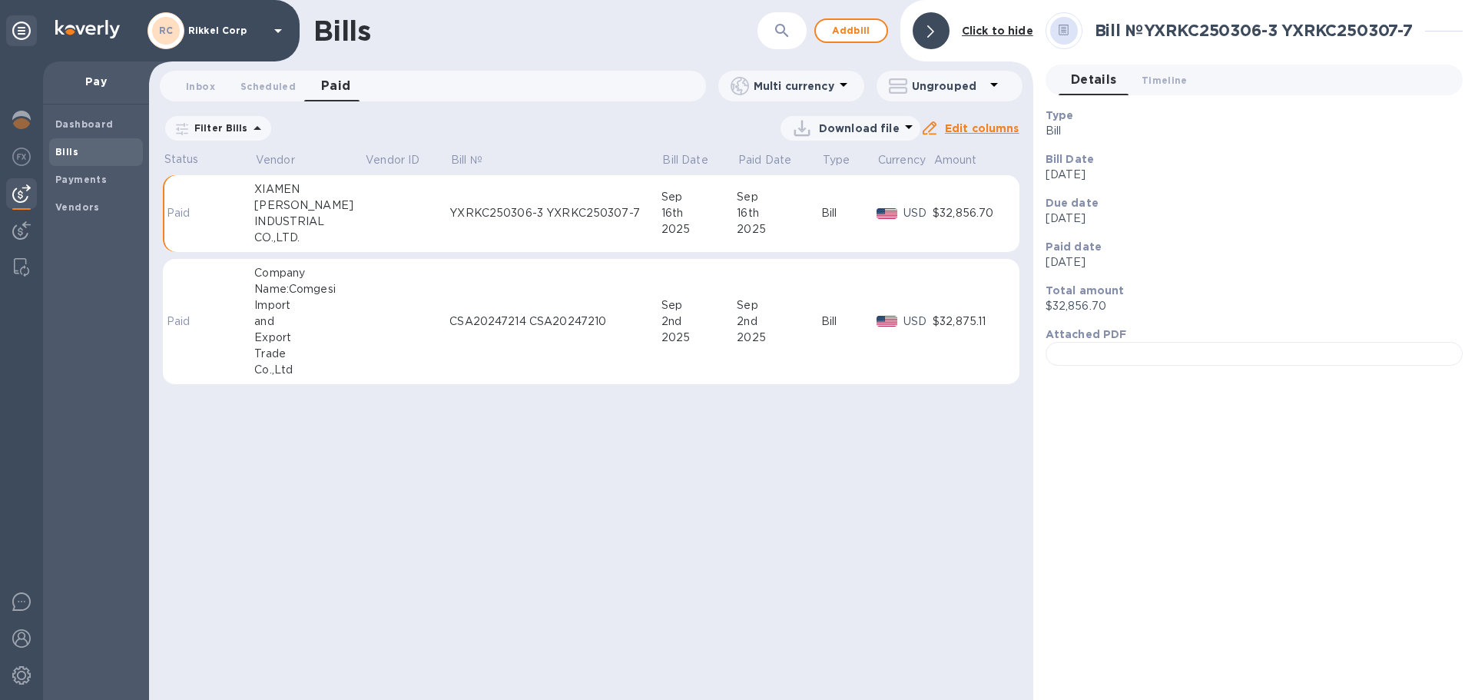
click at [1276, 35] on h2 "Bill № YXRKC250306-3 YXRKC250307-7" at bounding box center [1254, 30] width 318 height 19
click at [821, 208] on div "Bill" at bounding box center [848, 213] width 55 height 16
click at [821, 210] on div "Bill" at bounding box center [848, 213] width 55 height 16
click at [840, 211] on div "Bill" at bounding box center [848, 213] width 55 height 16
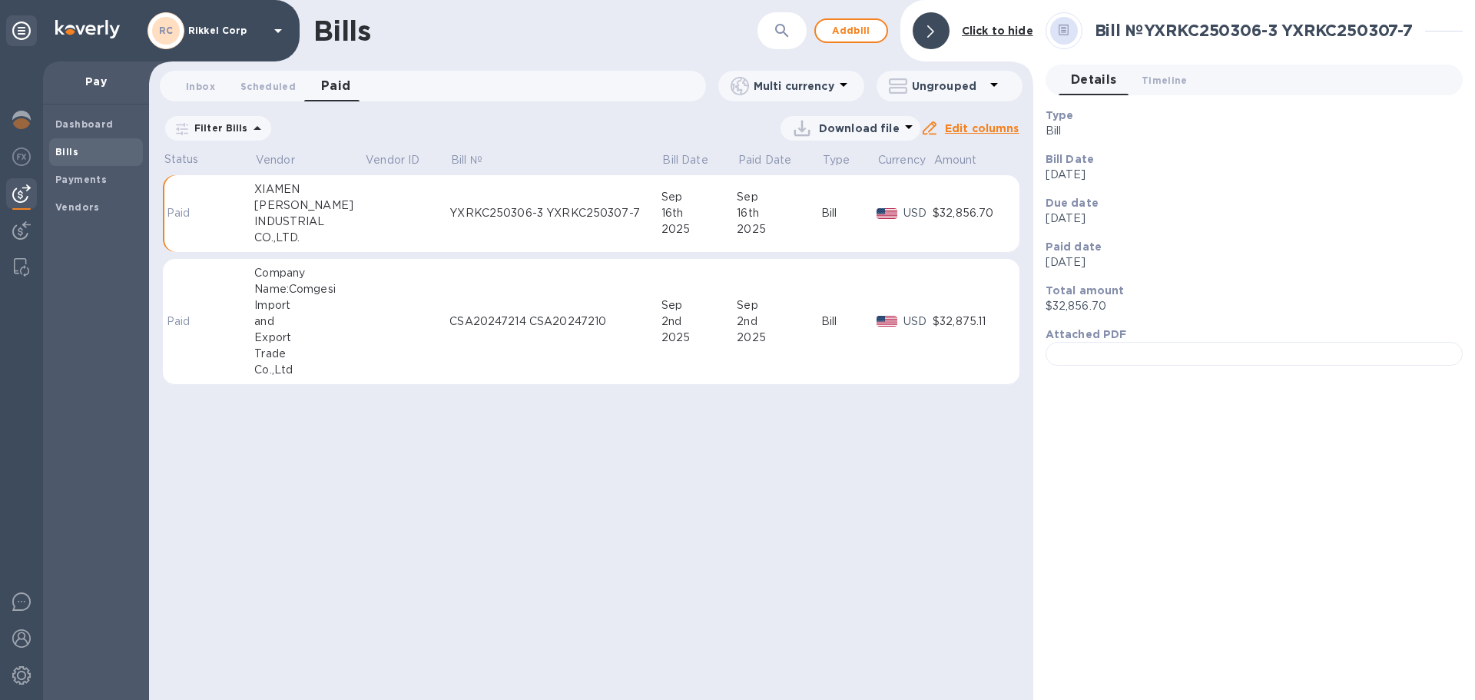
click at [836, 216] on div "Bill" at bounding box center [848, 213] width 55 height 16
click at [900, 213] on div "USD" at bounding box center [917, 213] width 35 height 22
click at [939, 207] on div "$32,856.70" at bounding box center [969, 213] width 73 height 16
click at [943, 210] on div "$32,856.70" at bounding box center [969, 213] width 73 height 16
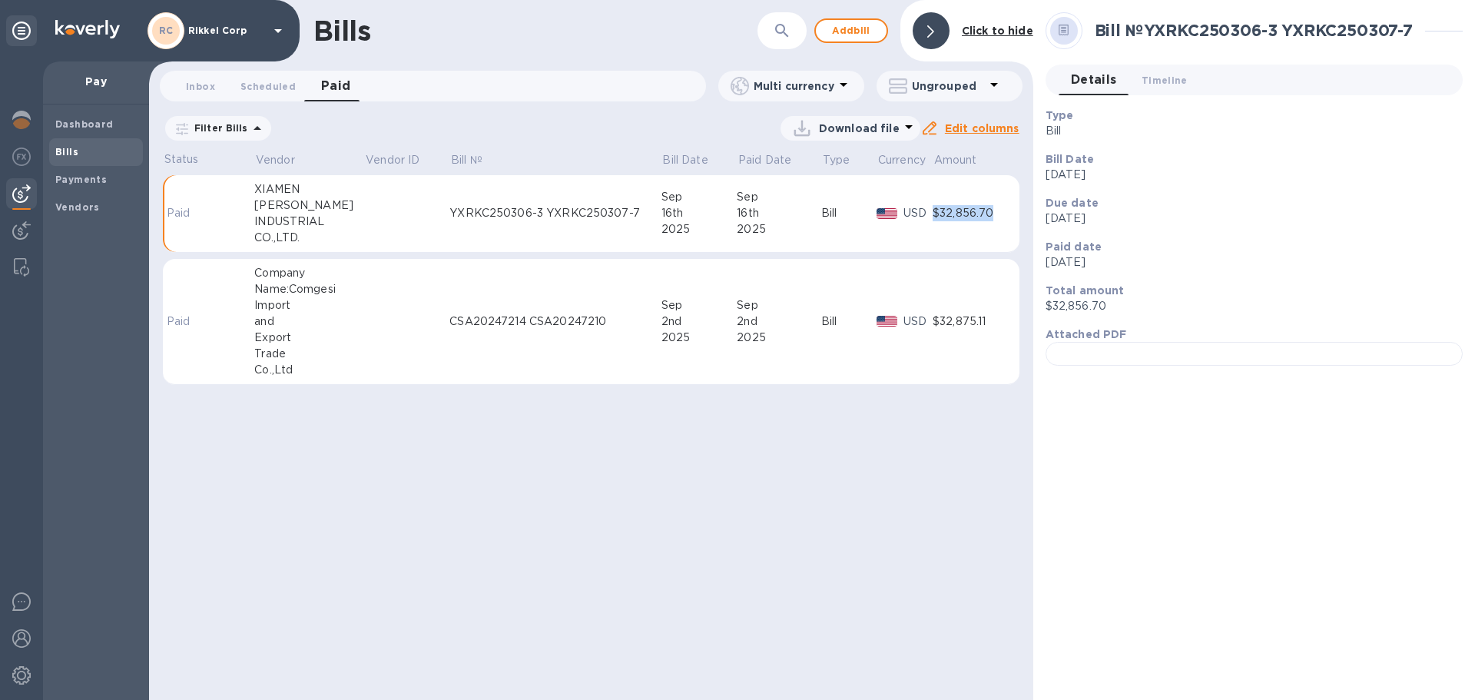
click at [943, 210] on div "$32,856.70" at bounding box center [969, 213] width 73 height 16
click at [98, 206] on span "Vendors" at bounding box center [95, 207] width 81 height 15
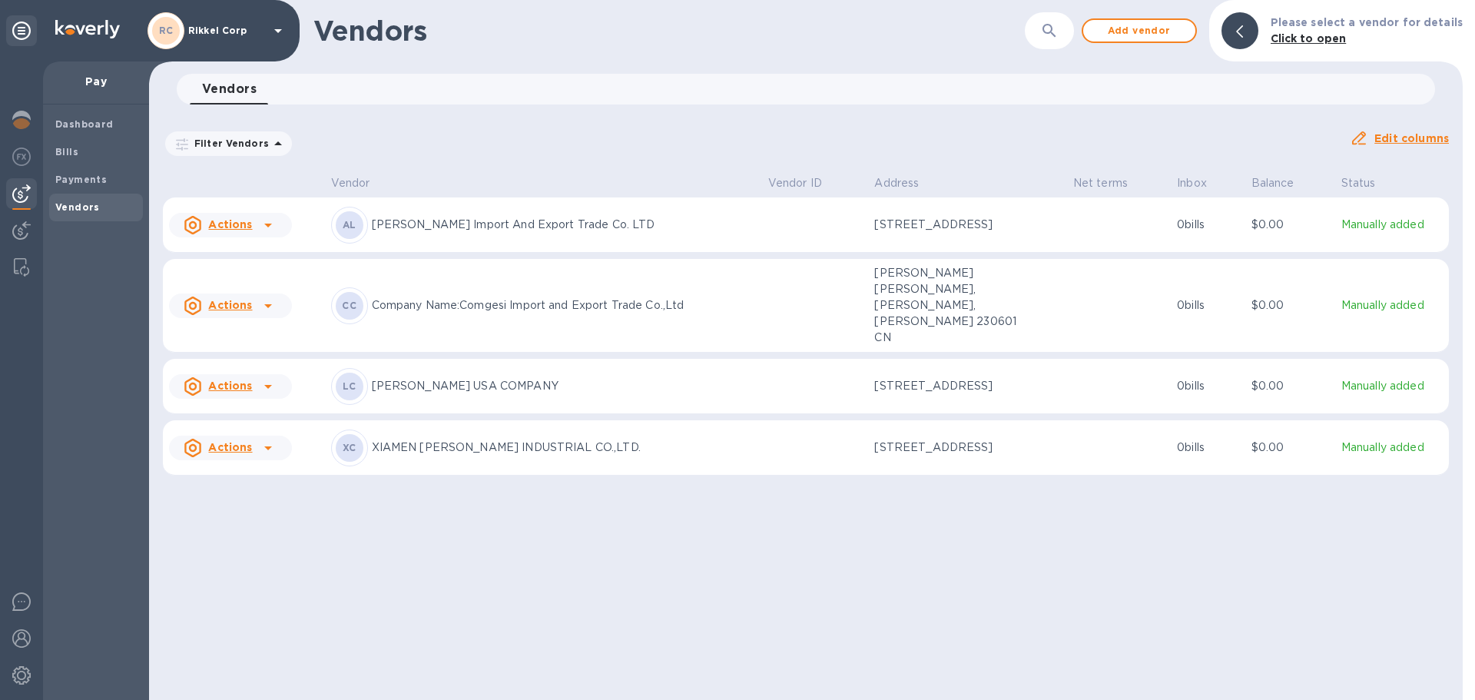
click at [259, 442] on icon at bounding box center [268, 448] width 18 height 18
click at [202, 453] on div at bounding box center [737, 350] width 1475 height 700
drag, startPoint x: 298, startPoint y: 455, endPoint x: 290, endPoint y: 453, distance: 7.8
click at [294, 455] on td "Actions" at bounding box center [244, 447] width 162 height 55
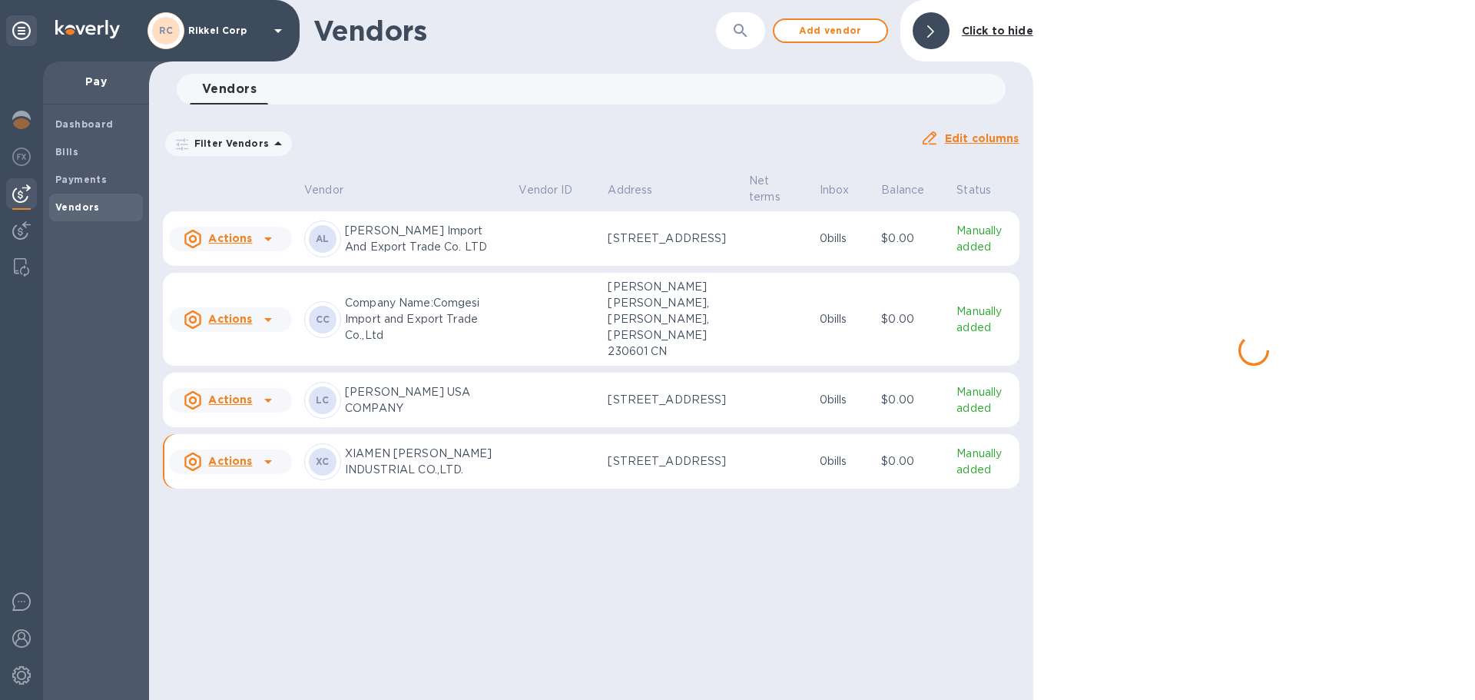
click at [290, 416] on div "Actions" at bounding box center [230, 400] width 129 height 31
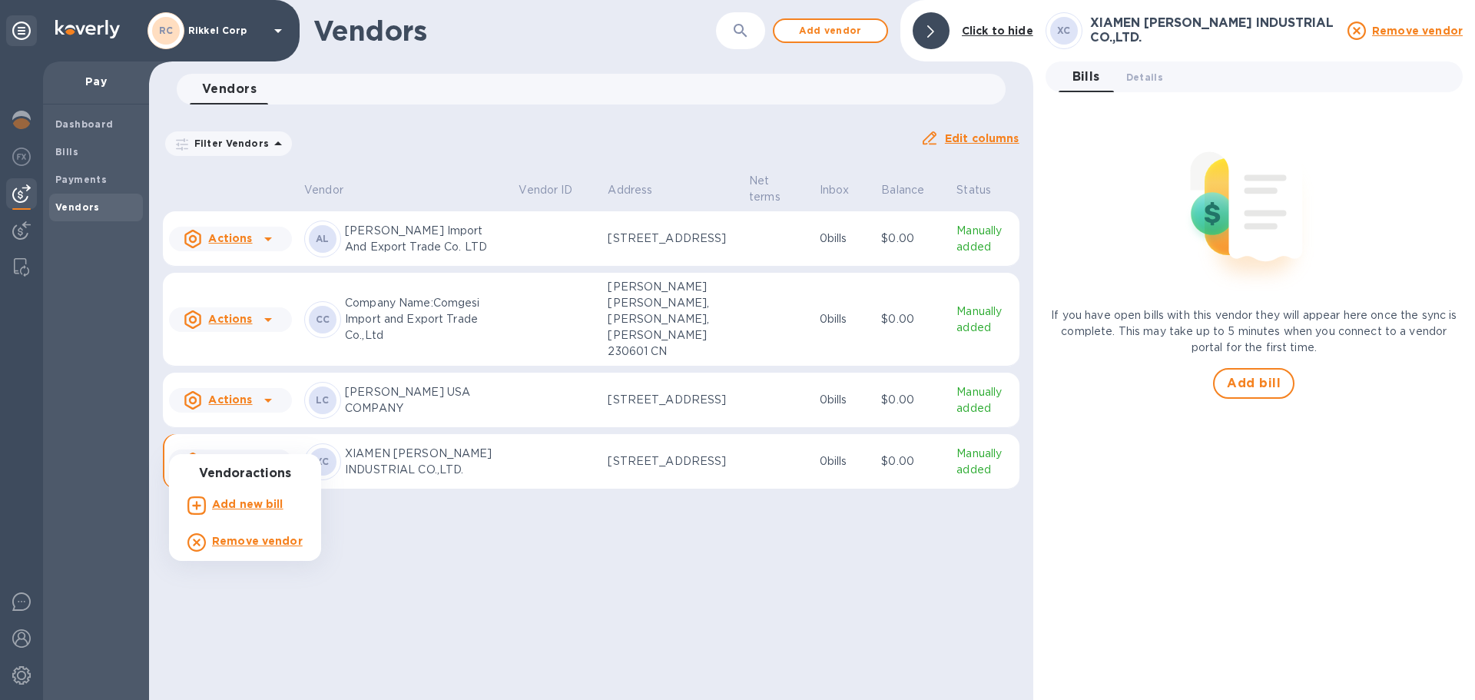
click at [953, 440] on div at bounding box center [737, 350] width 1475 height 700
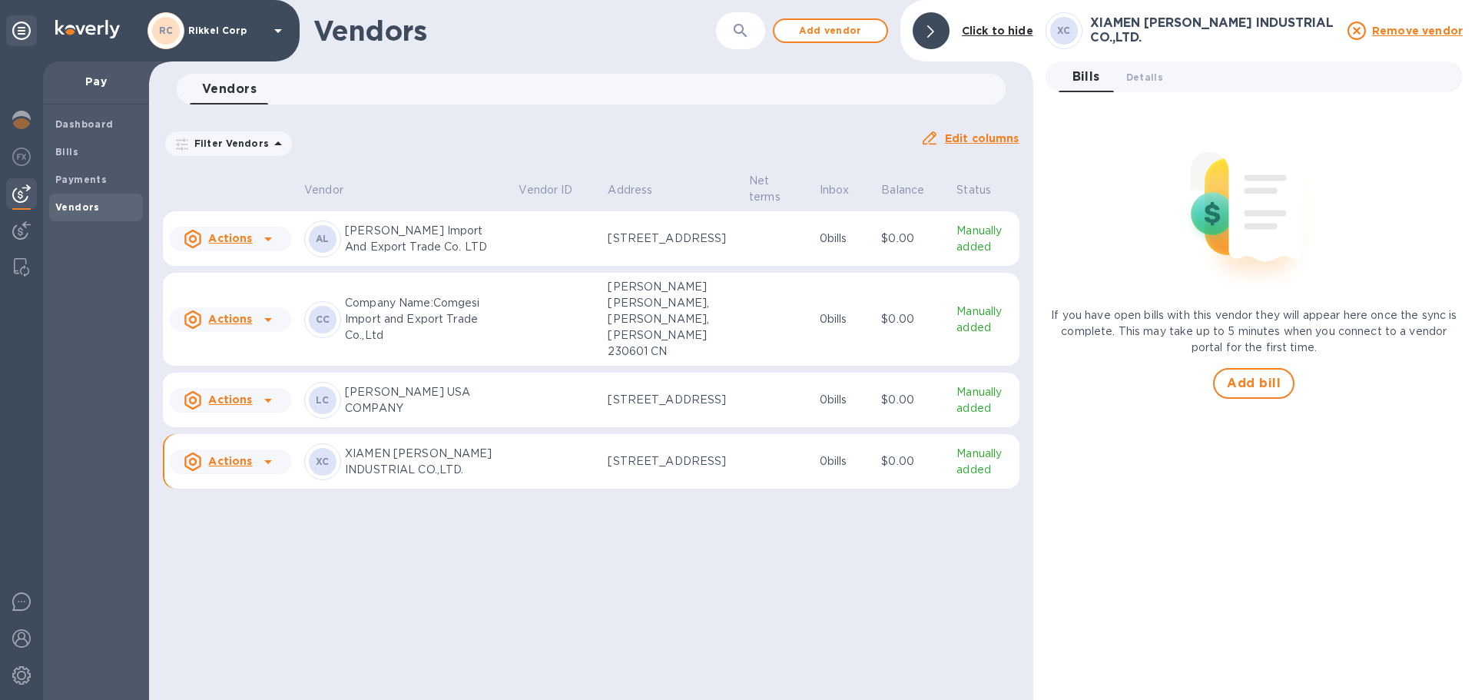
click at [858, 408] on p "0 bills" at bounding box center [845, 400] width 50 height 16
click at [826, 408] on p "0 bills" at bounding box center [845, 400] width 50 height 16
click at [1205, 32] on h3 "[PERSON_NAME] USA COMPANY" at bounding box center [1214, 31] width 248 height 15
click at [986, 478] on p "Manually added" at bounding box center [984, 462] width 56 height 32
click at [1208, 227] on img at bounding box center [1253, 205] width 203 height 203
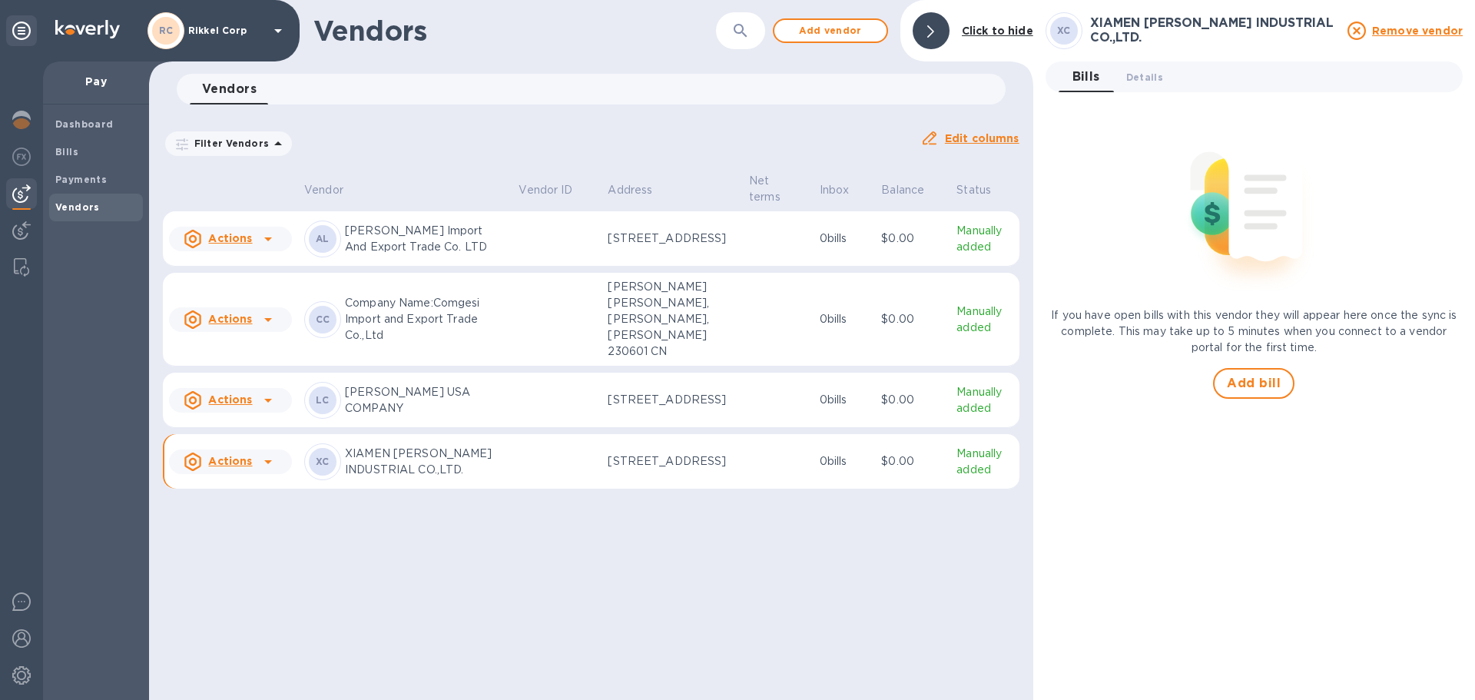
click at [1078, 79] on span "Bills 0" at bounding box center [1086, 77] width 28 height 22
click at [15, 237] on img at bounding box center [21, 230] width 18 height 18
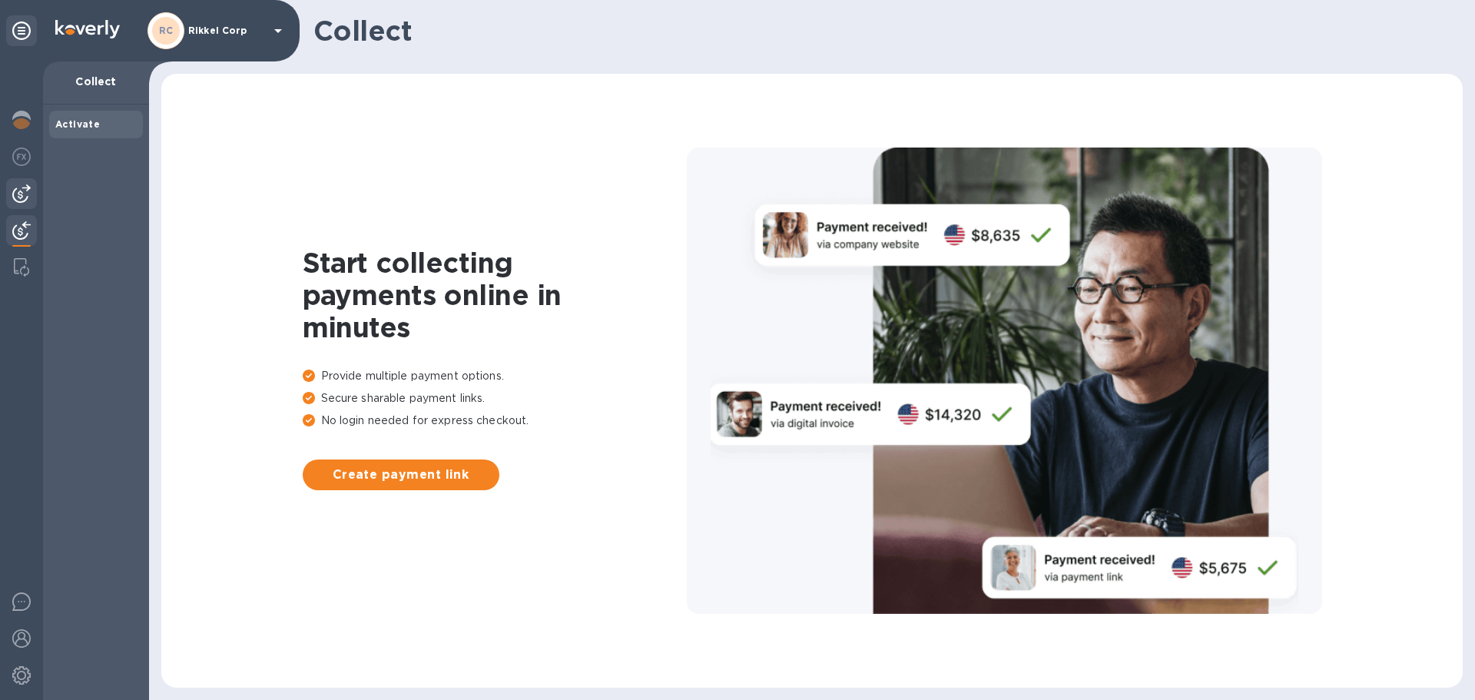
click at [11, 196] on div at bounding box center [21, 193] width 31 height 31
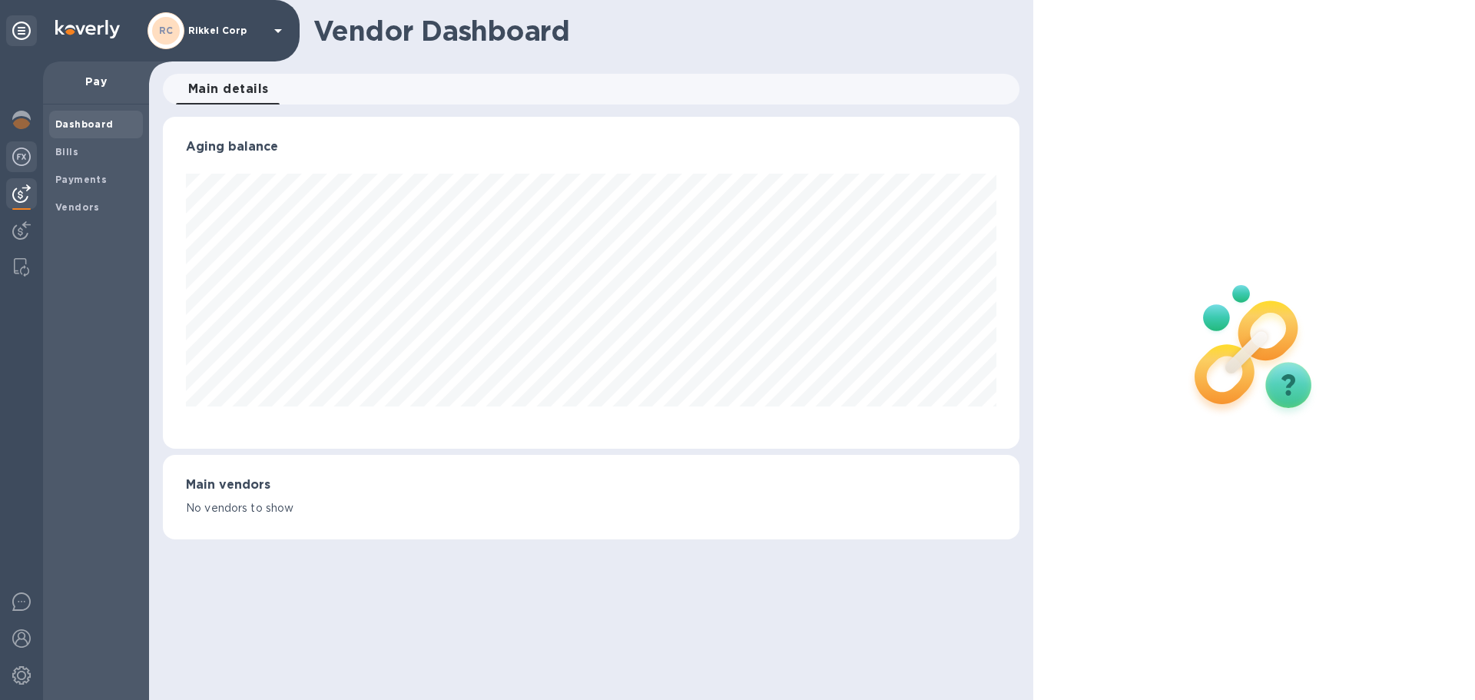
scroll to position [332, 856]
click at [10, 159] on div at bounding box center [21, 158] width 31 height 34
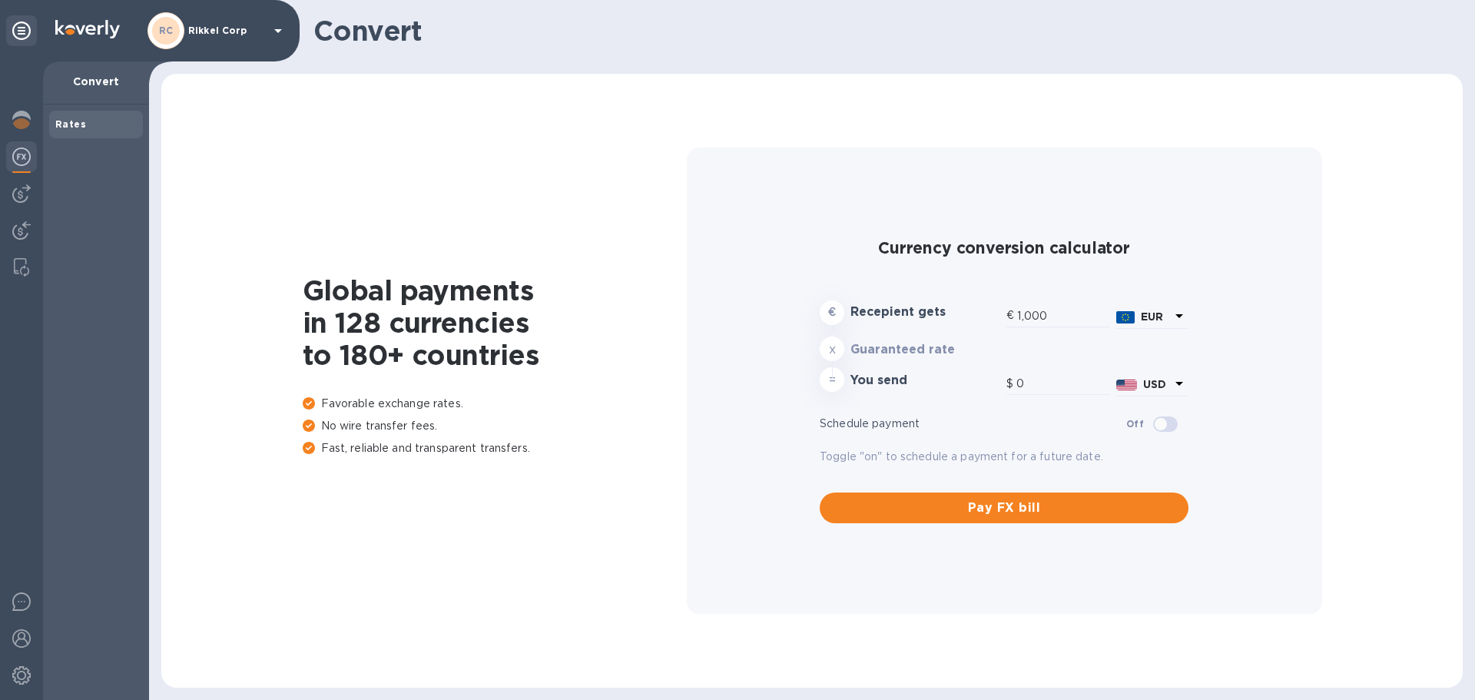
type input "1,193.26"
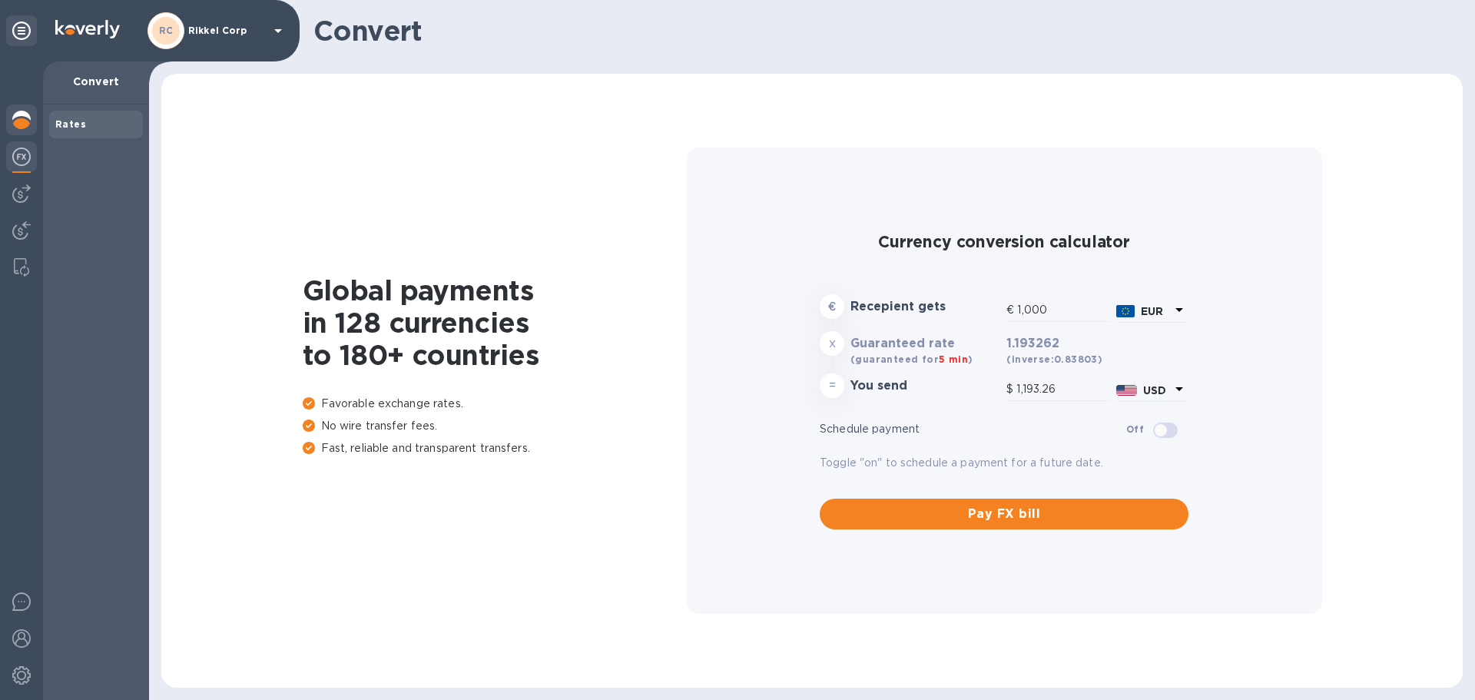
click at [28, 118] on img at bounding box center [21, 120] width 18 height 18
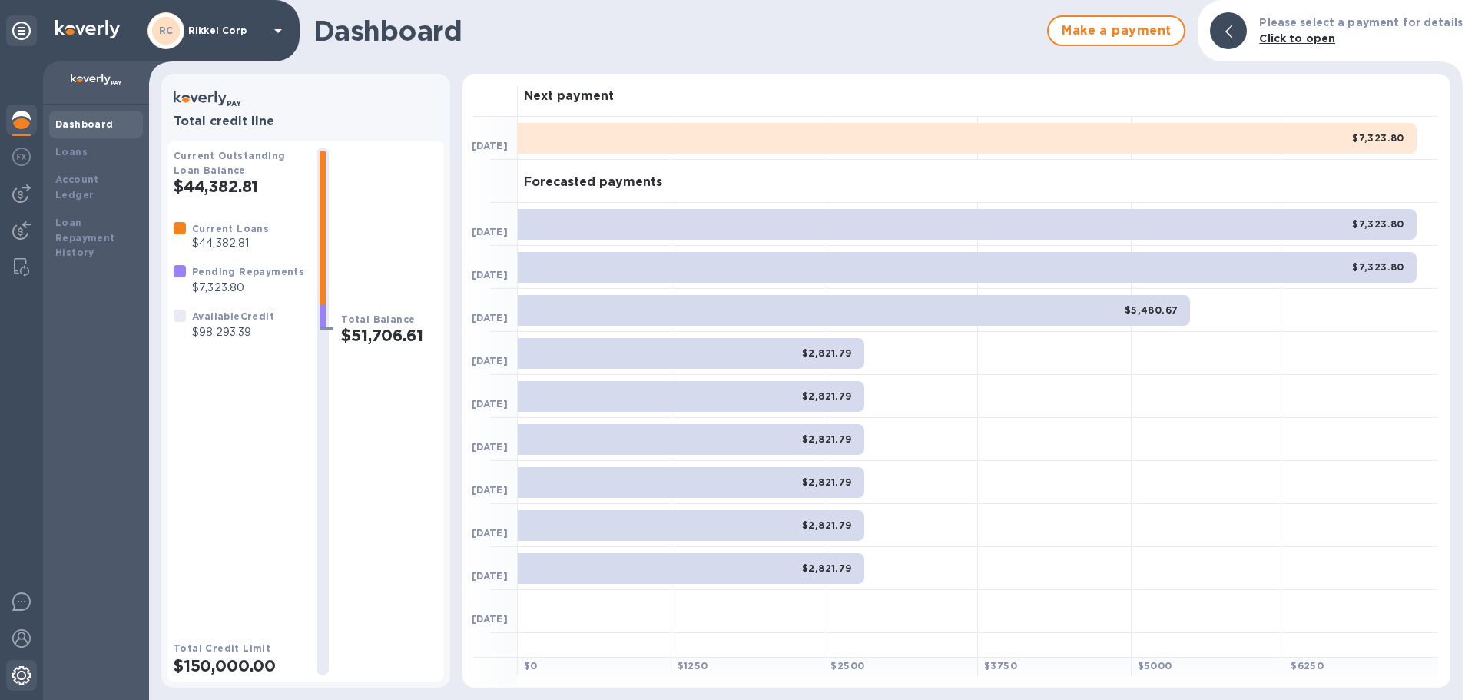
click at [18, 674] on img at bounding box center [21, 675] width 18 height 18
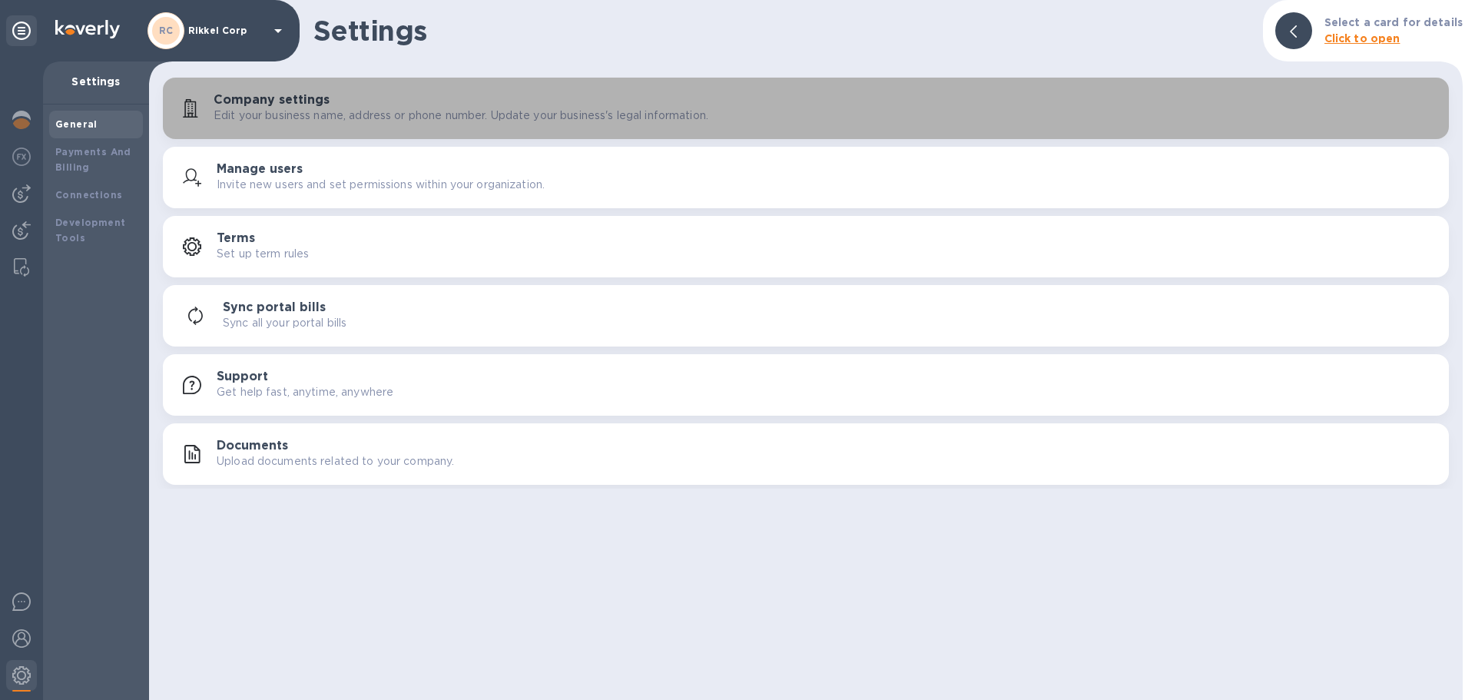
click at [376, 114] on p "Edit your business name, address or phone number. Update your business's legal …" at bounding box center [461, 116] width 495 height 16
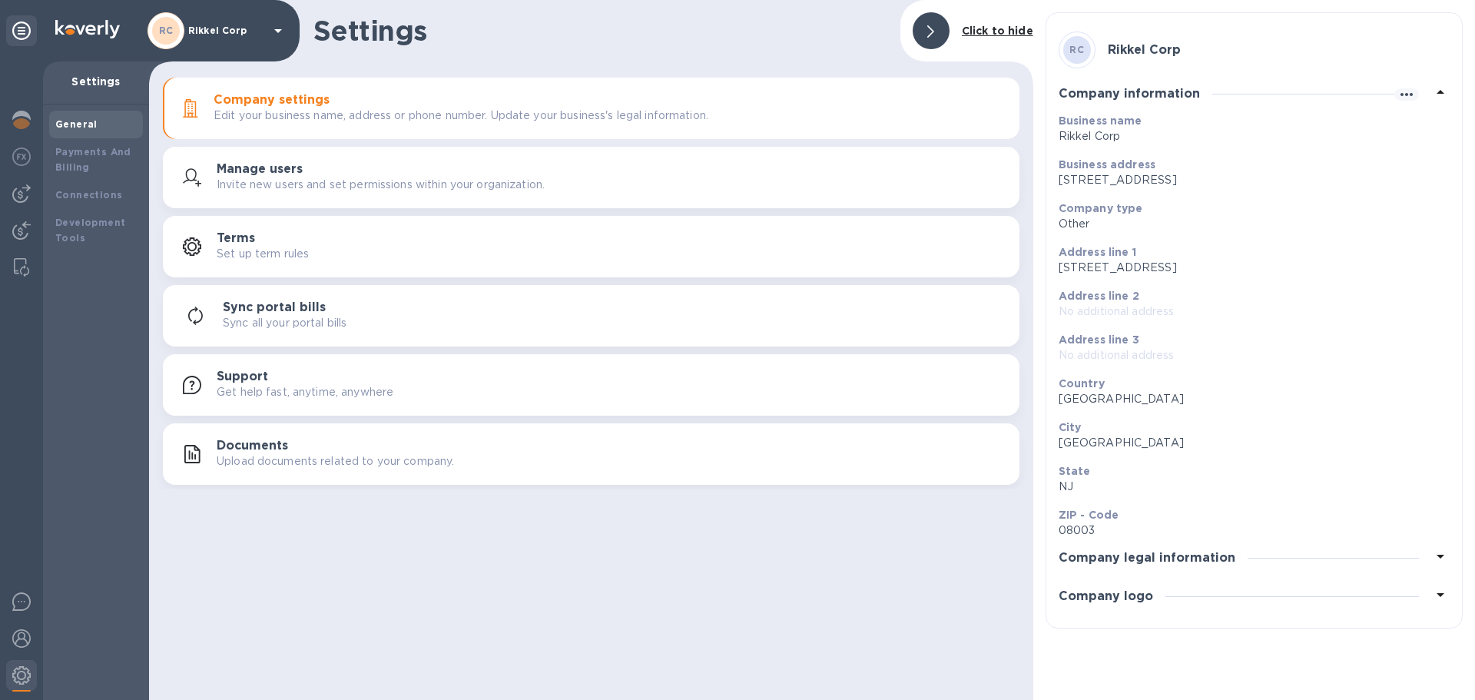
click at [240, 306] on h3 "Sync portal bills" at bounding box center [274, 307] width 103 height 15
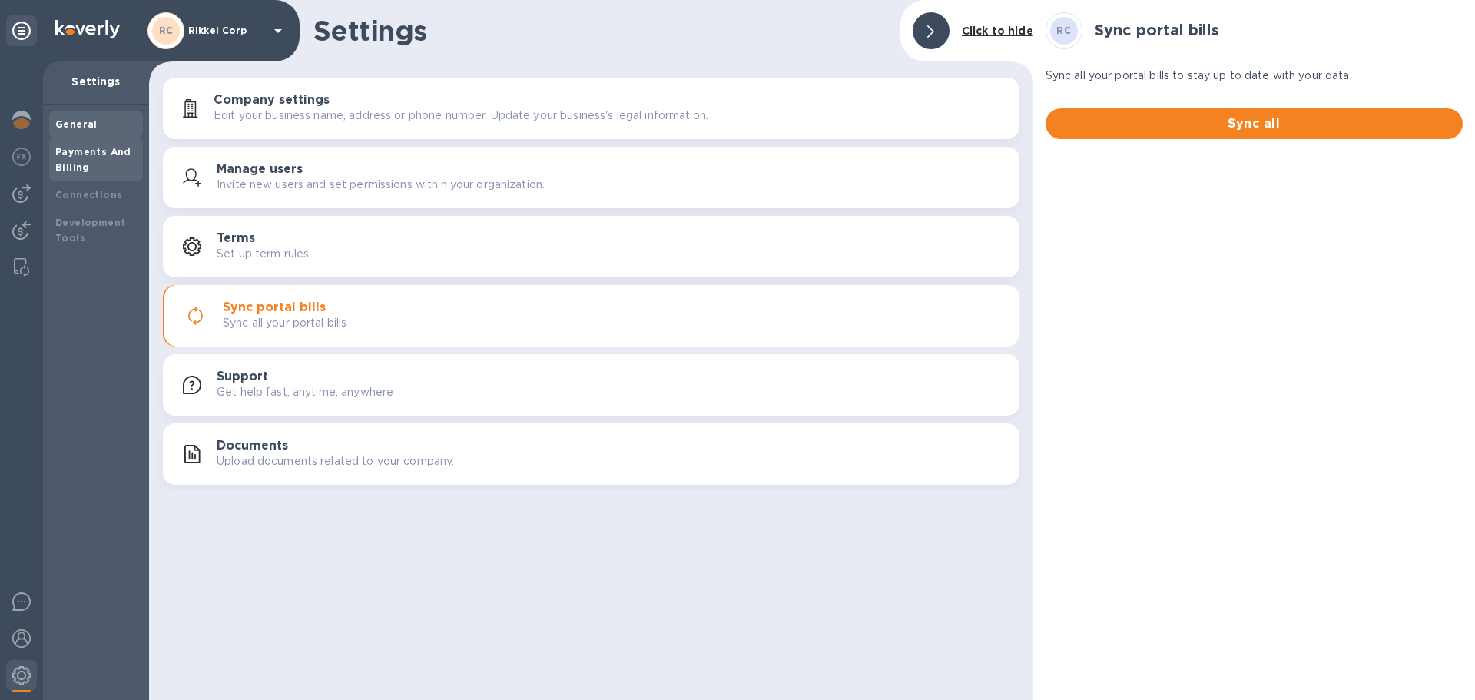
click at [111, 166] on div "Payments And Billing" at bounding box center [95, 159] width 81 height 31
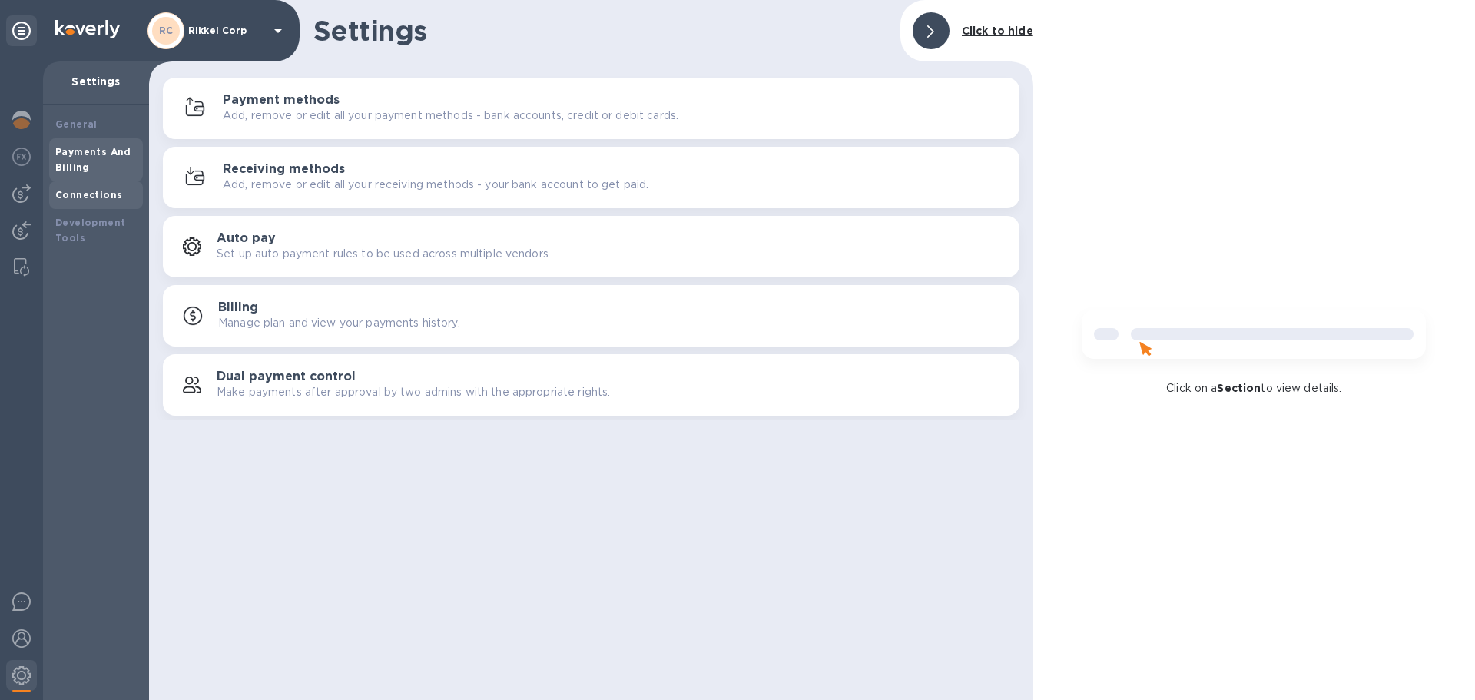
click at [104, 190] on b "Connections" at bounding box center [88, 195] width 67 height 12
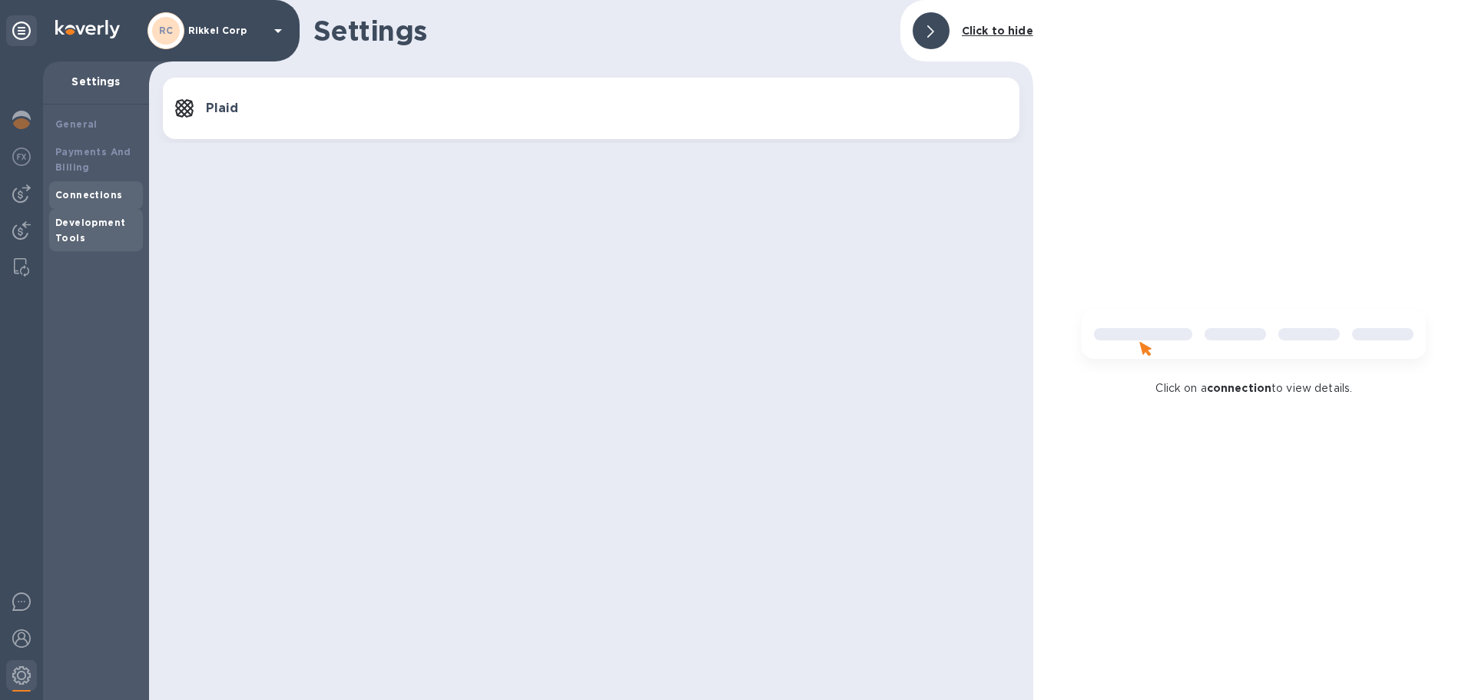
click at [103, 220] on b "Development Tools" at bounding box center [90, 230] width 70 height 27
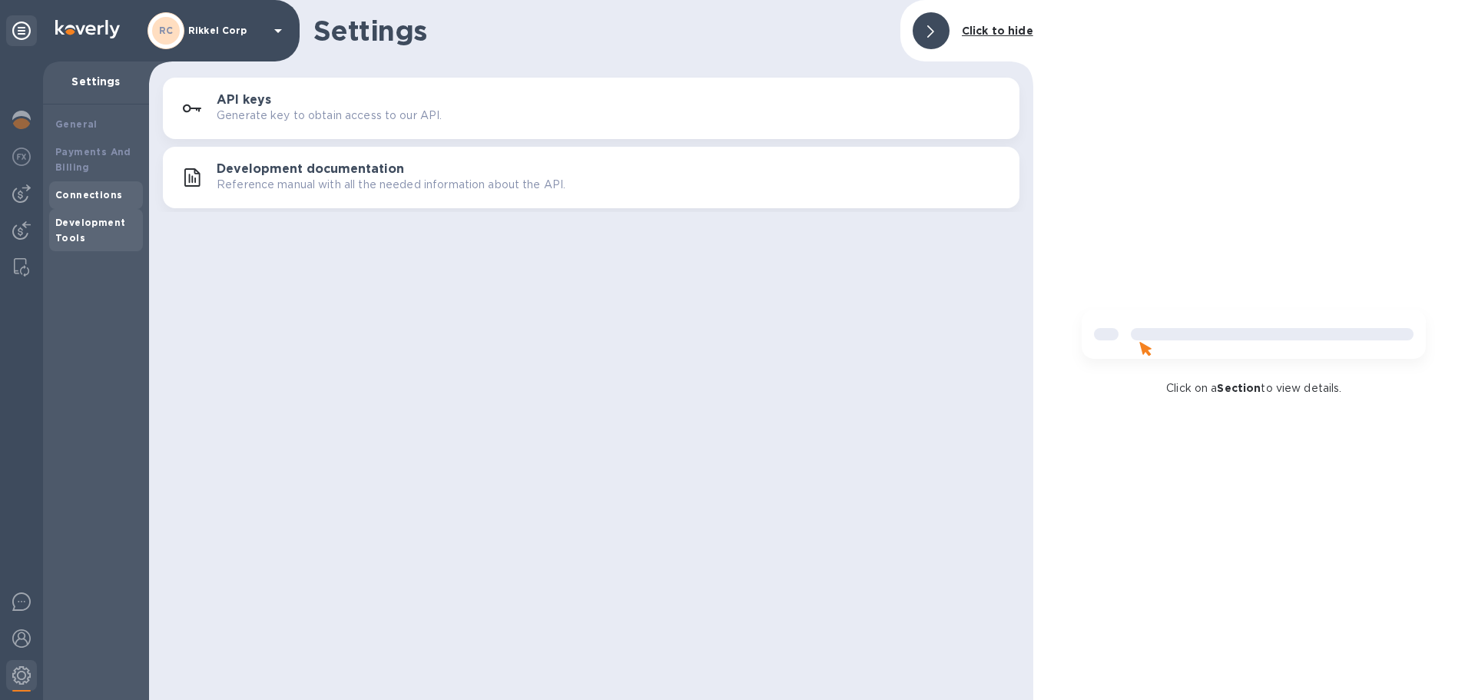
click at [104, 196] on b "Connections" at bounding box center [88, 195] width 67 height 12
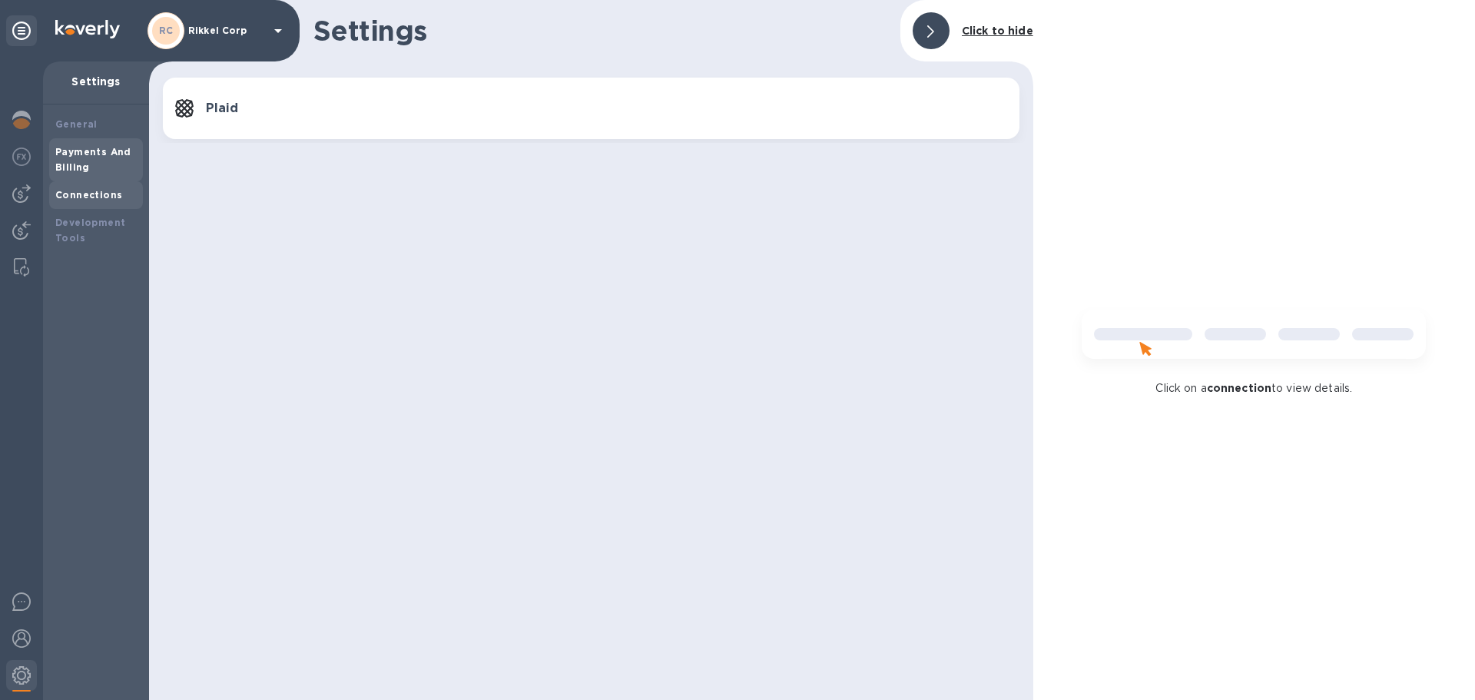
click at [89, 175] on div "Payments And Billing" at bounding box center [96, 159] width 94 height 43
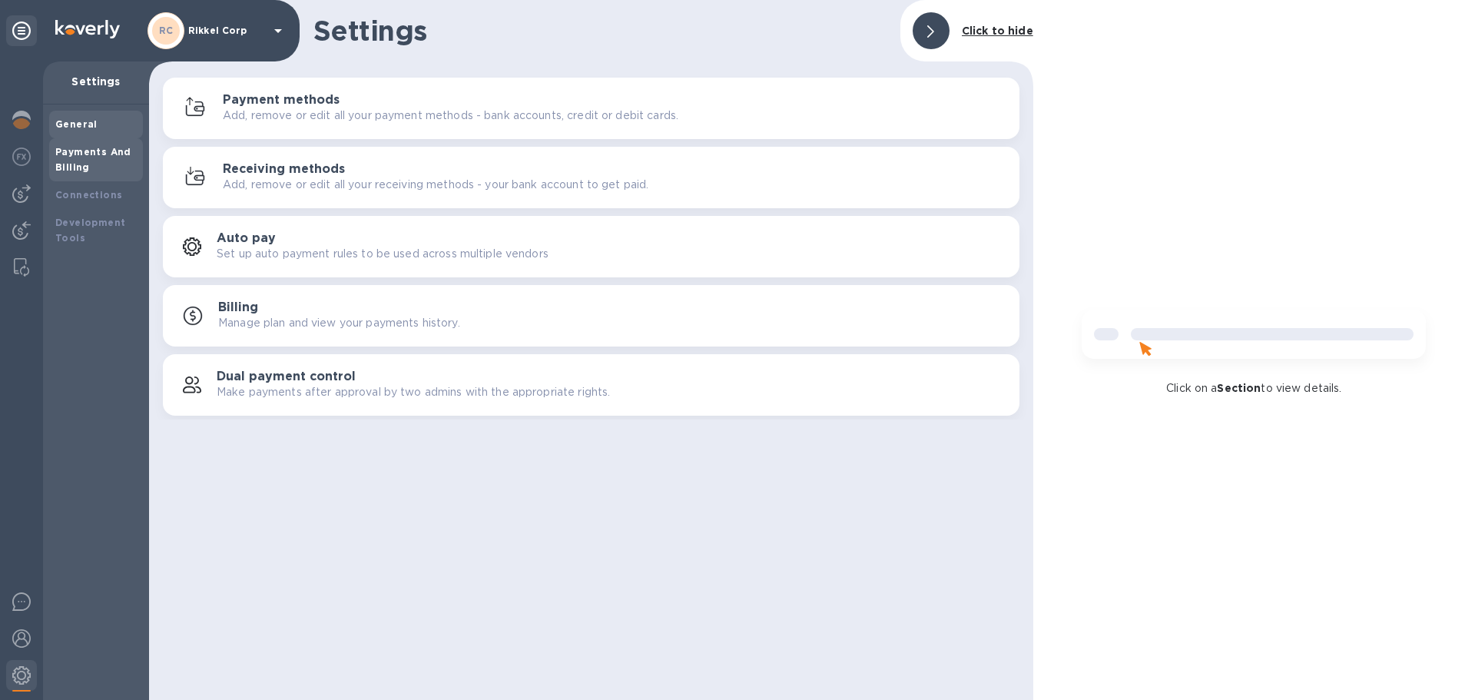
click at [103, 127] on div "General" at bounding box center [95, 124] width 81 height 15
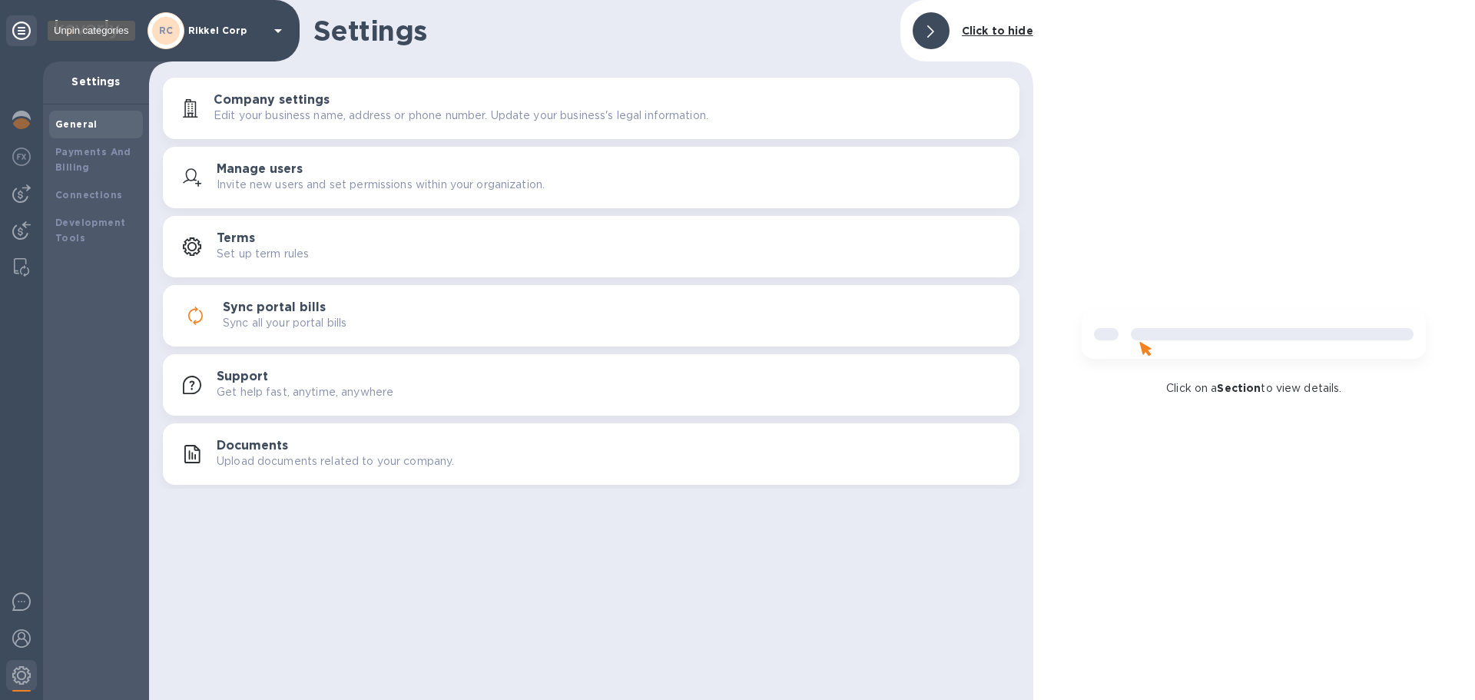
click at [26, 34] on icon at bounding box center [21, 31] width 18 height 18
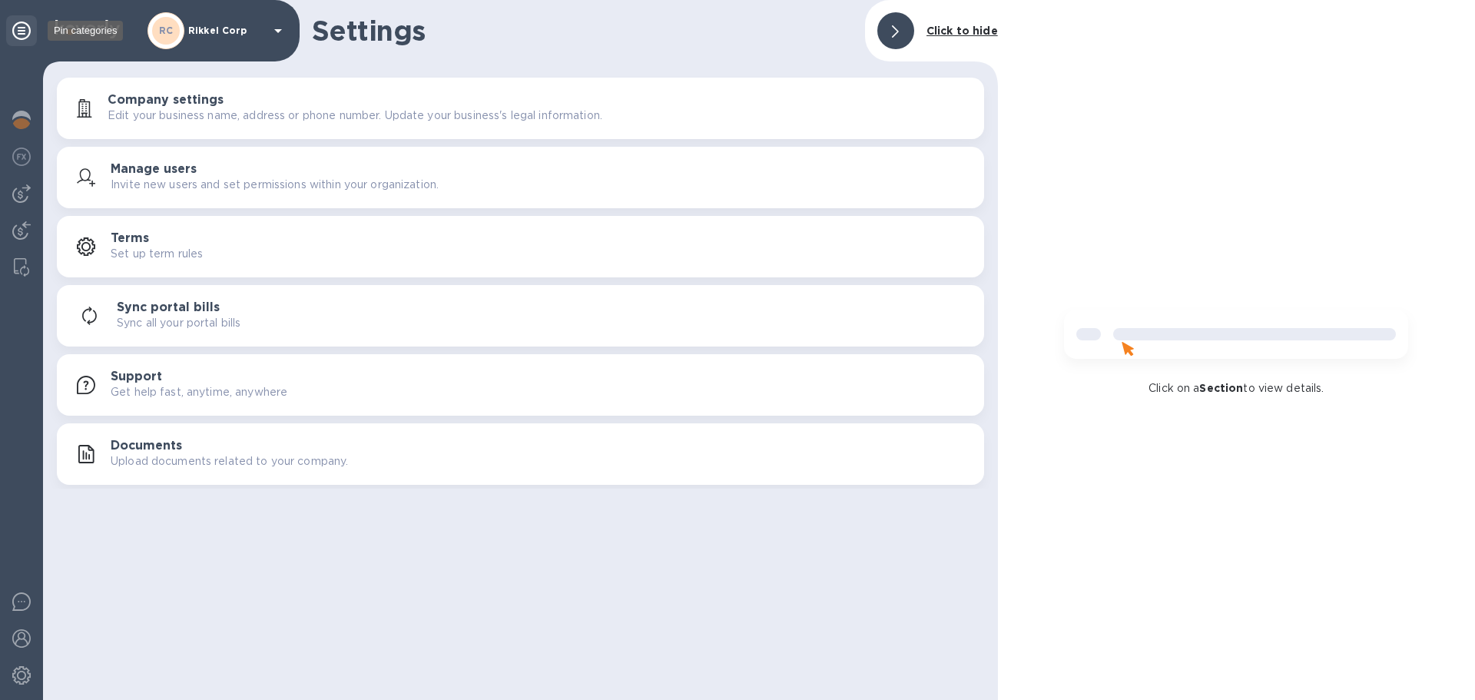
click at [26, 34] on icon at bounding box center [21, 31] width 18 height 18
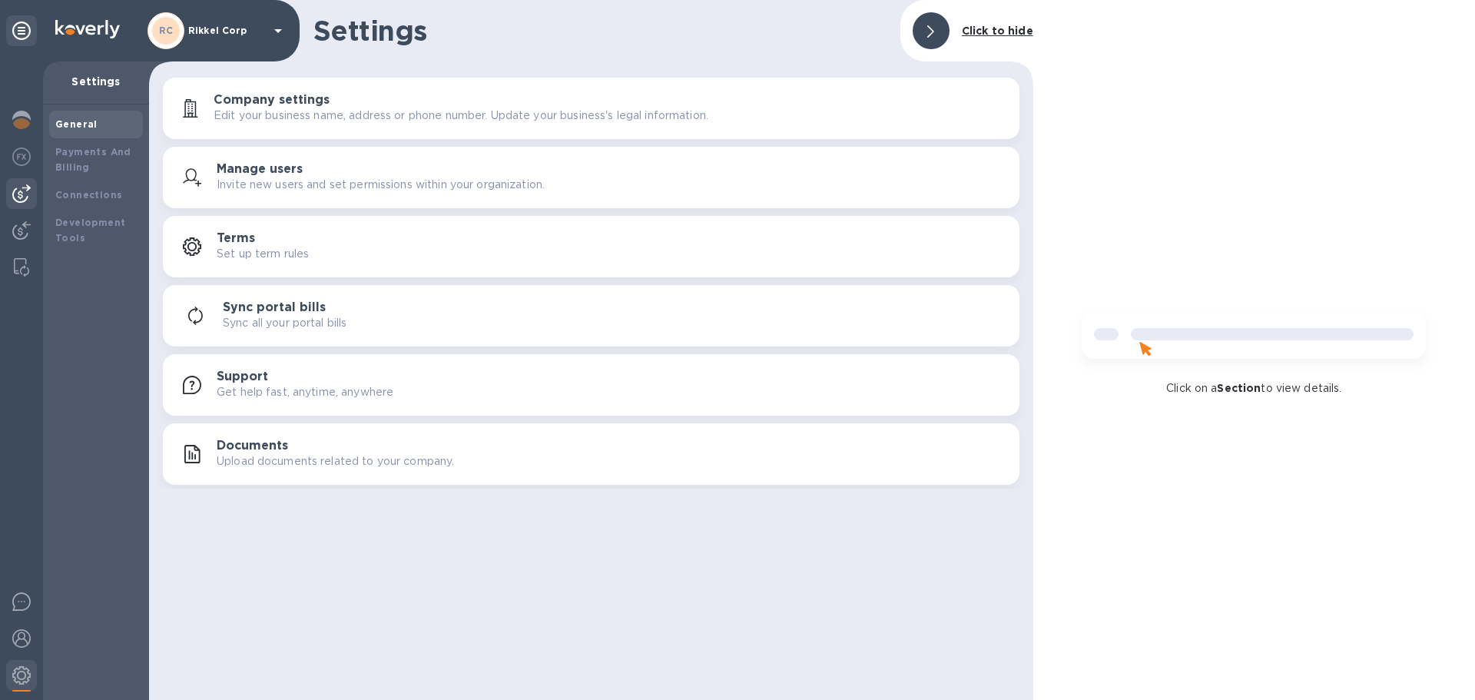
click at [19, 197] on img at bounding box center [21, 193] width 18 height 18
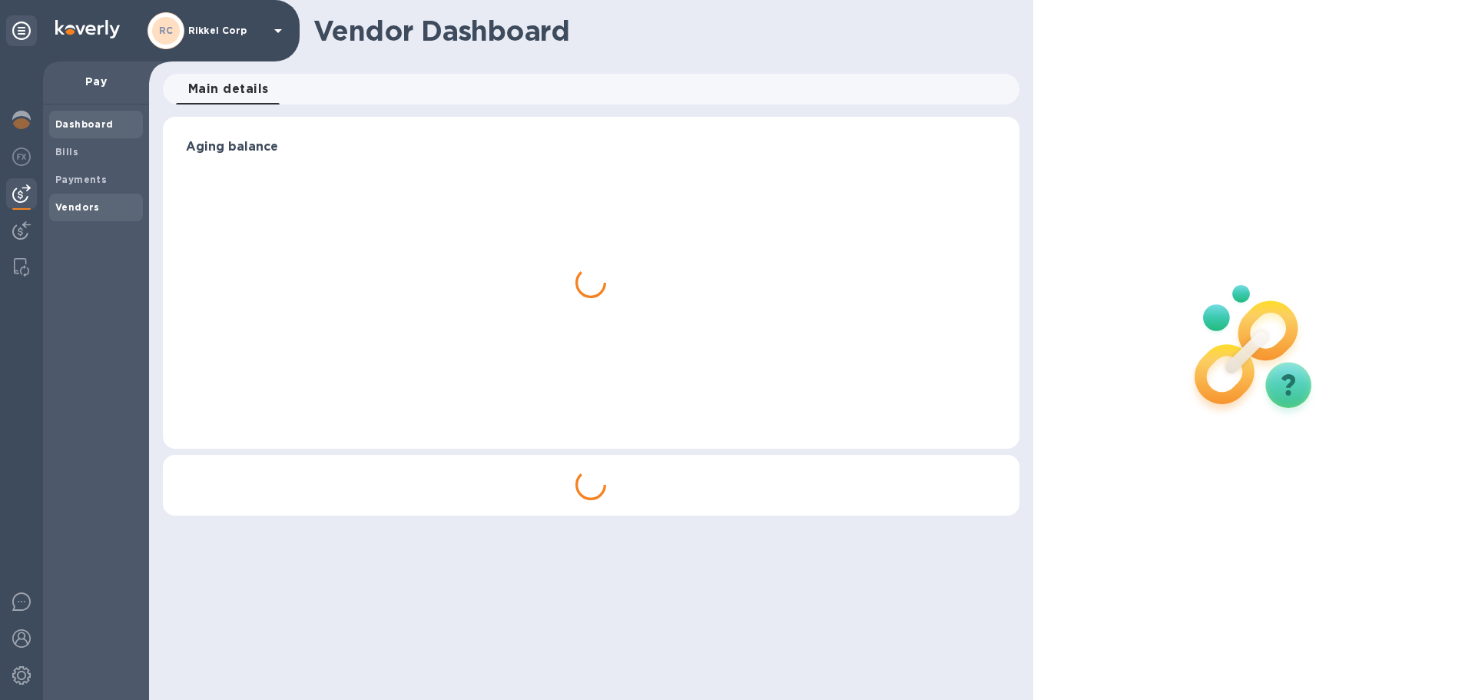
click at [101, 200] on span "Vendors" at bounding box center [95, 207] width 81 height 15
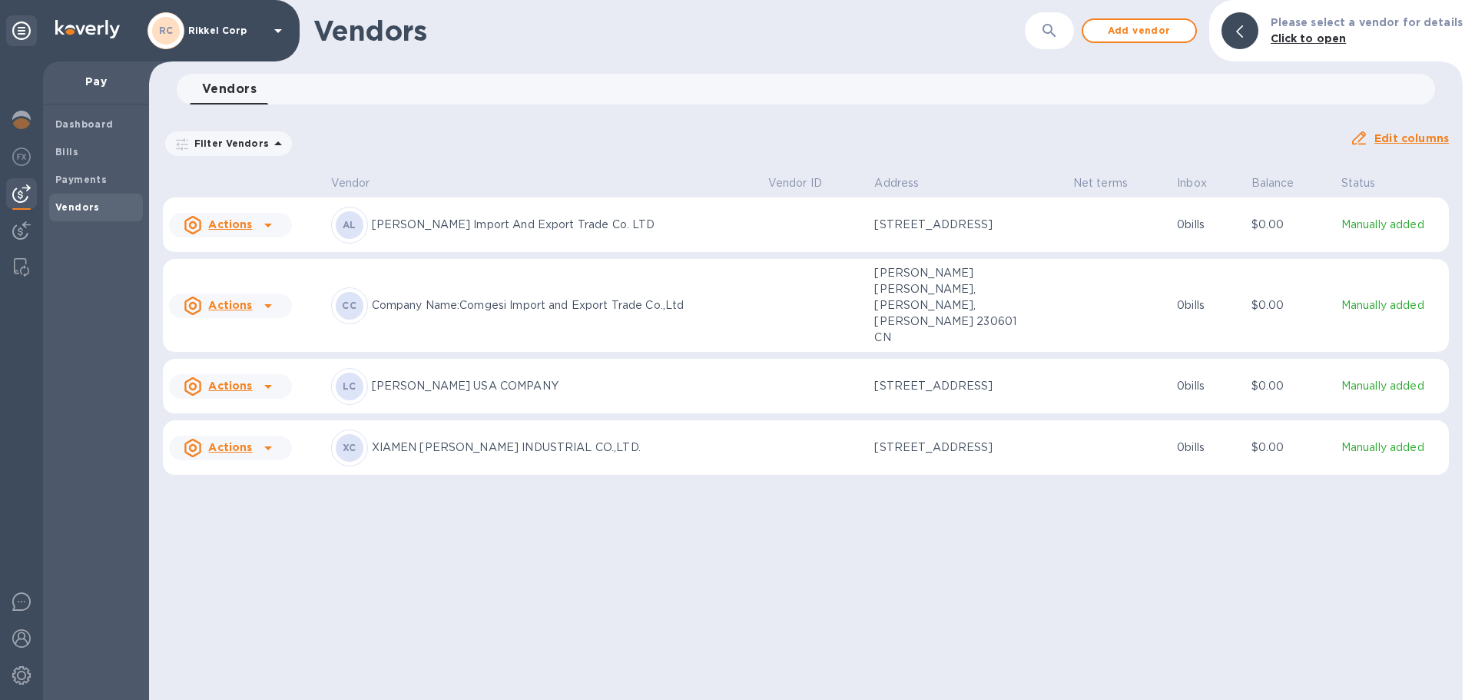
click at [267, 450] on icon at bounding box center [268, 448] width 8 height 4
click at [258, 509] on b "Add new bill" at bounding box center [247, 513] width 71 height 12
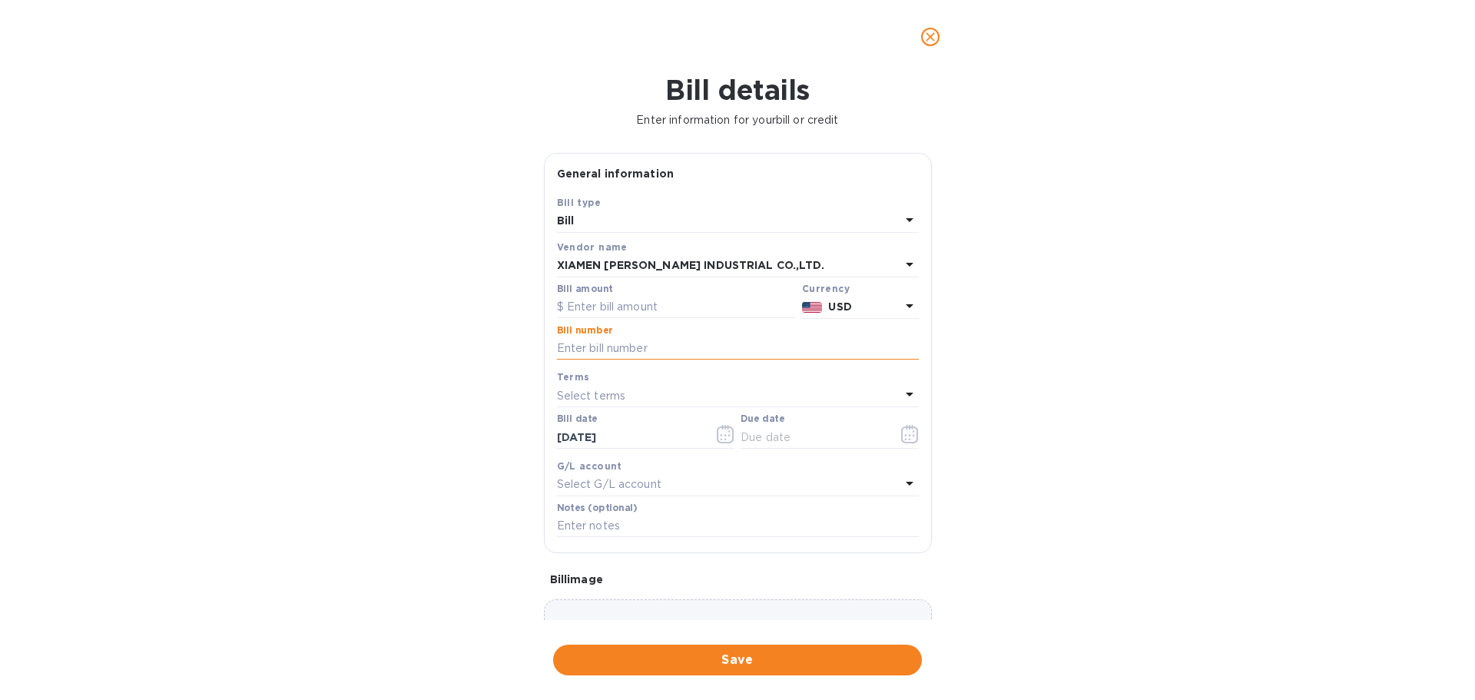
click at [627, 351] on input "text" at bounding box center [738, 348] width 362 height 23
paste input "YXRKC250306-3 YXRKC250307-7"
click at [878, 340] on input "YXRKC250306-3 YXRKC250307-7" at bounding box center [738, 348] width 362 height 23
type input "YXRKC250306-3 YXRKC250307-7 1"
click at [679, 300] on input "text" at bounding box center [676, 307] width 239 height 23
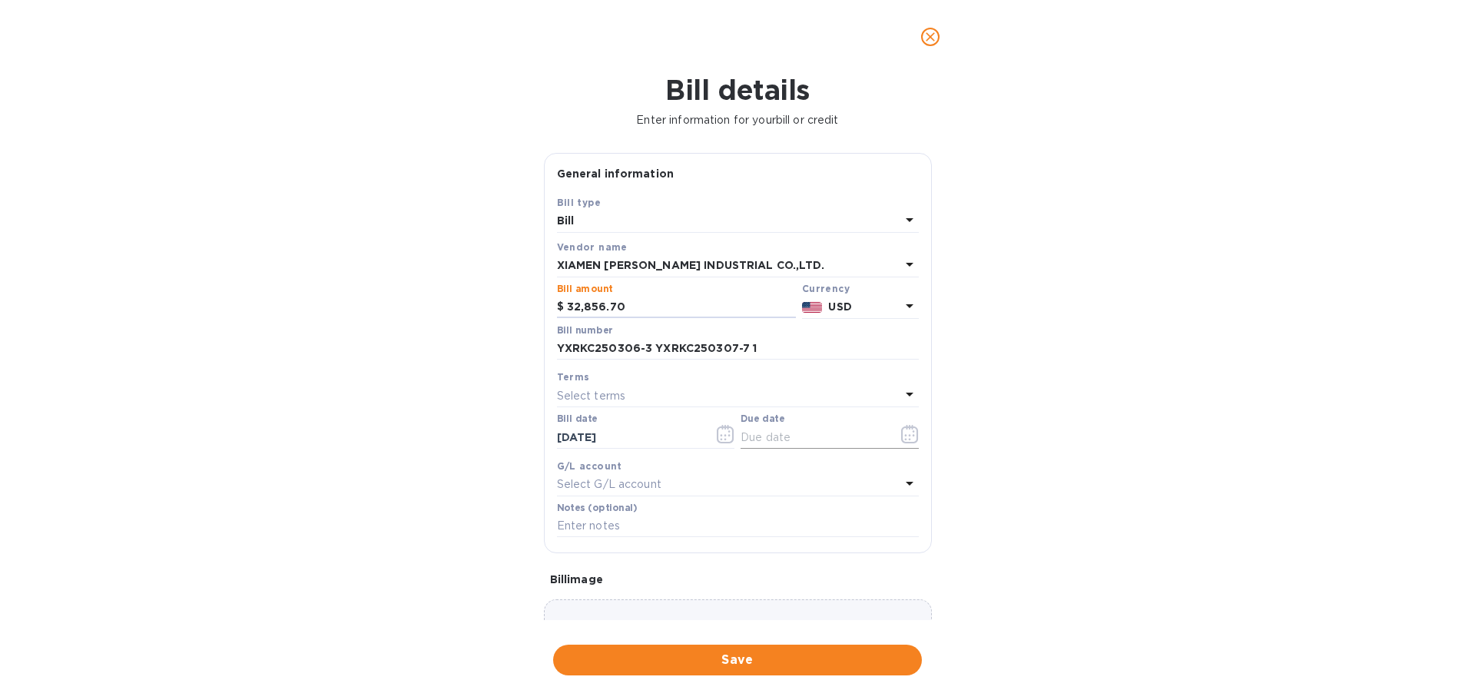
type input "32,856.70"
click at [759, 437] on input "text" at bounding box center [813, 437] width 145 height 23
click at [892, 434] on button "button" at bounding box center [910, 434] width 36 height 37
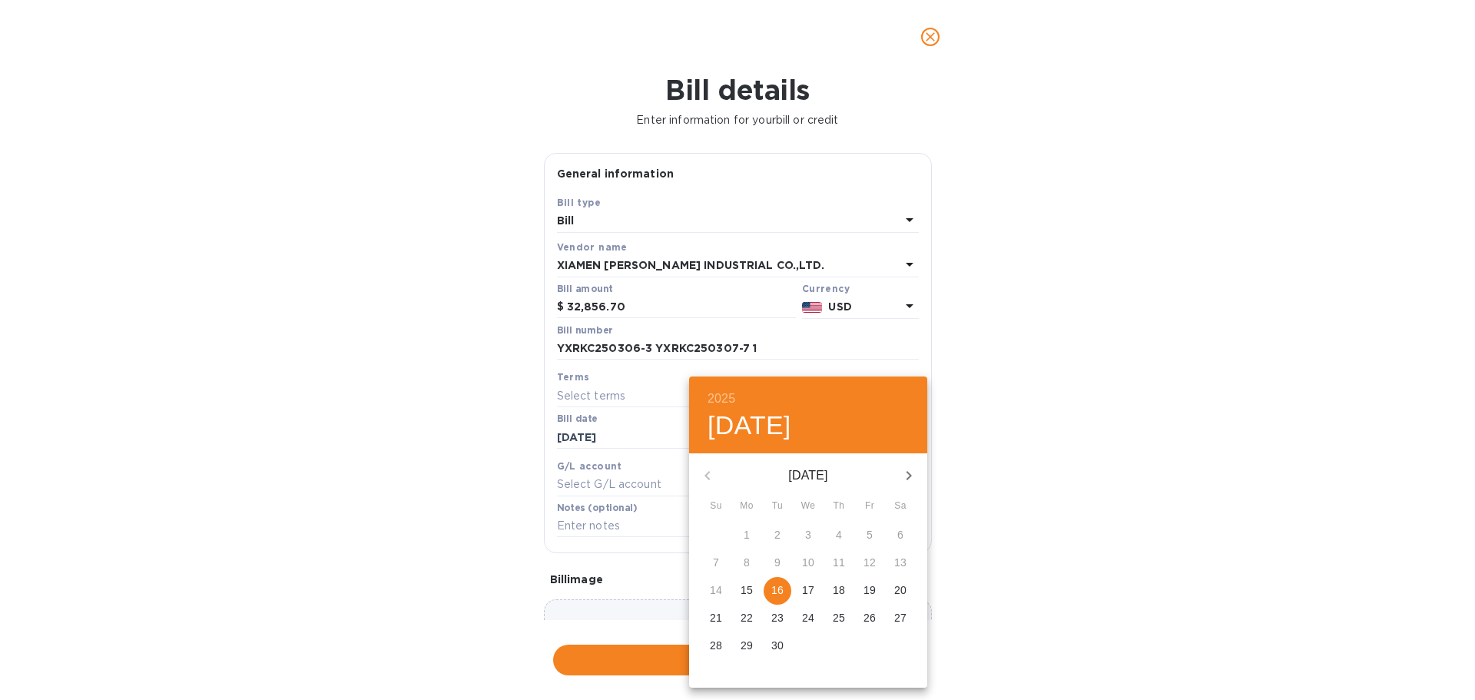
click at [774, 598] on p "16" at bounding box center [777, 589] width 12 height 15
type input "[DATE]"
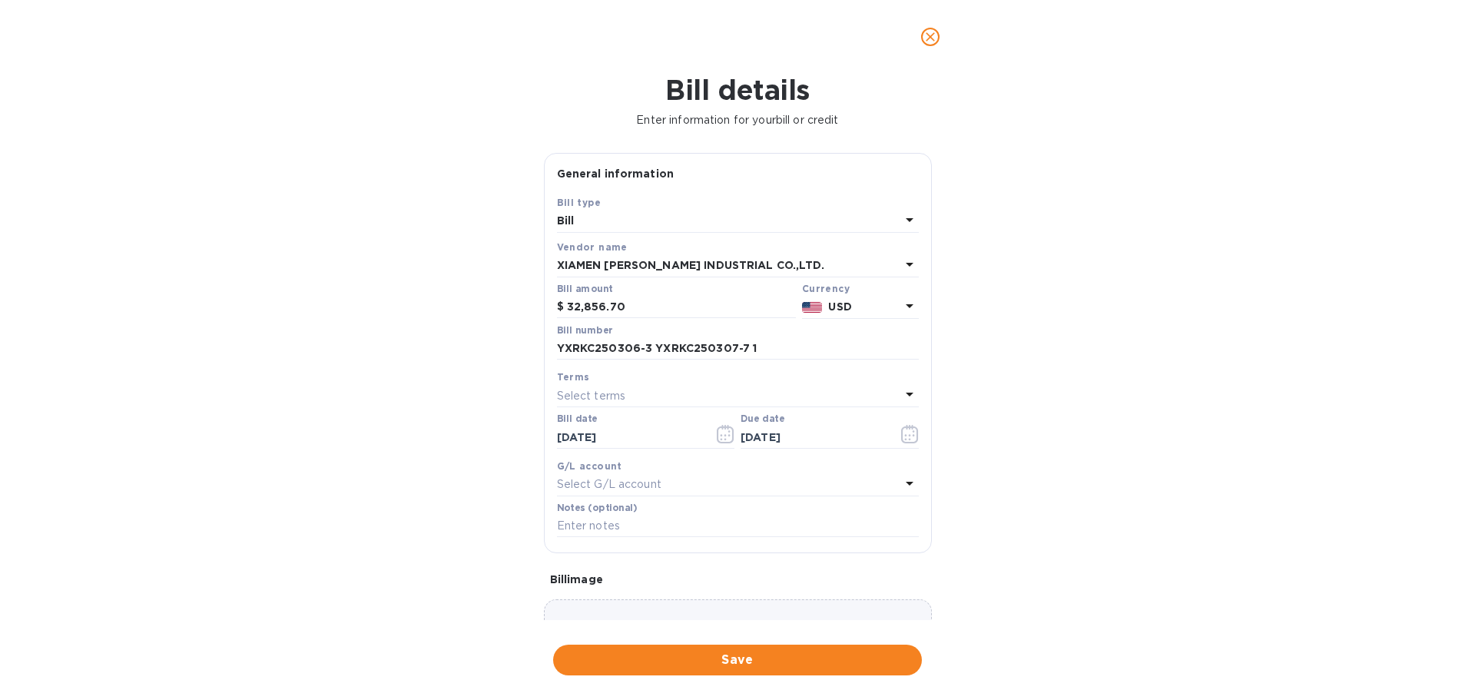
scroll to position [108, 0]
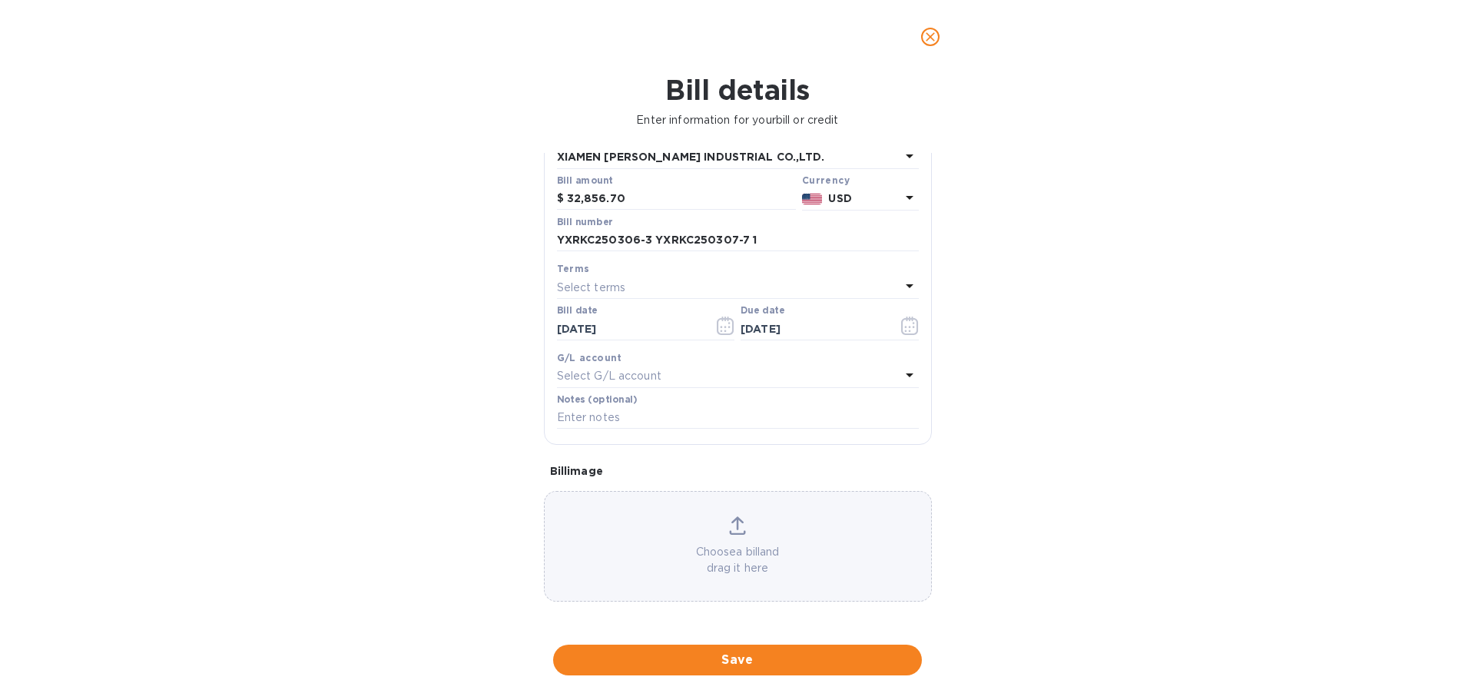
click at [661, 525] on div "Choose a bill and drag it here" at bounding box center [738, 546] width 386 height 60
click at [823, 662] on span "Save" at bounding box center [737, 660] width 344 height 18
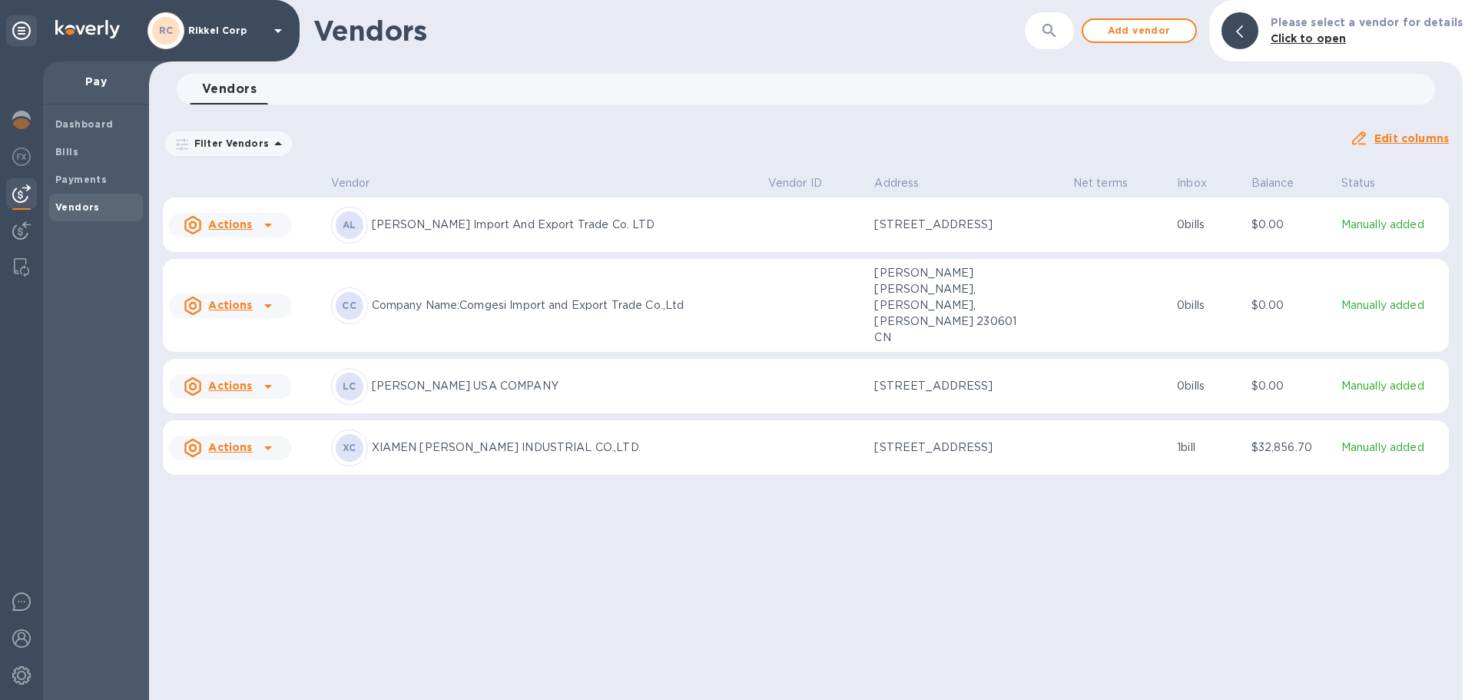
click at [1295, 451] on p "$32,856.70" at bounding box center [1290, 447] width 78 height 16
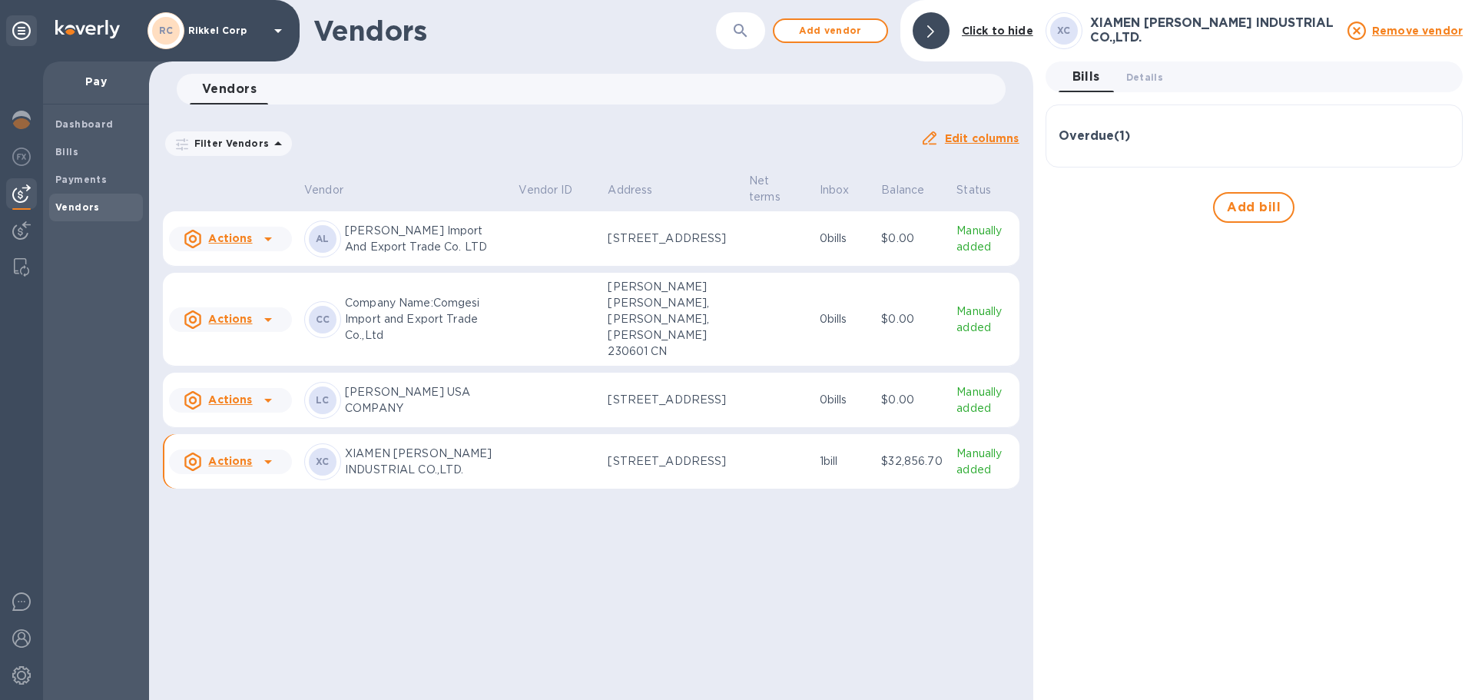
click at [1102, 139] on h3 "Overdue ( 1 )" at bounding box center [1094, 136] width 71 height 15
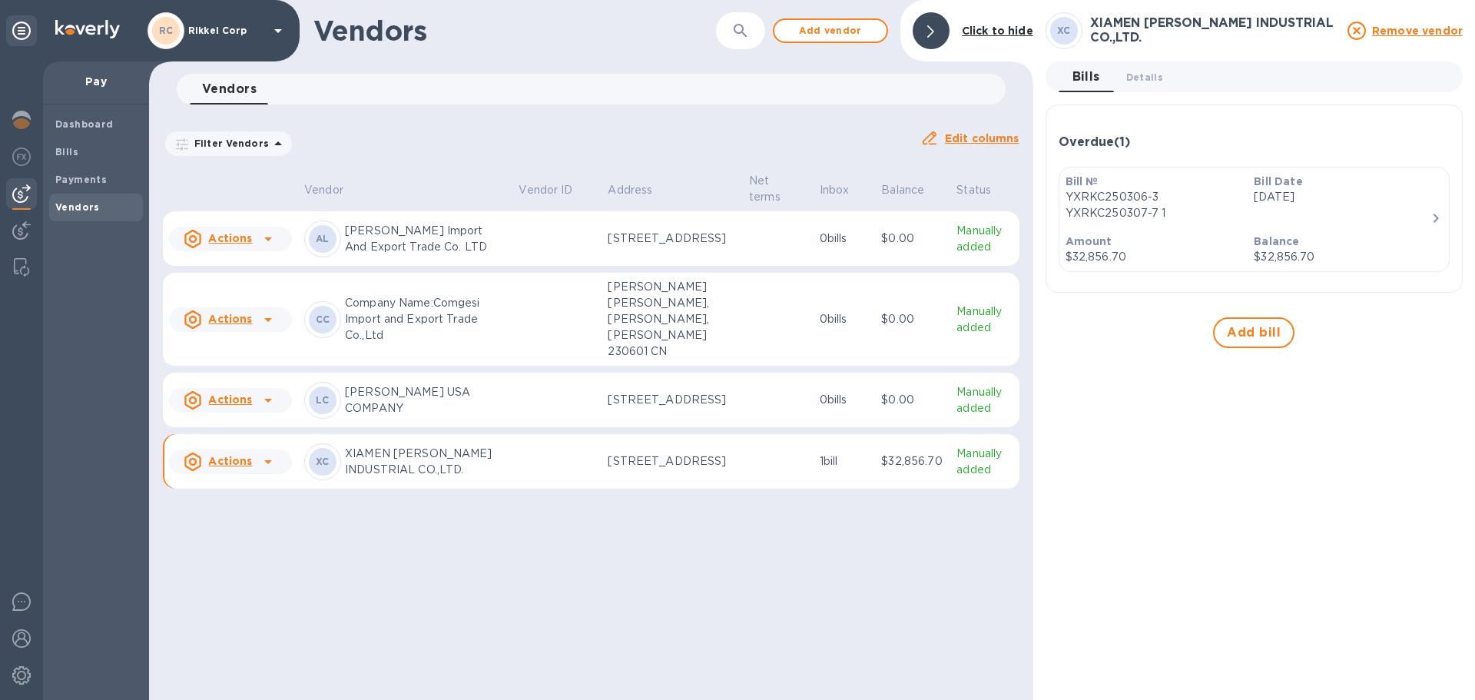
click at [1433, 223] on icon "button" at bounding box center [1436, 218] width 18 height 18
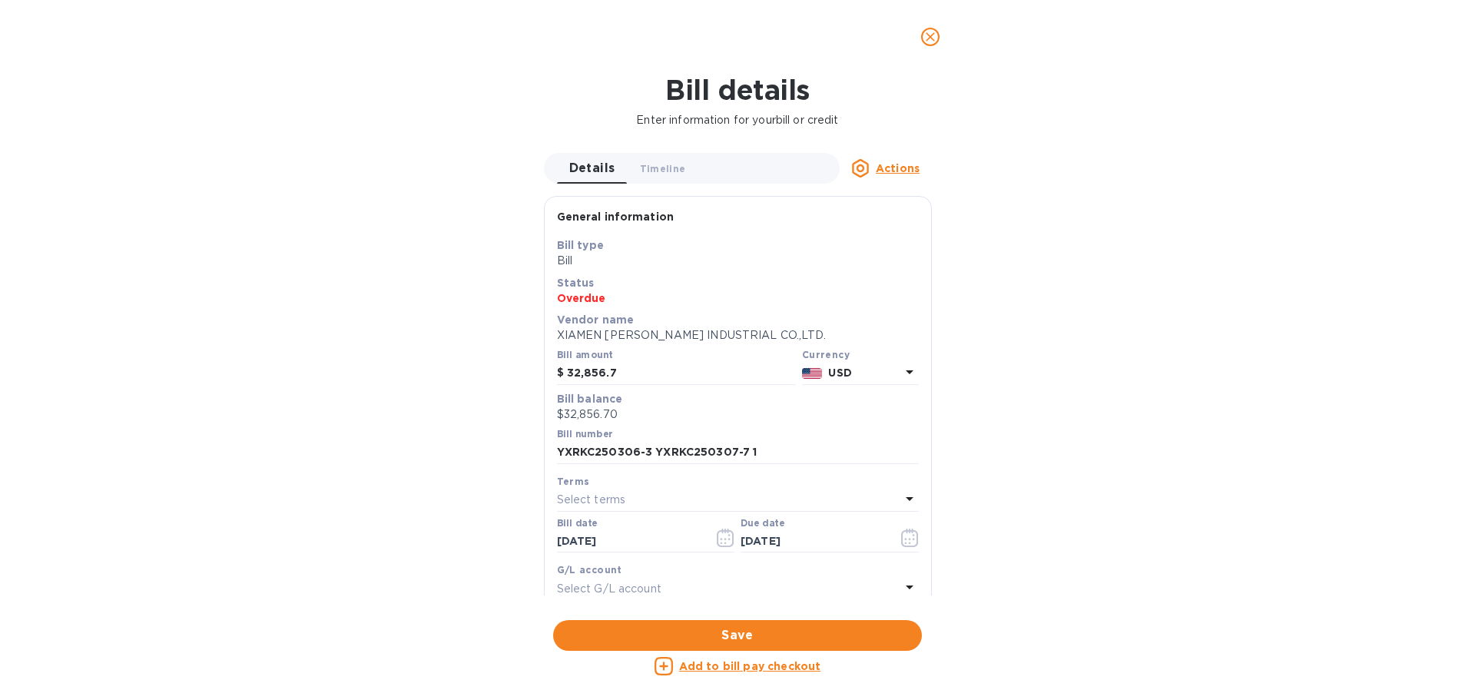
click at [761, 671] on u "Add to bill pay checkout" at bounding box center [750, 666] width 142 height 12
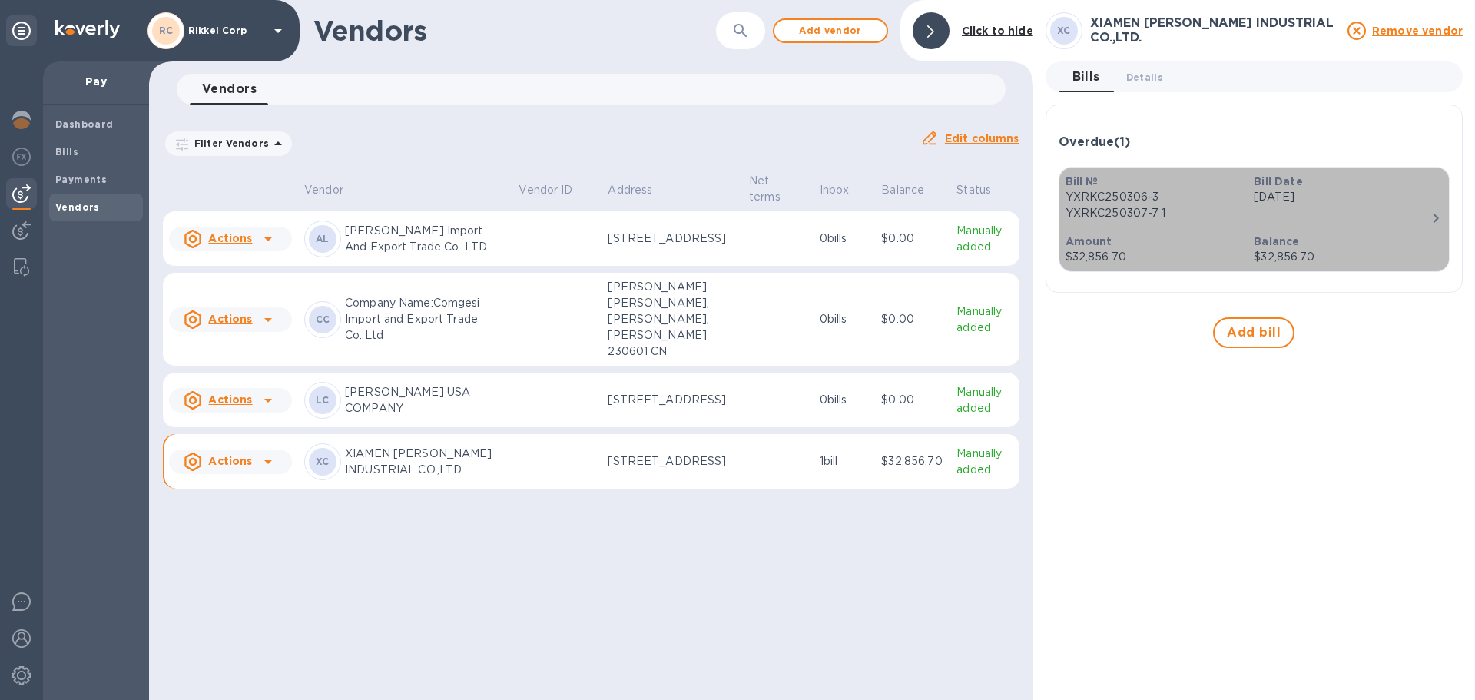
click at [1436, 219] on icon "button" at bounding box center [1435, 218] width 5 height 9
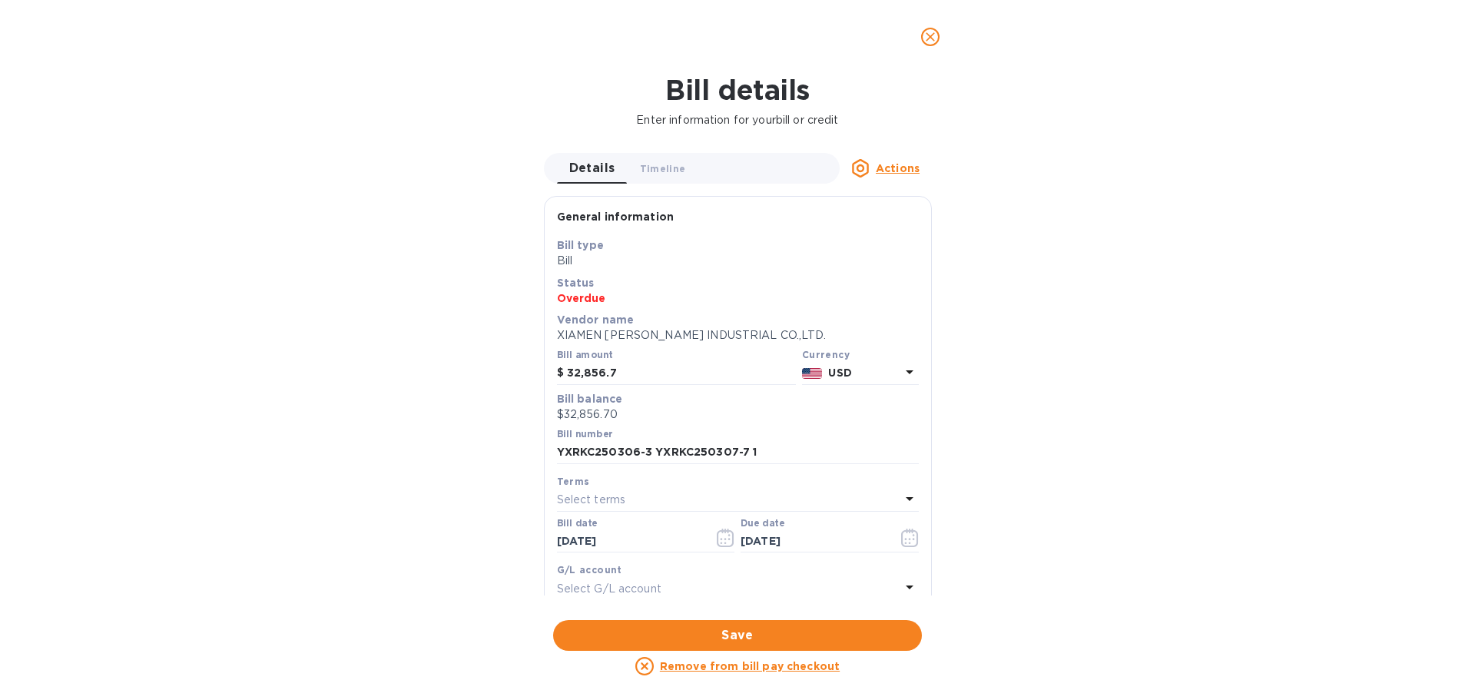
click at [896, 157] on div "Details 0 Timeline 0 Actions" at bounding box center [738, 168] width 388 height 31
click at [889, 172] on u "Actions" at bounding box center [898, 168] width 44 height 12
click at [935, 39] on div at bounding box center [737, 350] width 1475 height 700
click at [923, 35] on icon "close" at bounding box center [930, 36] width 15 height 15
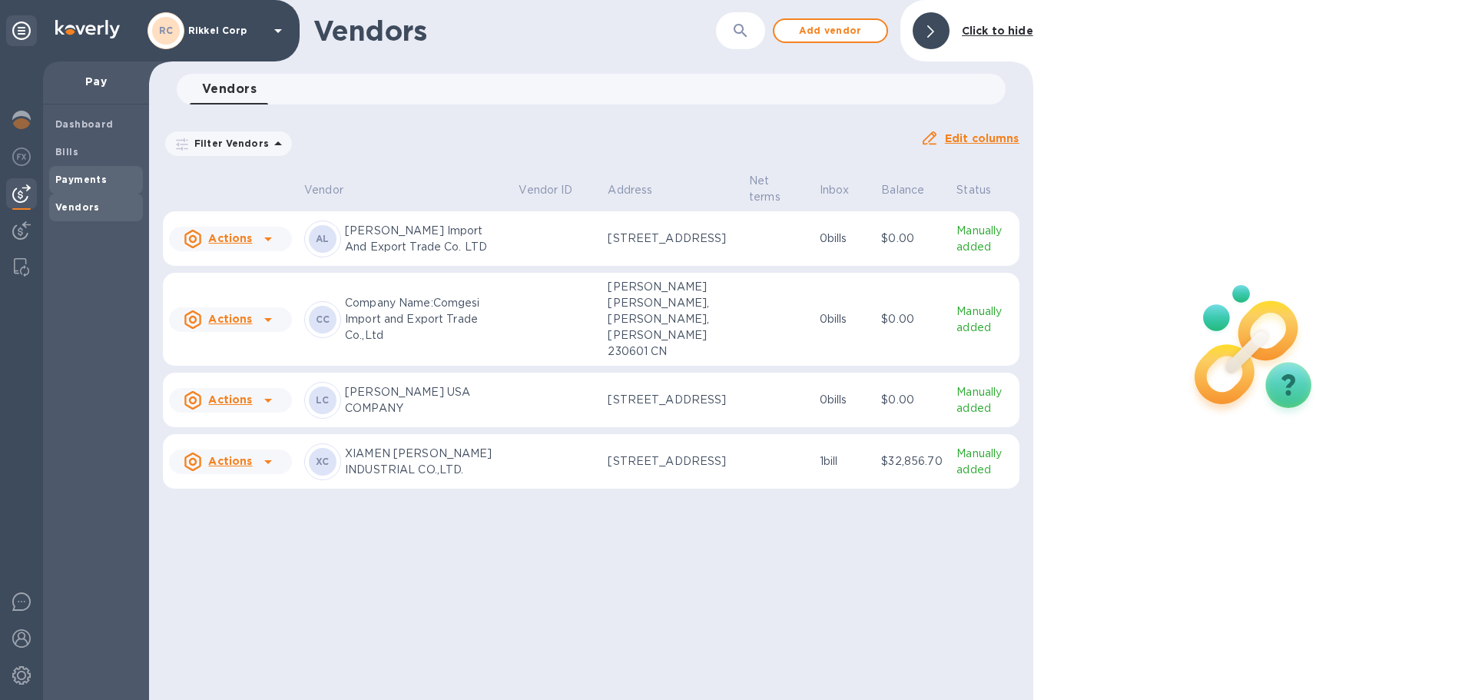
click at [96, 181] on b "Payments" at bounding box center [80, 180] width 51 height 12
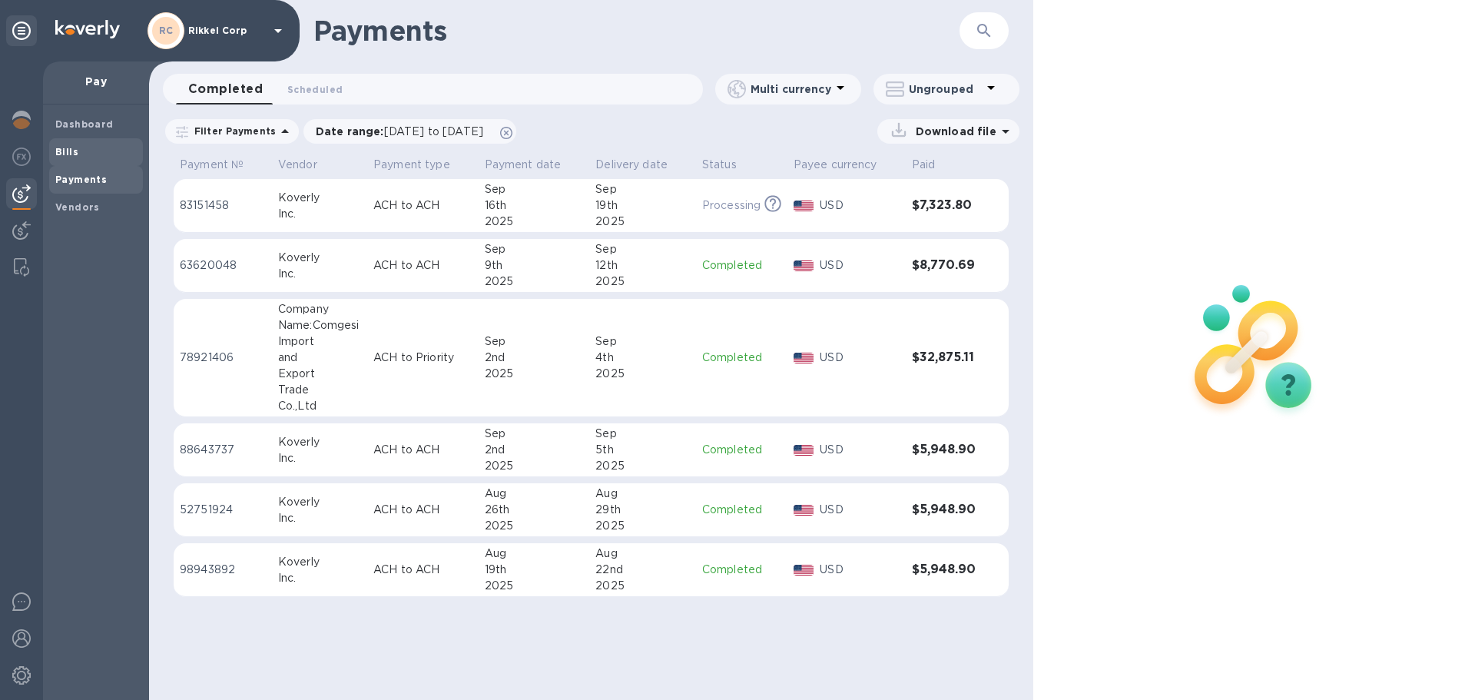
click at [81, 151] on span "Bills" at bounding box center [95, 151] width 81 height 15
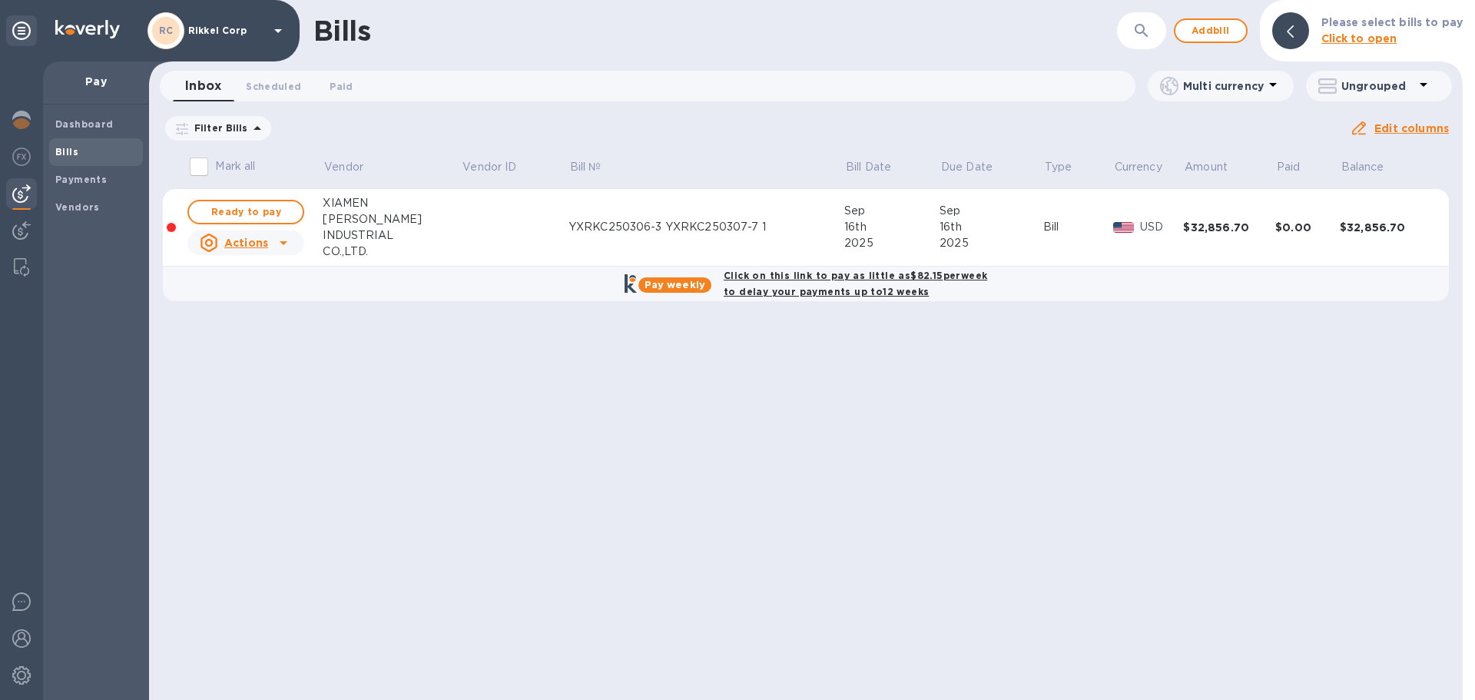
click at [289, 240] on icon at bounding box center [283, 243] width 18 height 18
click at [1251, 233] on div at bounding box center [737, 350] width 1475 height 700
click at [284, 211] on span "Ready to pay" at bounding box center [245, 212] width 89 height 18
checkbox input "true"
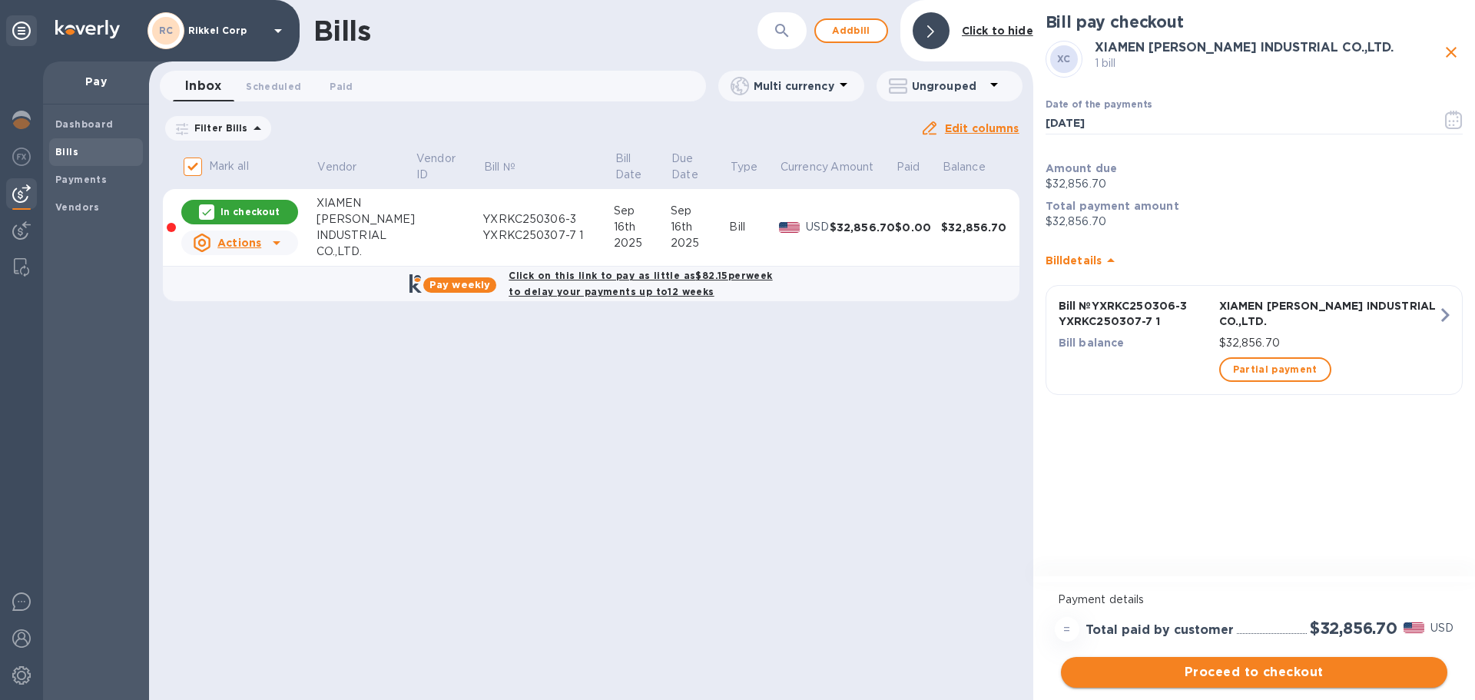
click at [1278, 682] on button "Proceed to checkout" at bounding box center [1254, 672] width 386 height 31
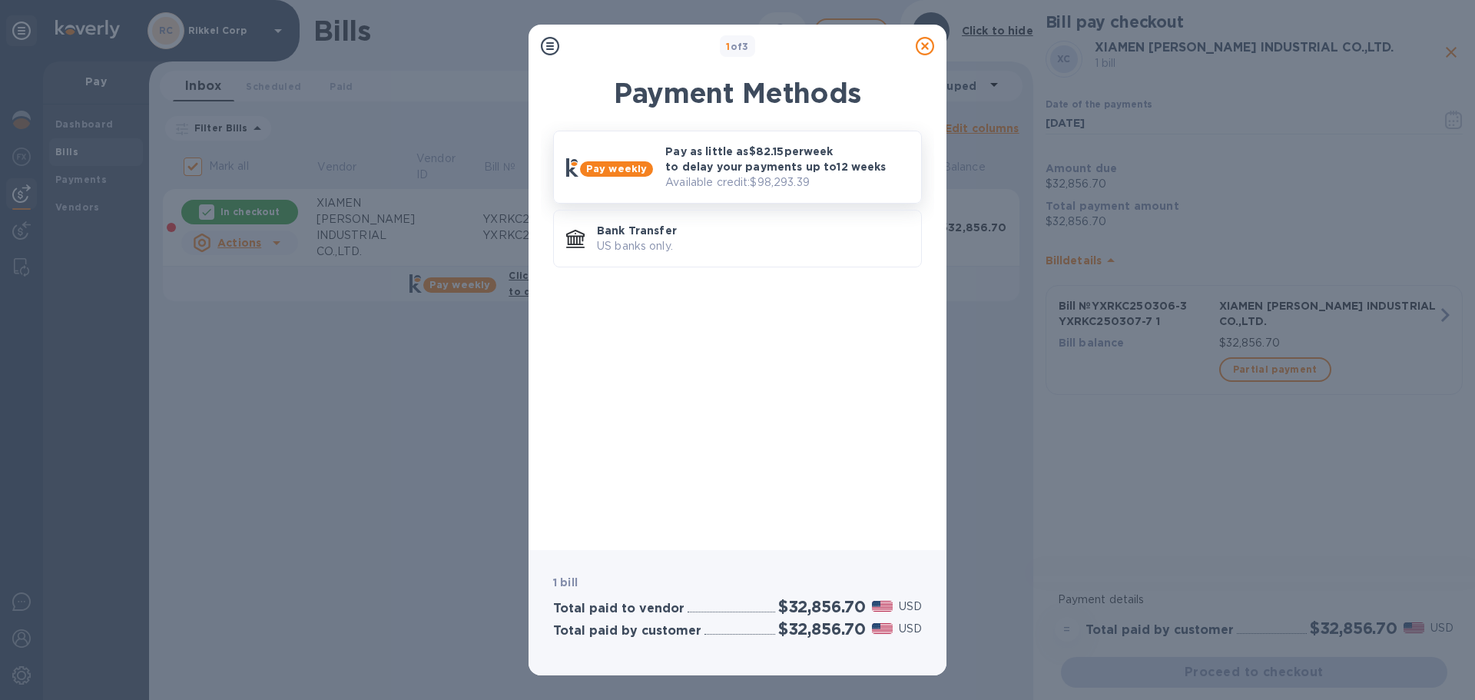
click at [787, 187] on p "Available credit: $98,293.39" at bounding box center [787, 182] width 244 height 16
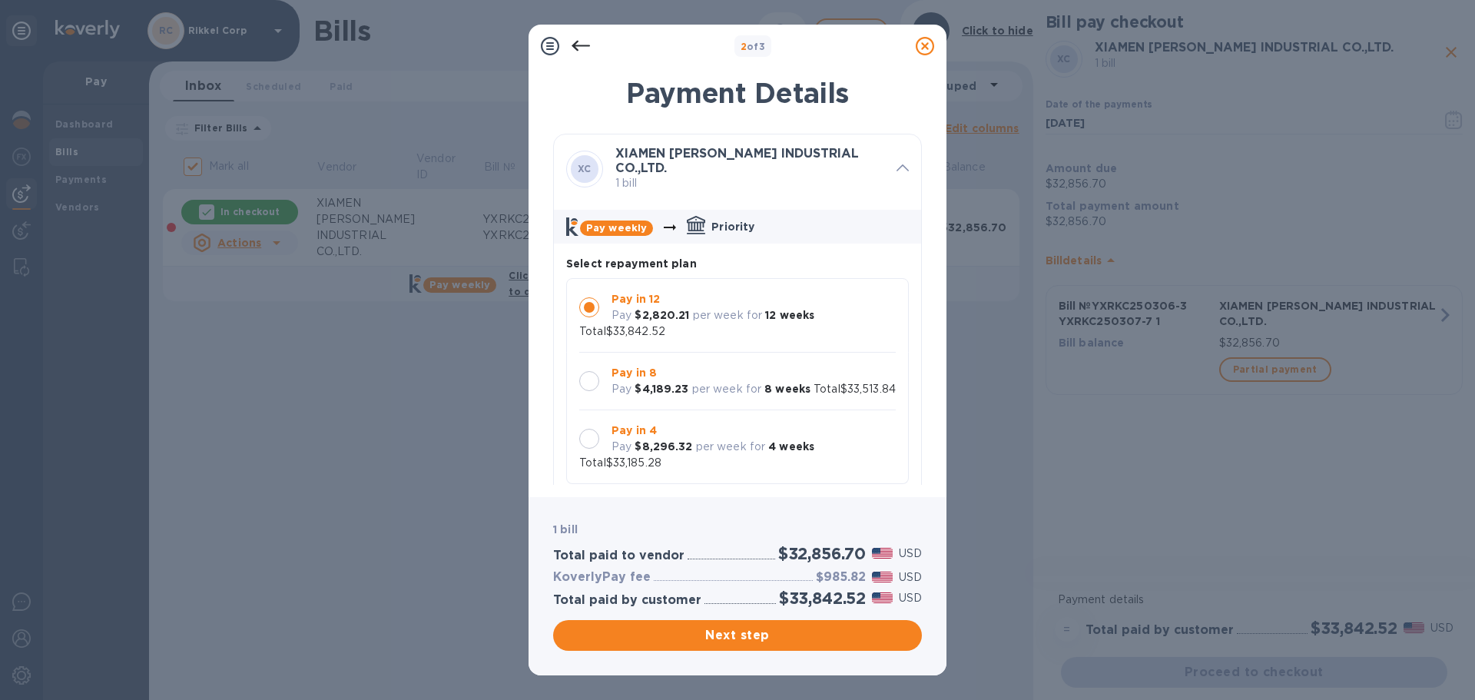
scroll to position [15, 0]
click at [759, 633] on span "Next step" at bounding box center [737, 635] width 344 height 18
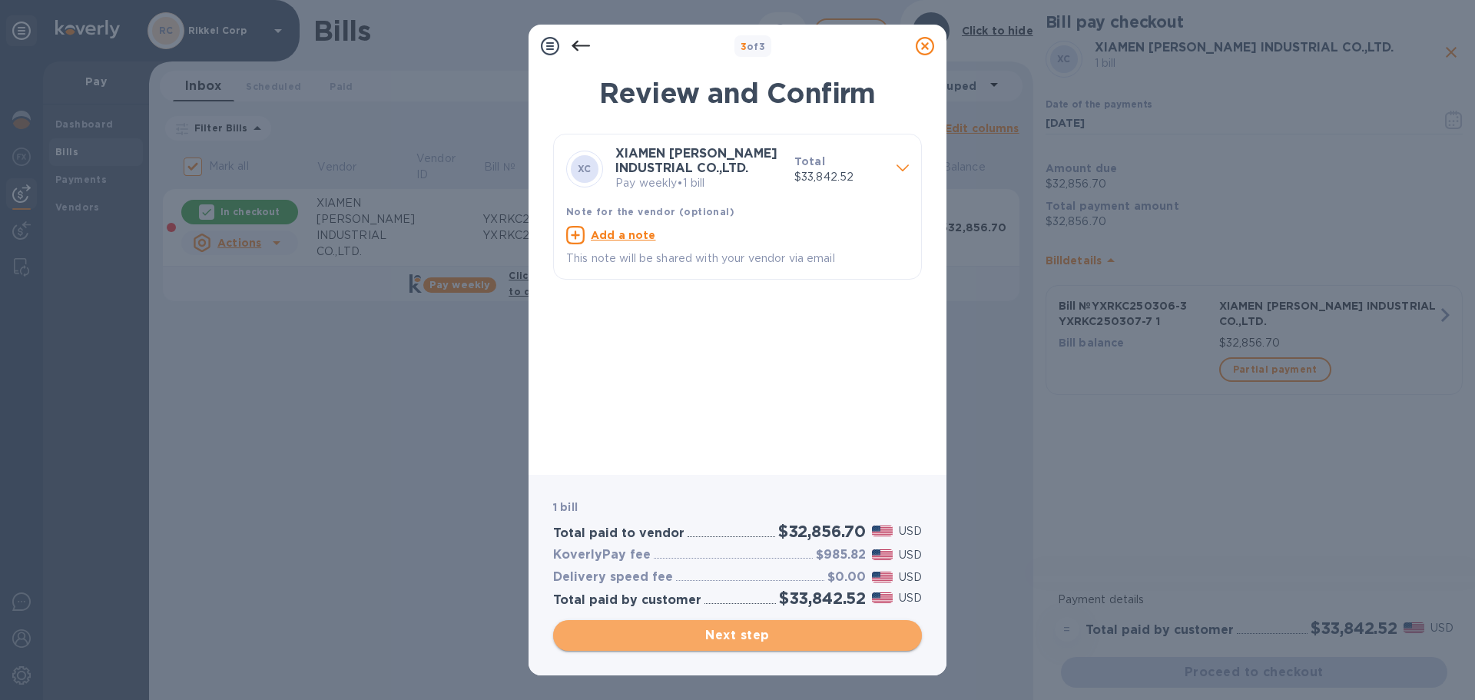
click at [698, 635] on span "Next step" at bounding box center [737, 635] width 344 height 18
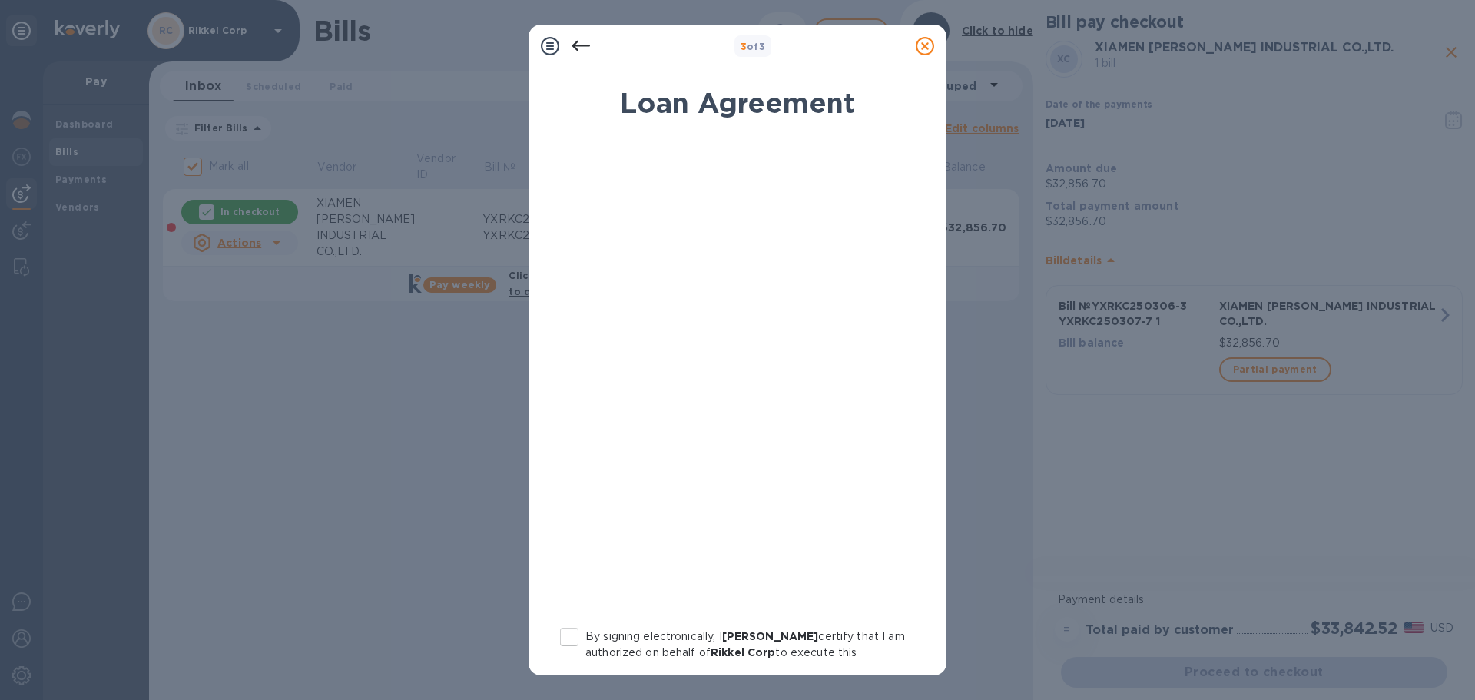
click at [567, 631] on input "By signing electronically, I [PERSON_NAME] certify that I am authorized on beha…" at bounding box center [569, 637] width 32 height 32
checkbox input "true"
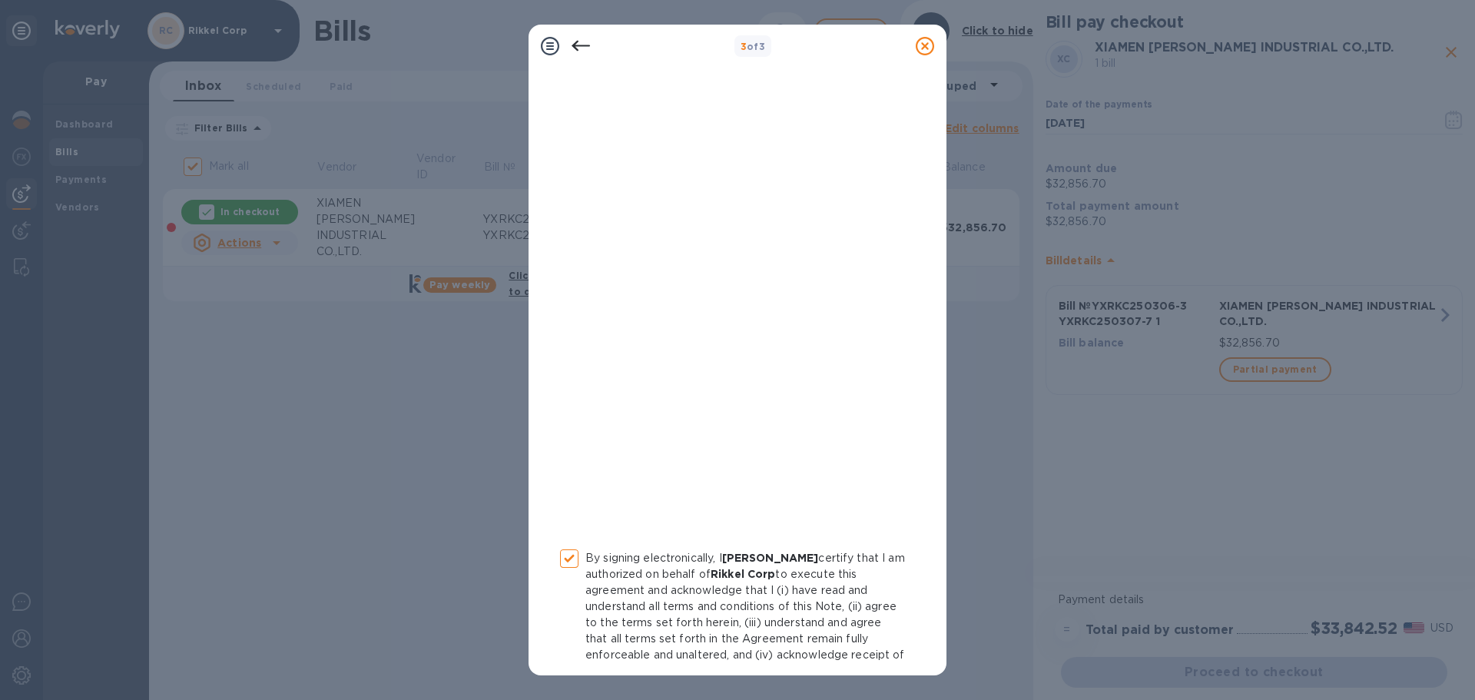
scroll to position [159, 0]
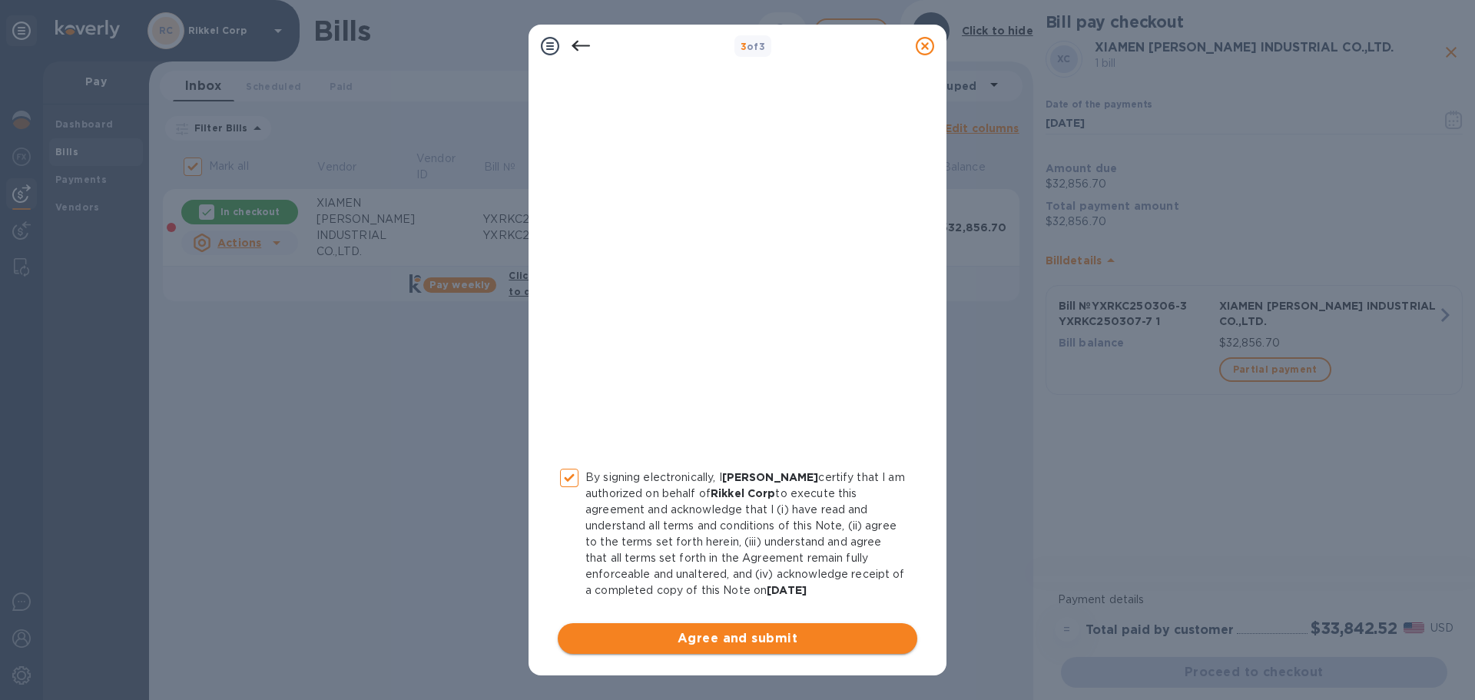
click at [694, 645] on span "Agree and submit" at bounding box center [737, 638] width 335 height 18
